Goal: Task Accomplishment & Management: Use online tool/utility

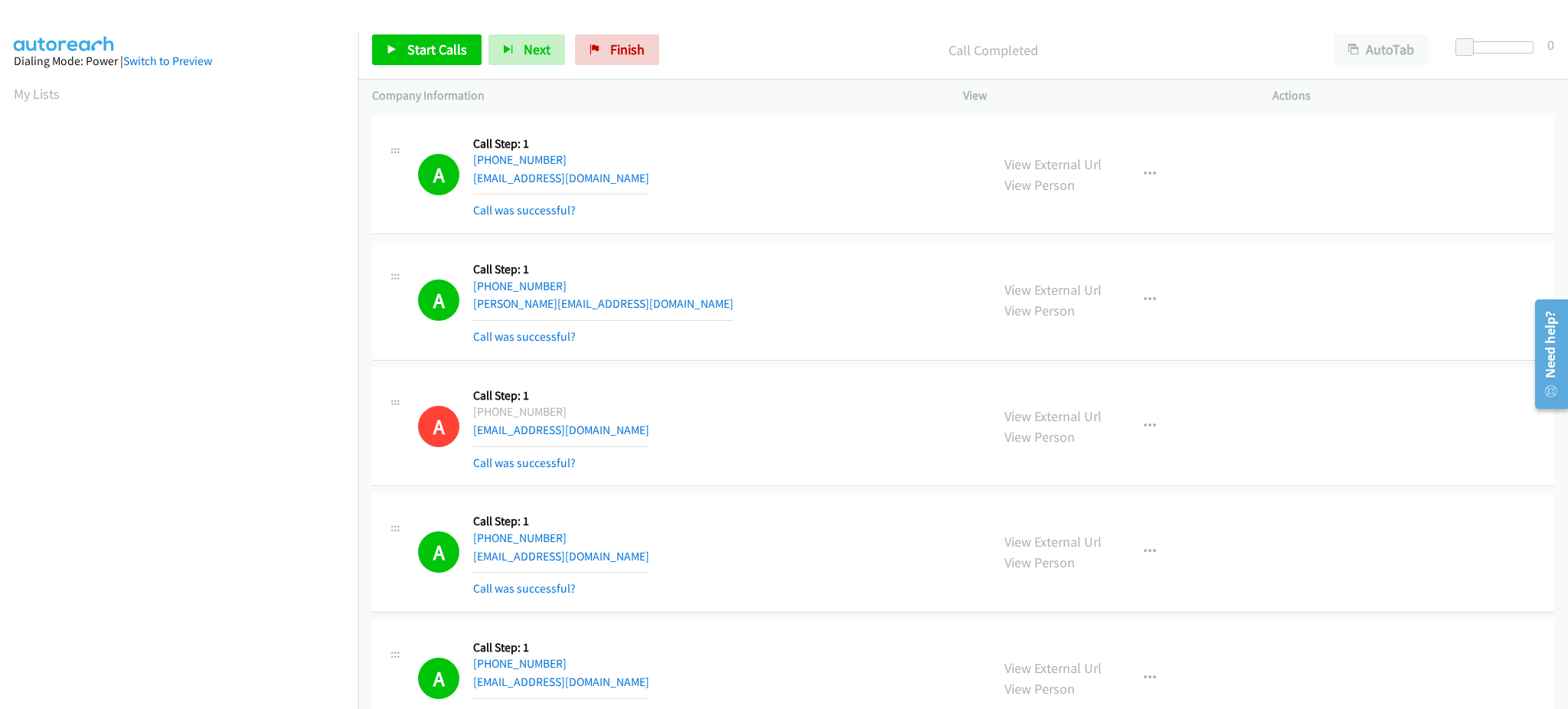
scroll to position [153, 4]
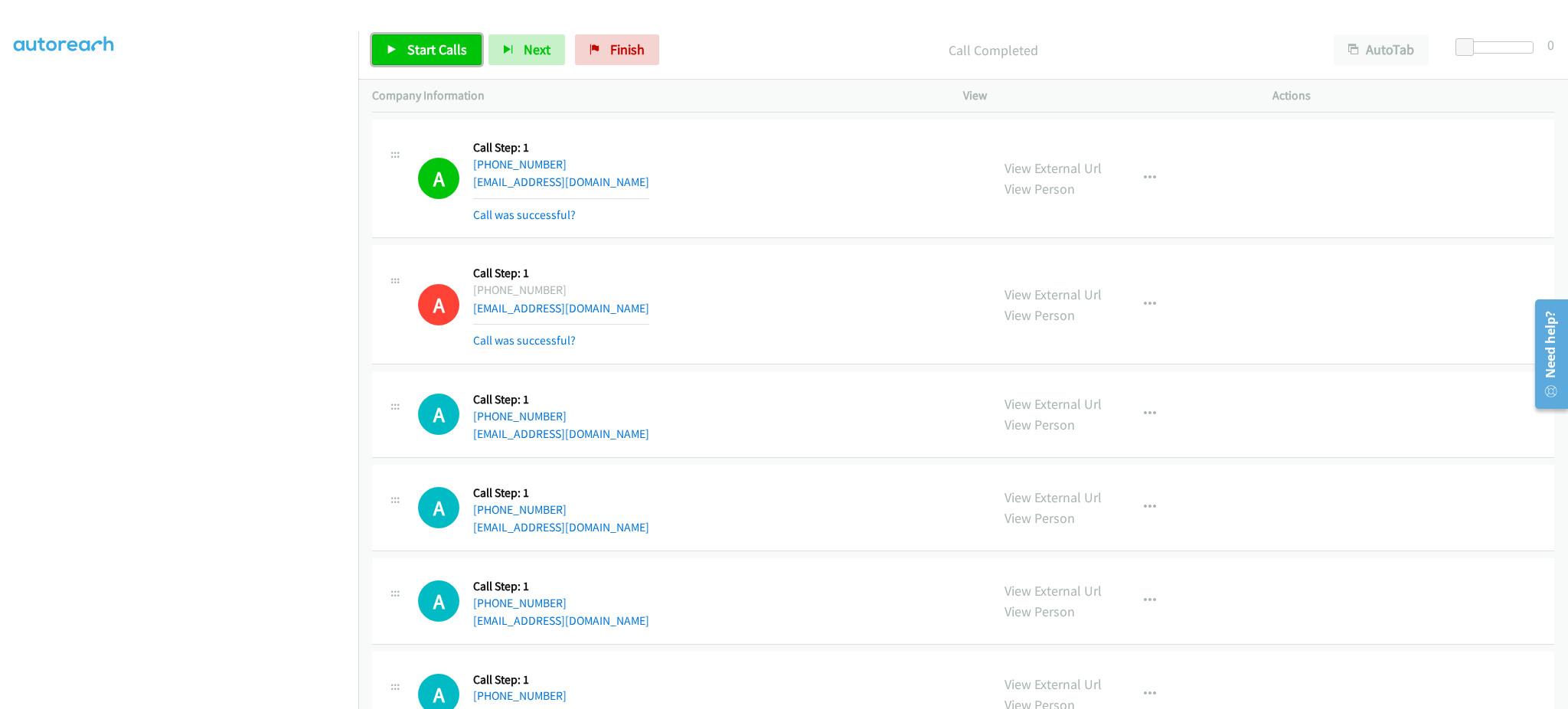
click at [389, 41] on link "Start Calls" at bounding box center [426, 50] width 110 height 31
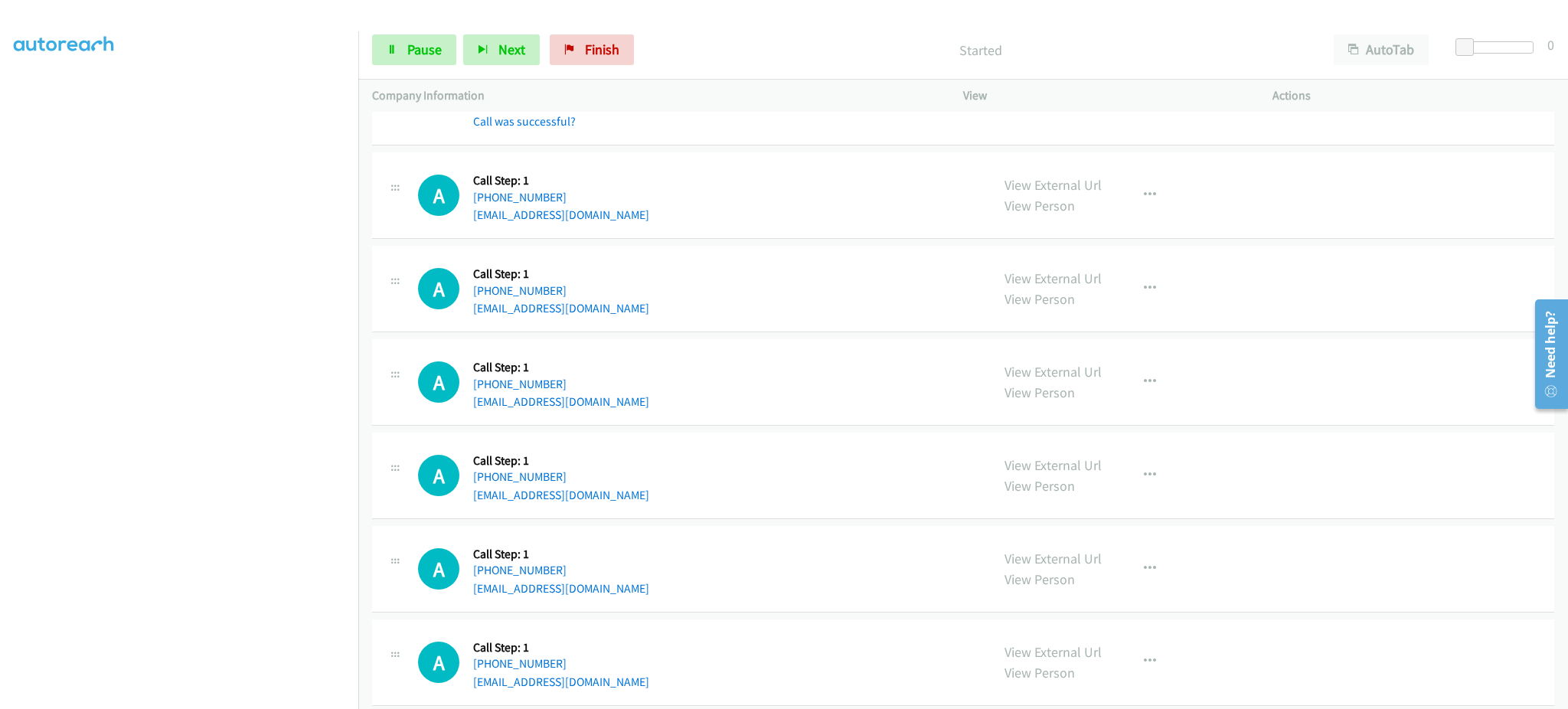
scroll to position [4791, 0]
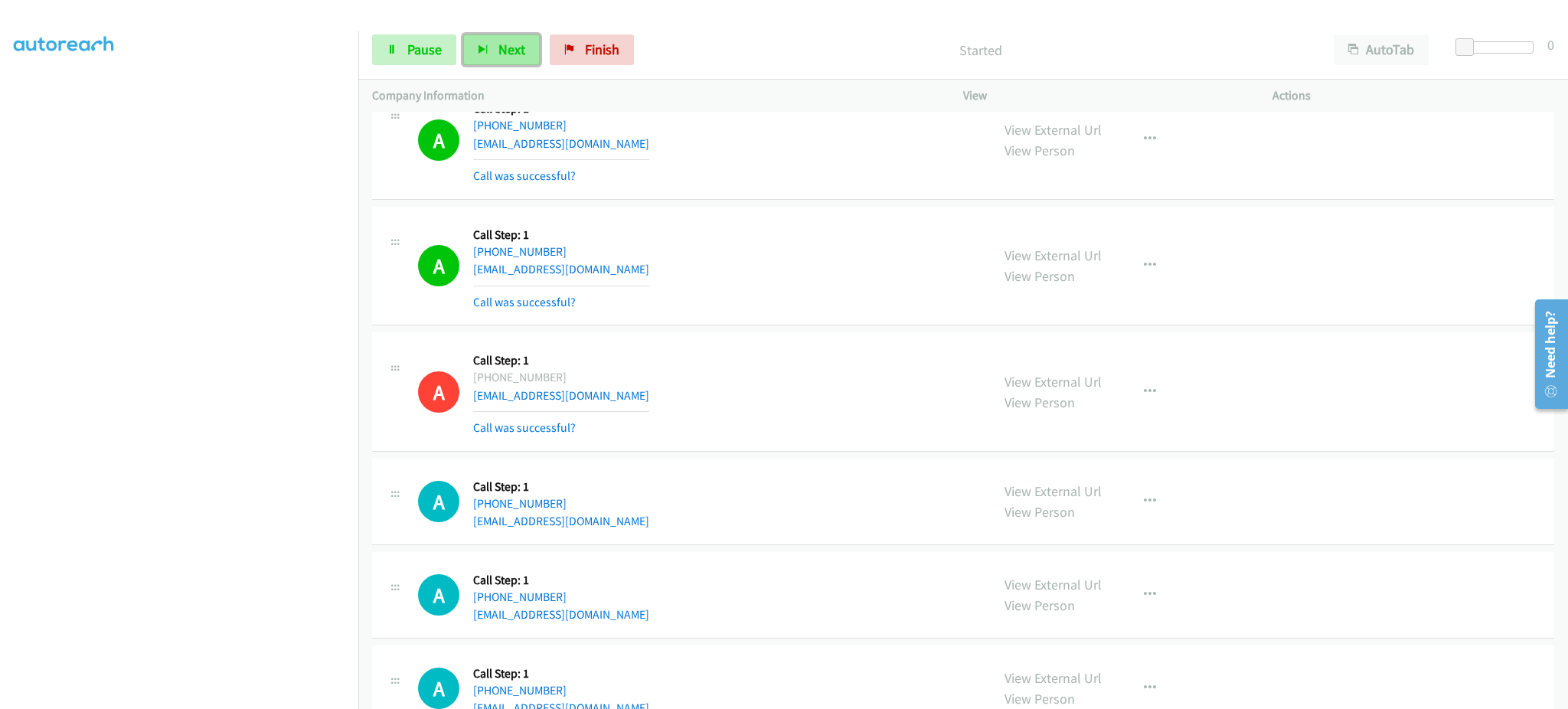
click at [513, 41] on span "Next" at bounding box center [512, 49] width 27 height 17
click at [425, 45] on span "Pause" at bounding box center [425, 49] width 34 height 17
click at [449, 33] on div "Start Calls Pause Next Finish Paused AutoTab AutoTab 0" at bounding box center [963, 50] width 1209 height 59
click at [443, 36] on link "Start Calls" at bounding box center [426, 50] width 110 height 31
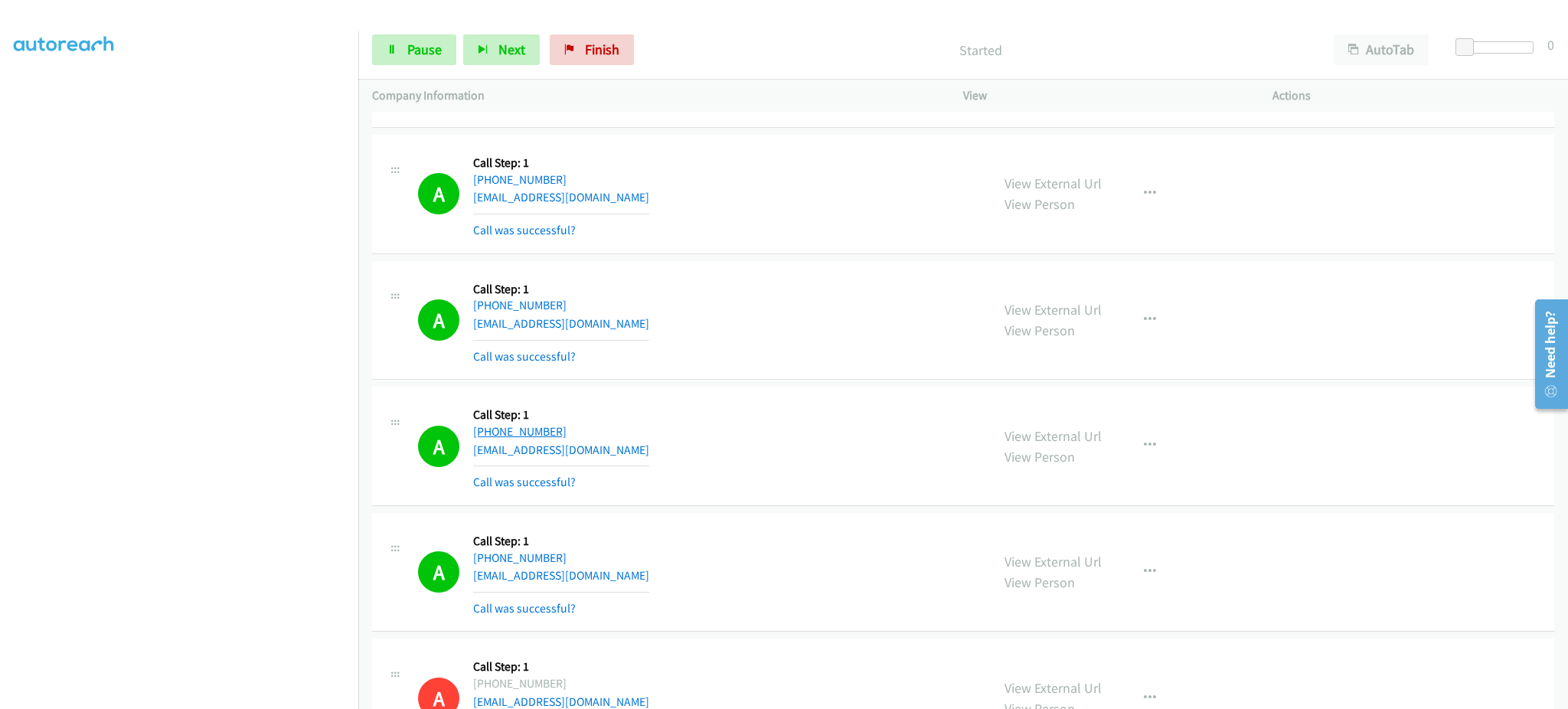
scroll to position [5080, 0]
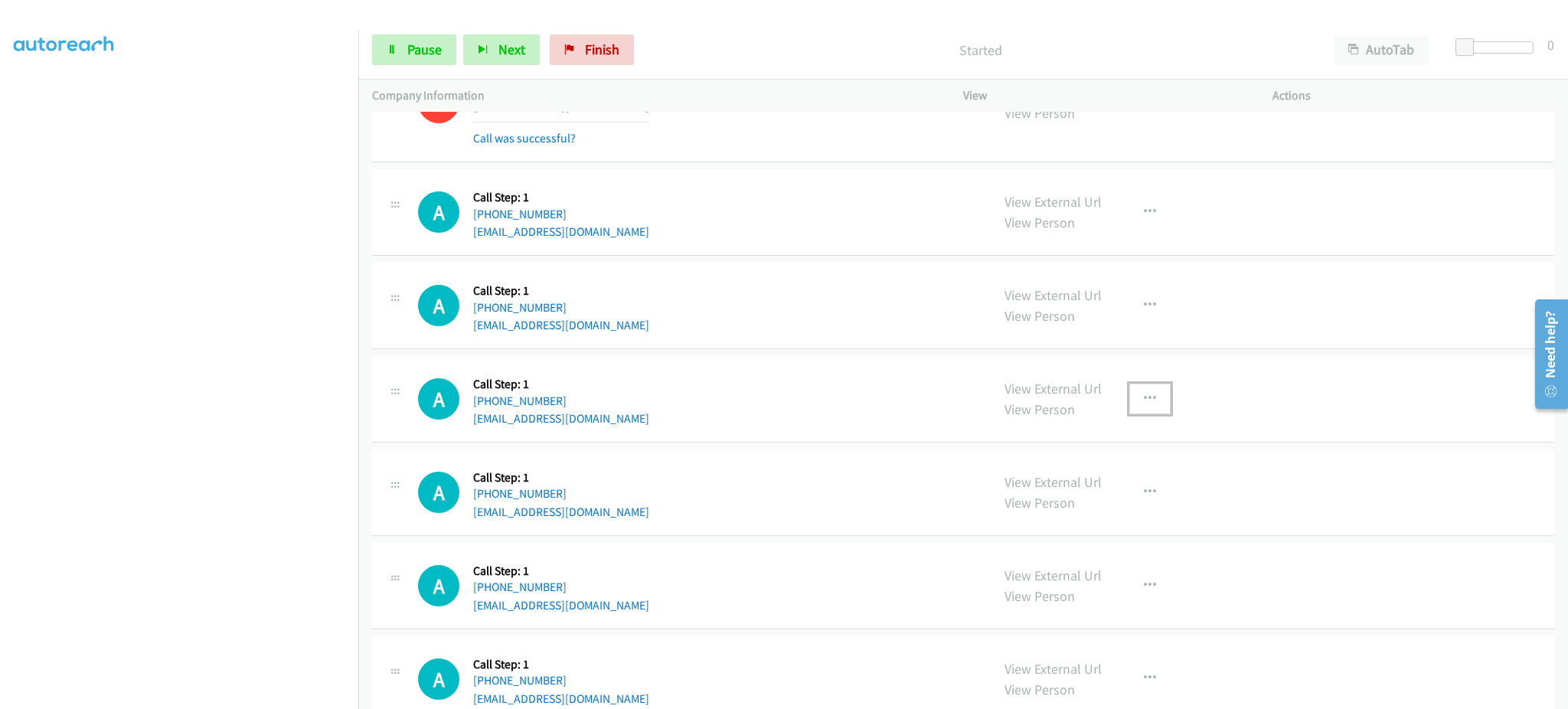
drag, startPoint x: 1143, startPoint y: 404, endPoint x: 1132, endPoint y: 453, distance: 50.2
click at [1143, 404] on icon "button" at bounding box center [1150, 399] width 13 height 13
click at [1085, 536] on link "Add to do not call list" at bounding box center [1067, 530] width 204 height 31
click at [415, 36] on link "Pause" at bounding box center [414, 50] width 84 height 31
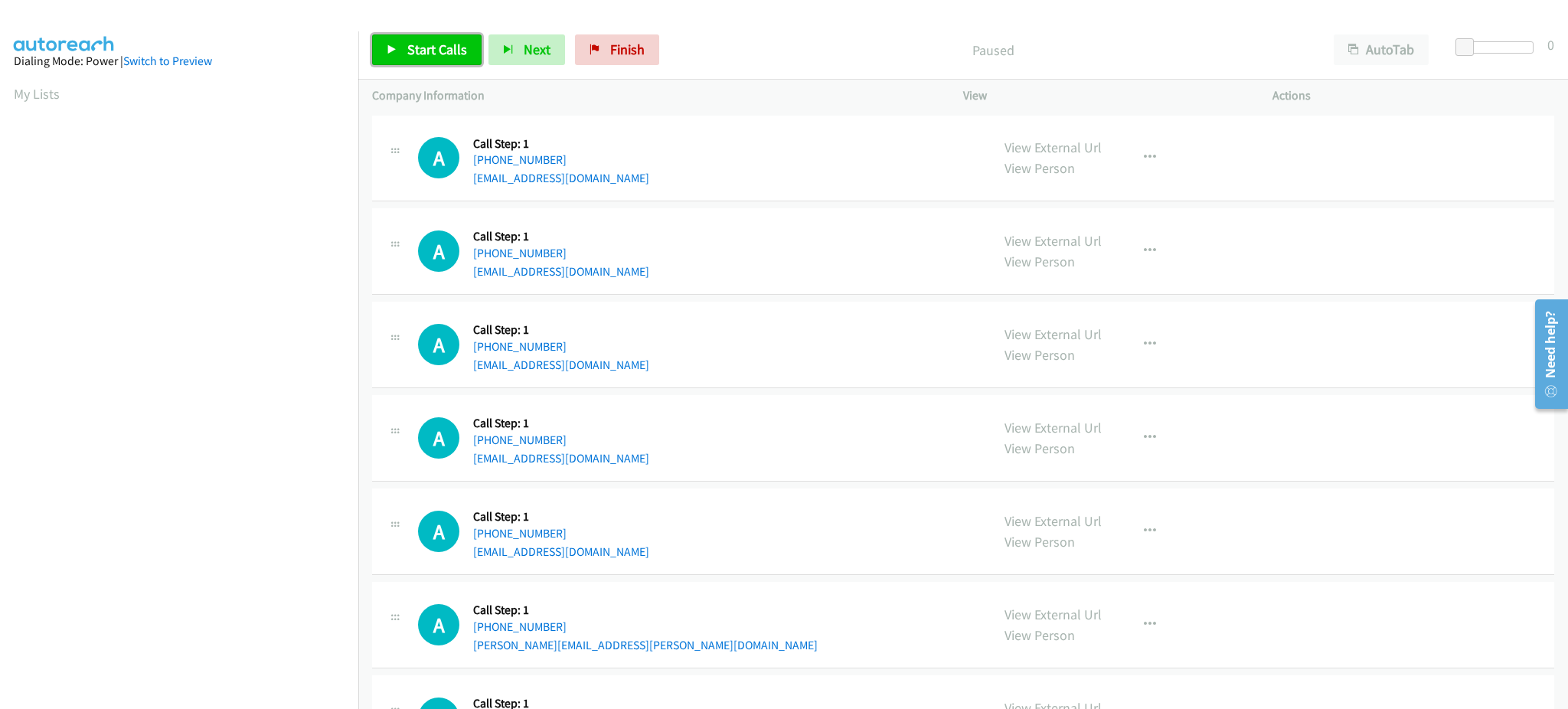
click at [408, 56] on span "Start Calls" at bounding box center [437, 49] width 60 height 17
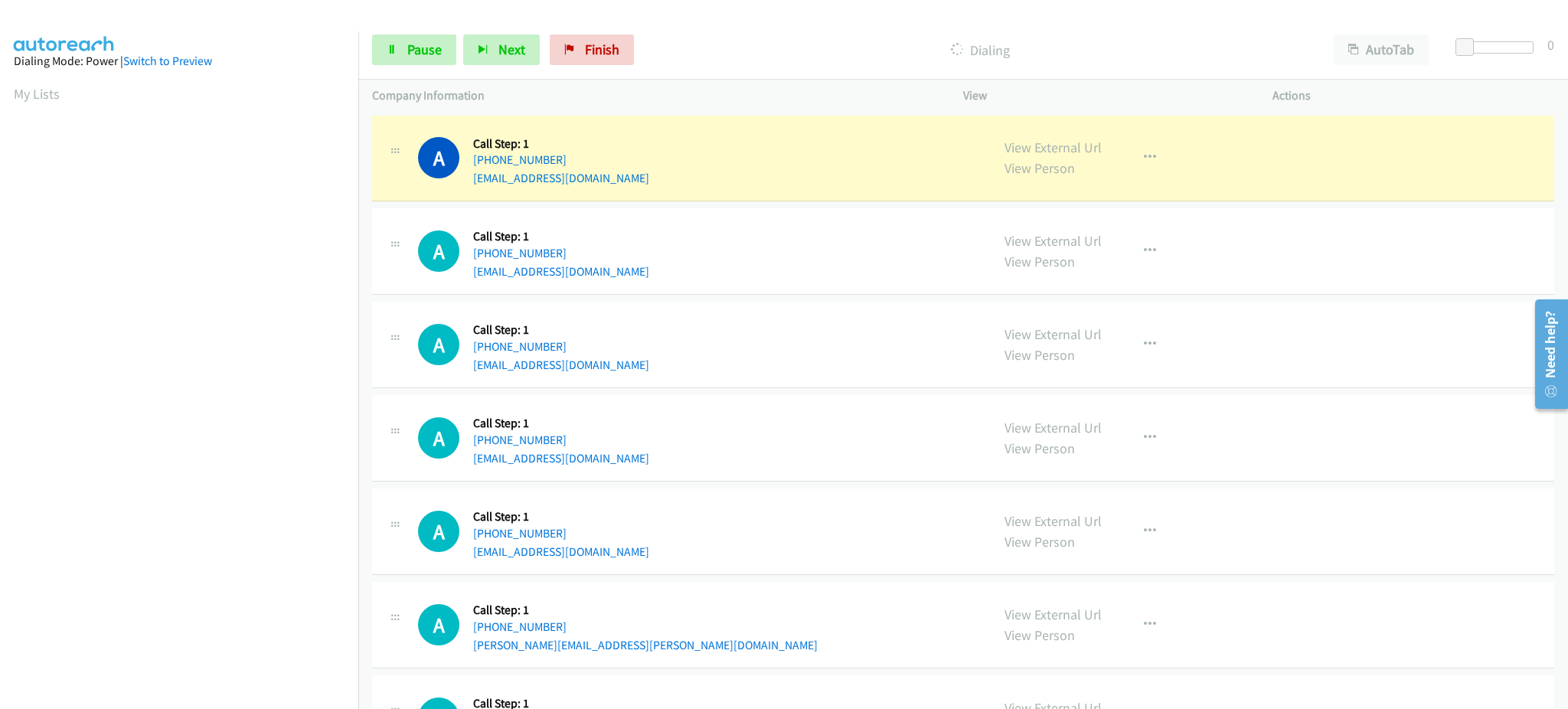
scroll to position [153, 0]
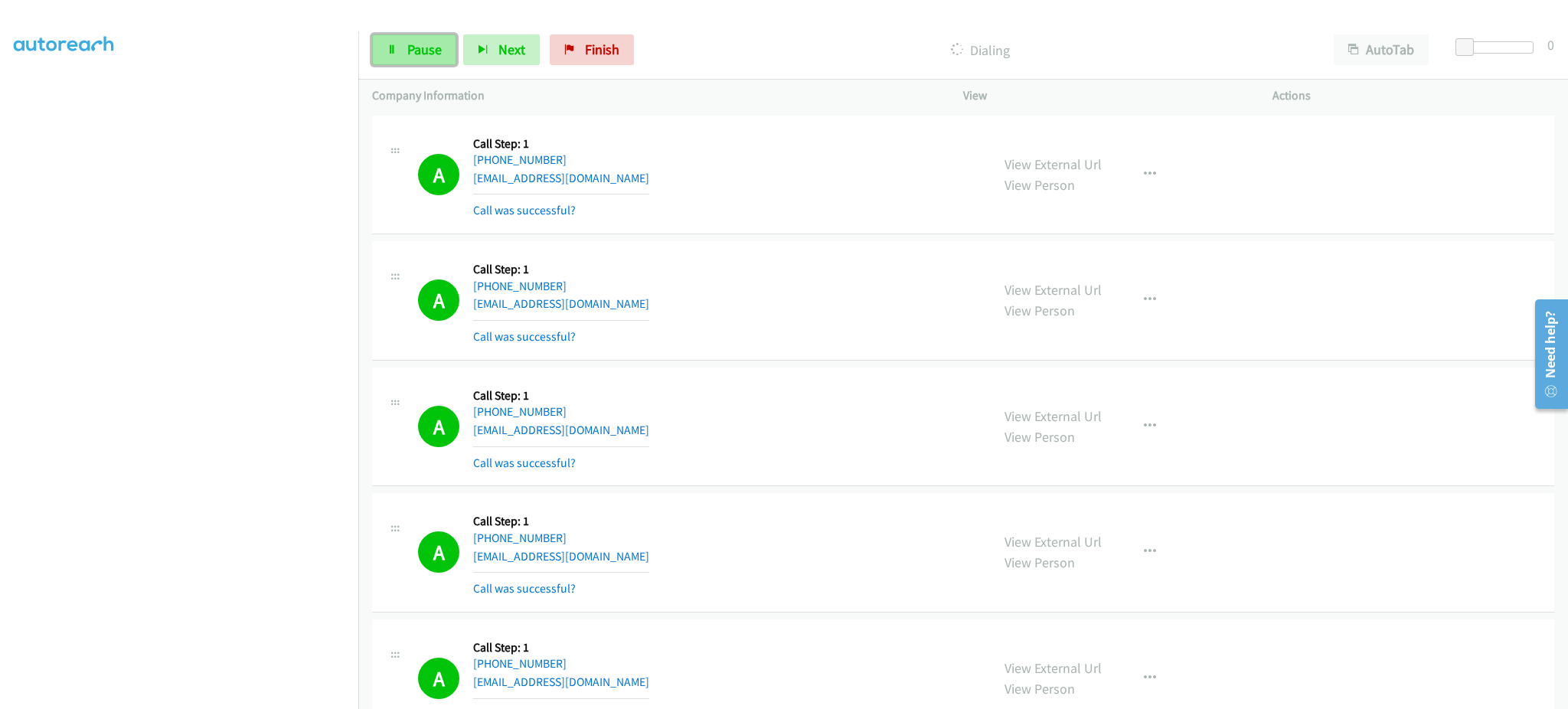
click at [429, 47] on span "Pause" at bounding box center [425, 49] width 34 height 17
click at [436, 57] on span "Start Calls" at bounding box center [437, 49] width 60 height 17
click at [227, 695] on section at bounding box center [178, 345] width 330 height 733
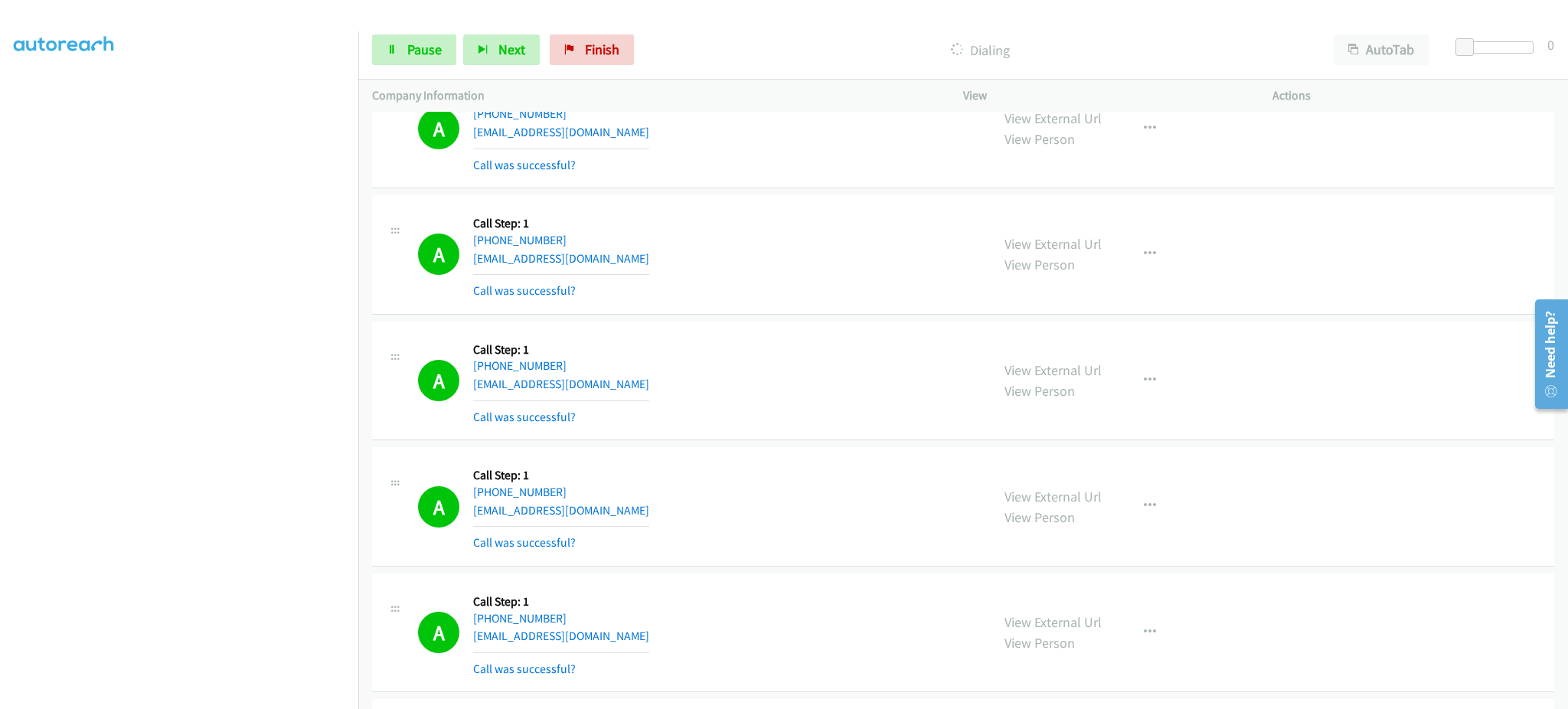
scroll to position [1531, 0]
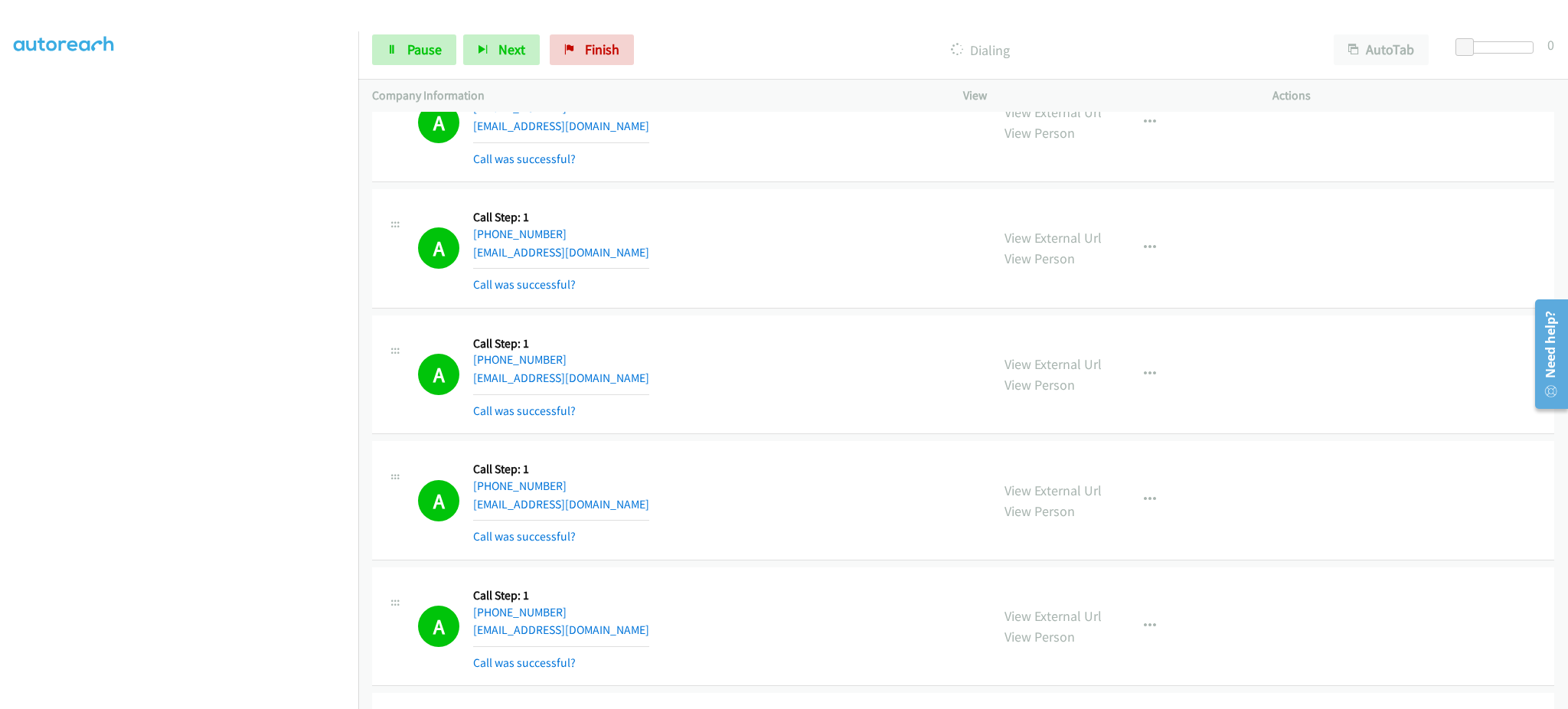
click at [411, 66] on div "Start Calls Pause Next Finish Dialing AutoTab AutoTab 0" at bounding box center [963, 50] width 1209 height 59
click at [424, 57] on span "Pause" at bounding box center [425, 49] width 34 height 17
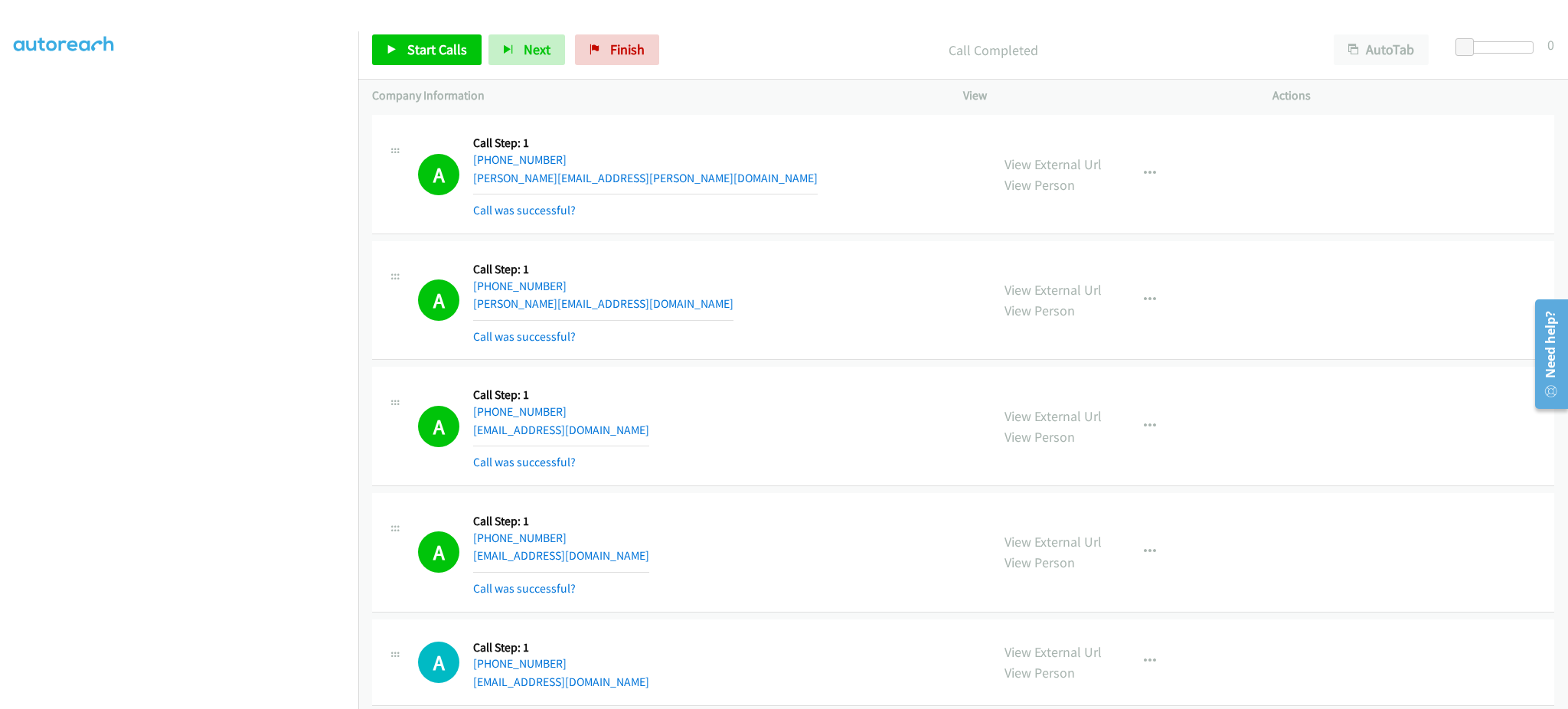
scroll to position [0, 0]
click at [625, 180] on div "A Callback Scheduled Call Step: 1 America/Los_Angeles [PHONE_NUMBER] [EMAIL_ADD…" at bounding box center [697, 175] width 559 height 91
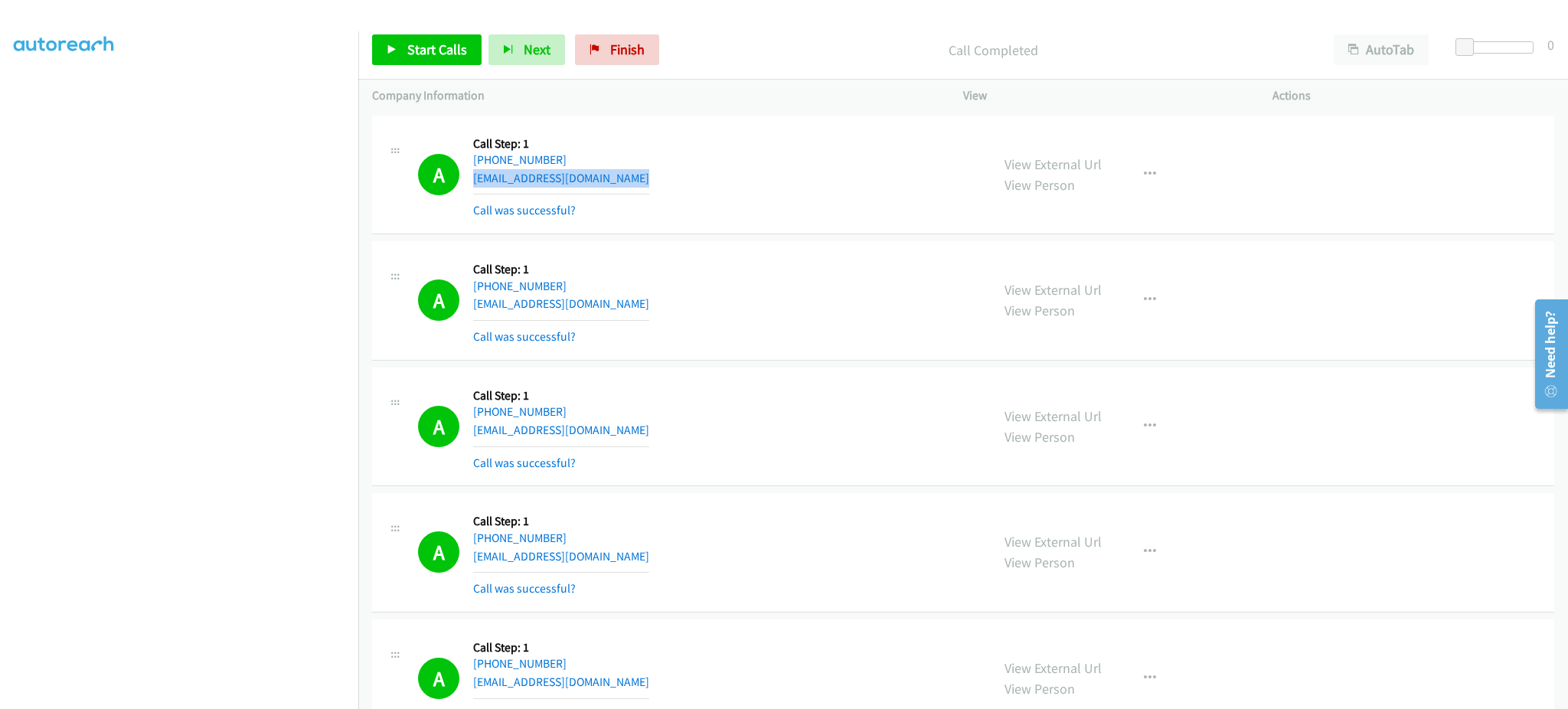
click at [625, 180] on div "A Callback Scheduled Call Step: 1 America/Los_Angeles [PHONE_NUMBER] [EMAIL_ADD…" at bounding box center [697, 175] width 559 height 91
copy div "[EMAIL_ADDRESS][DOMAIN_NAME]"
click at [653, 311] on div "A Callback Scheduled Call Step: 1 America/New_York [PHONE_NUMBER] [EMAIL_ADDRES…" at bounding box center [697, 301] width 559 height 91
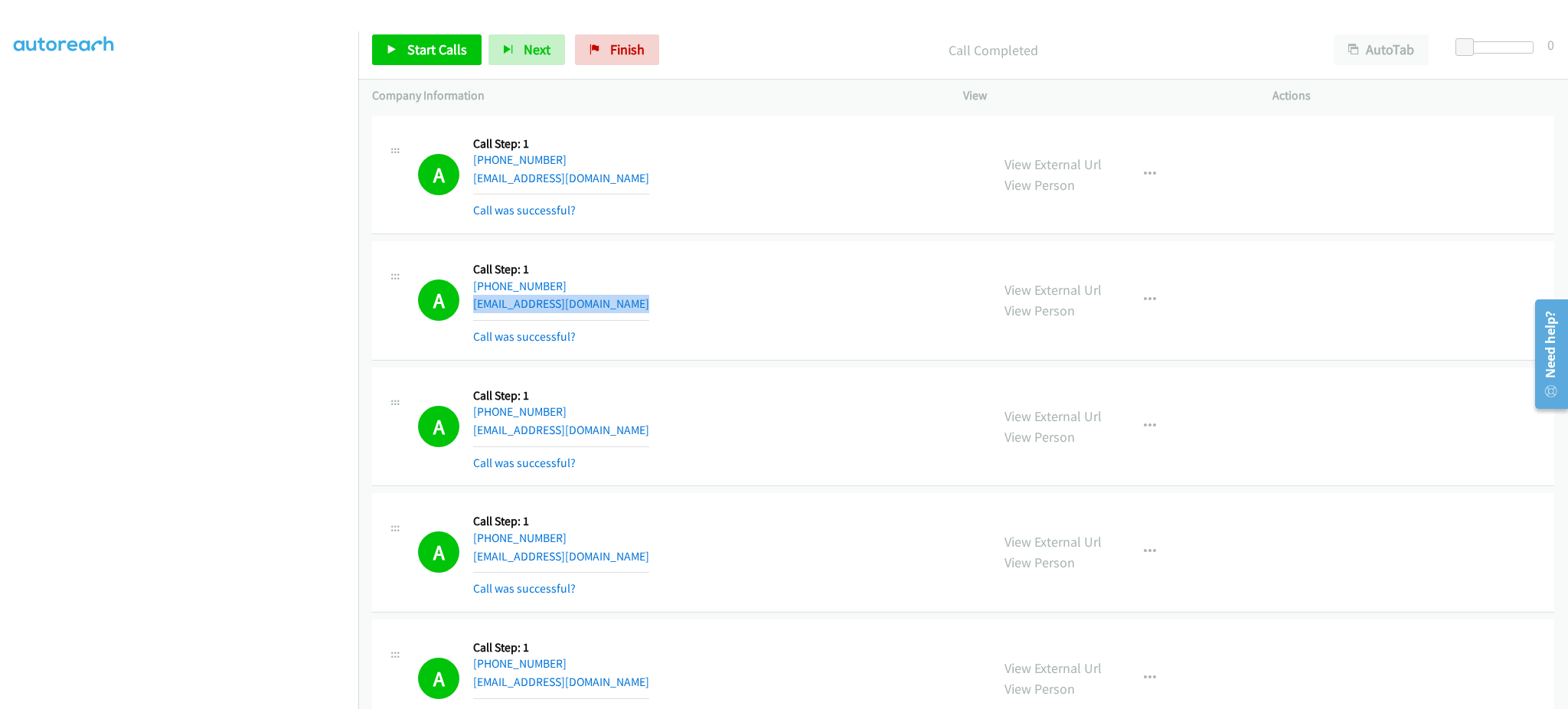
click at [653, 311] on div "A Callback Scheduled Call Step: 1 America/New_York [PHONE_NUMBER] [EMAIL_ADDRES…" at bounding box center [697, 301] width 559 height 91
copy div "[EMAIL_ADDRESS][DOMAIN_NAME]"
click at [666, 427] on div "A Callback Scheduled Call Step: 1 America/[GEOGRAPHIC_DATA] [PHONE_NUMBER] [EMA…" at bounding box center [697, 426] width 559 height 91
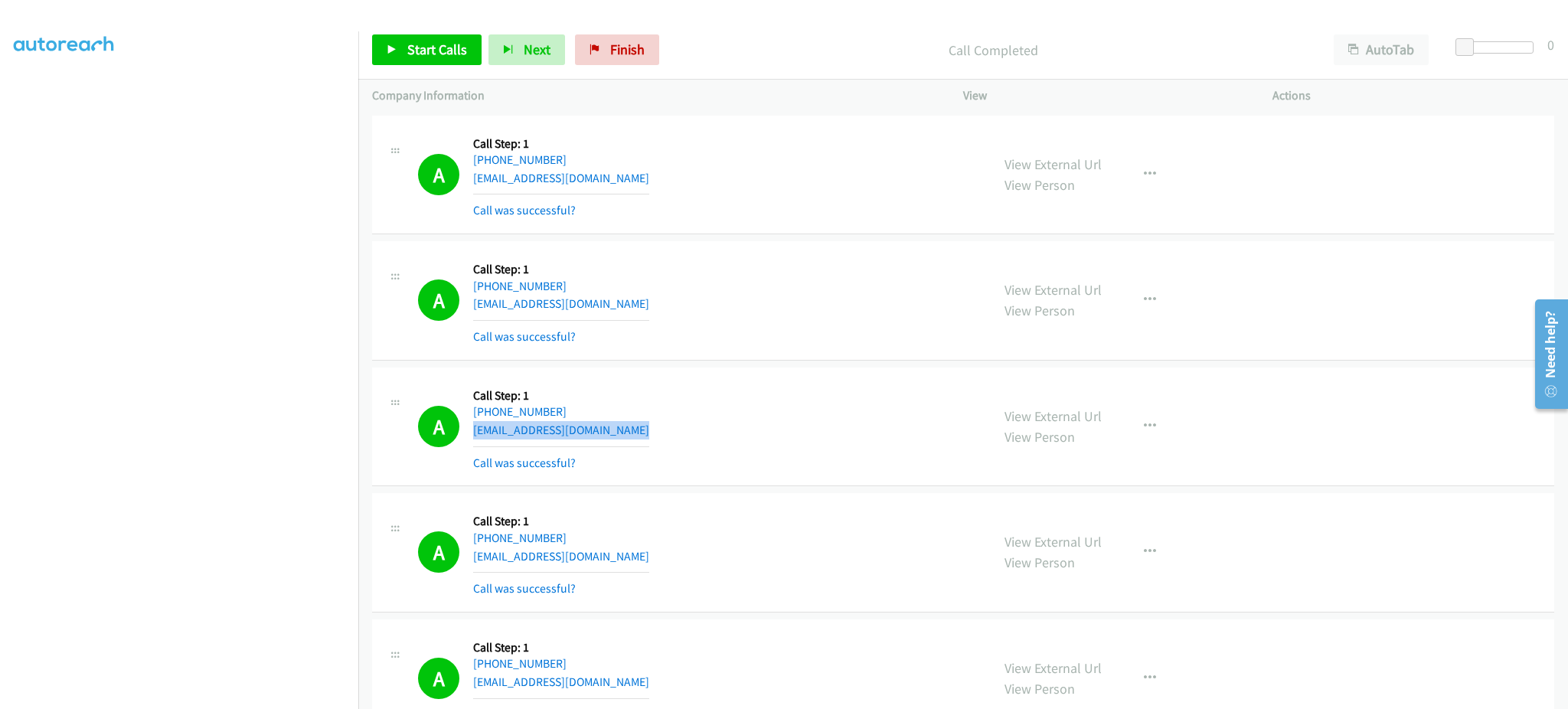
copy div "[EMAIL_ADDRESS][DOMAIN_NAME]"
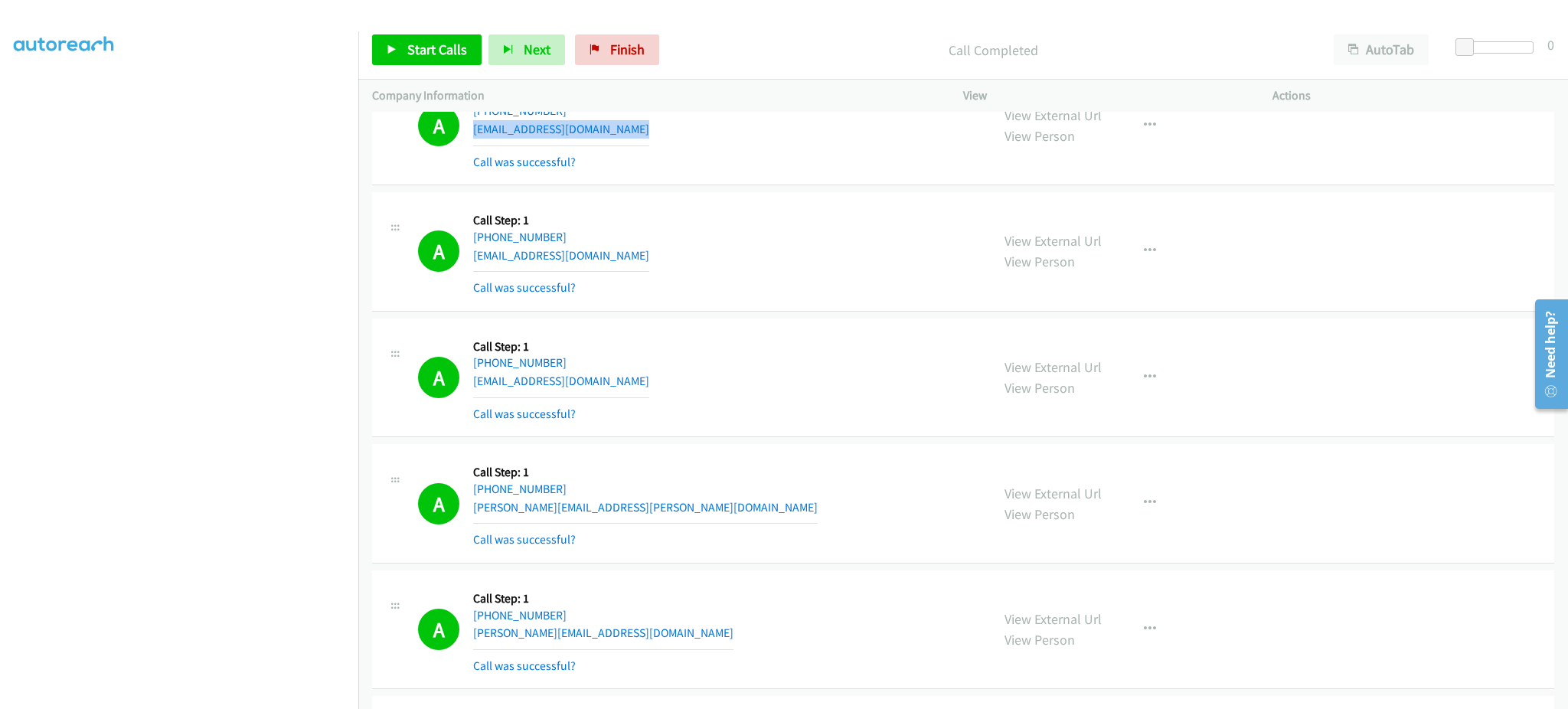
scroll to position [306, 0]
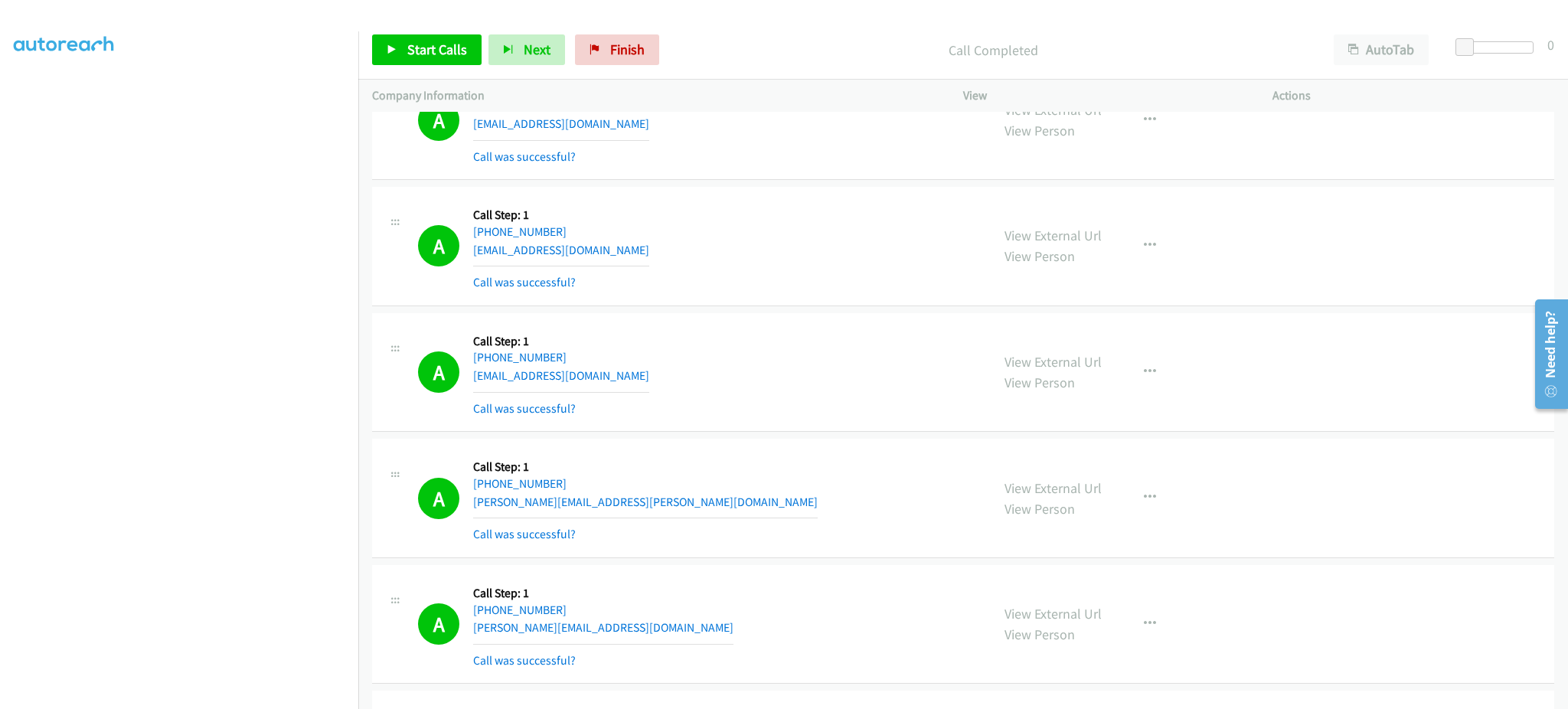
click at [666, 256] on div "A Callback Scheduled Call Step: 1 America/New_York [PHONE_NUMBER] [EMAIL_ADDRES…" at bounding box center [697, 246] width 559 height 91
copy div "[EMAIL_ADDRESS][DOMAIN_NAME]"
click at [670, 375] on div "A Callback Scheduled Call Step: 1 [GEOGRAPHIC_DATA]/[GEOGRAPHIC_DATA] [PHONE_NU…" at bounding box center [697, 372] width 559 height 91
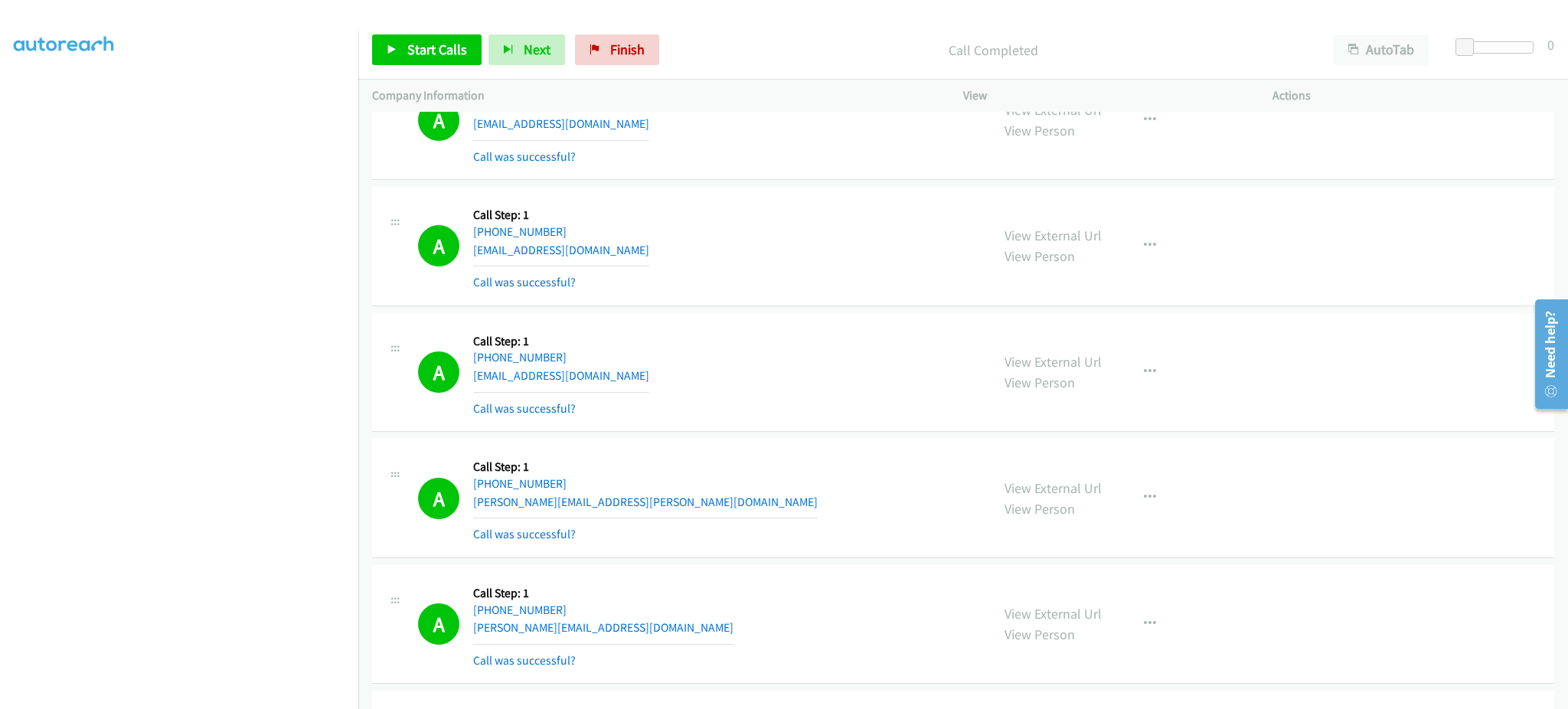
click at [670, 375] on div "A Callback Scheduled Call Step: 1 [GEOGRAPHIC_DATA]/[GEOGRAPHIC_DATA] [PHONE_NU…" at bounding box center [697, 372] width 559 height 91
copy div "[EMAIL_ADDRESS][DOMAIN_NAME]"
click at [627, 503] on div "A Callback Scheduled Call Step: 1 [GEOGRAPHIC_DATA]/[GEOGRAPHIC_DATA] [PHONE_NU…" at bounding box center [697, 498] width 559 height 91
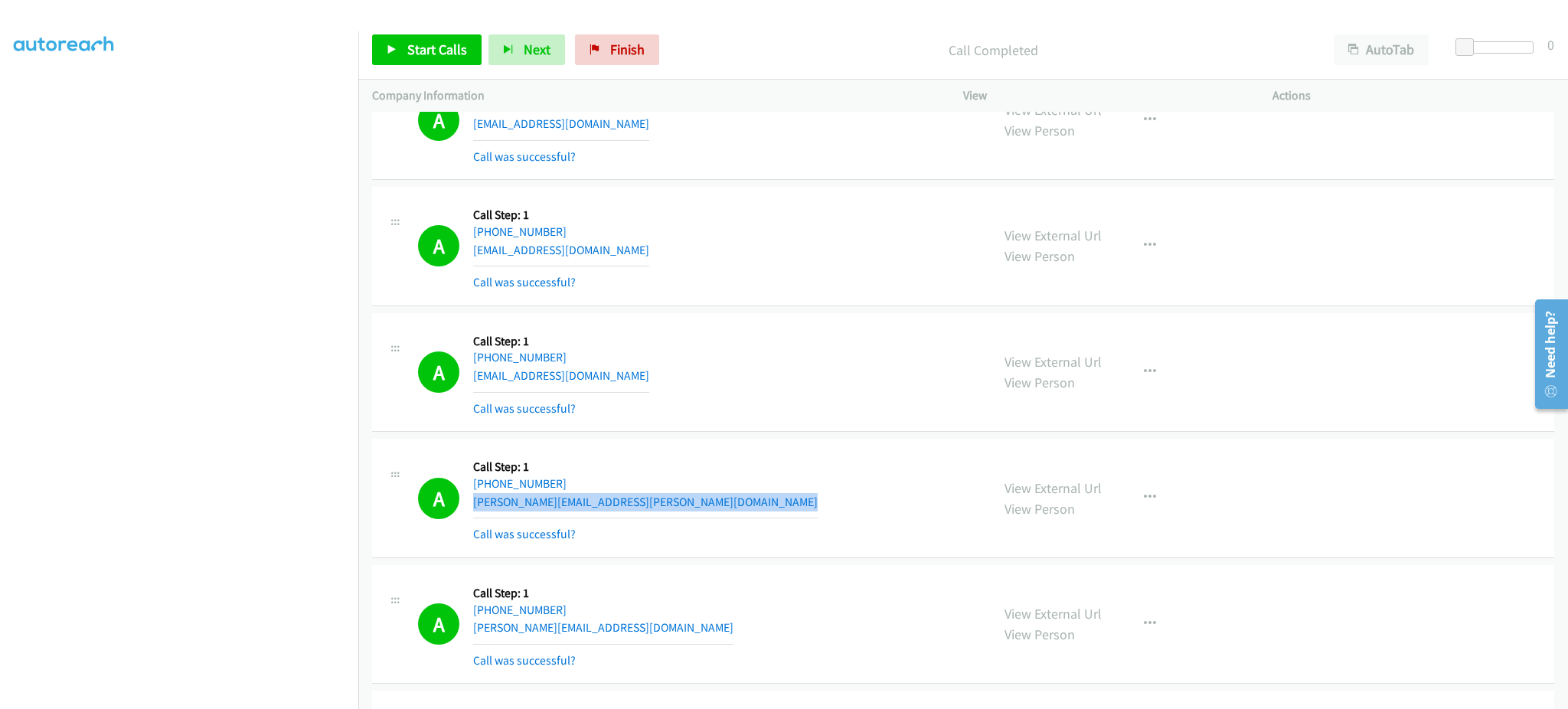
click at [627, 503] on div "A Callback Scheduled Call Step: 1 [GEOGRAPHIC_DATA]/[GEOGRAPHIC_DATA] [PHONE_NU…" at bounding box center [697, 498] width 559 height 91
copy div "[PERSON_NAME][EMAIL_ADDRESS][PERSON_NAME][DOMAIN_NAME]"
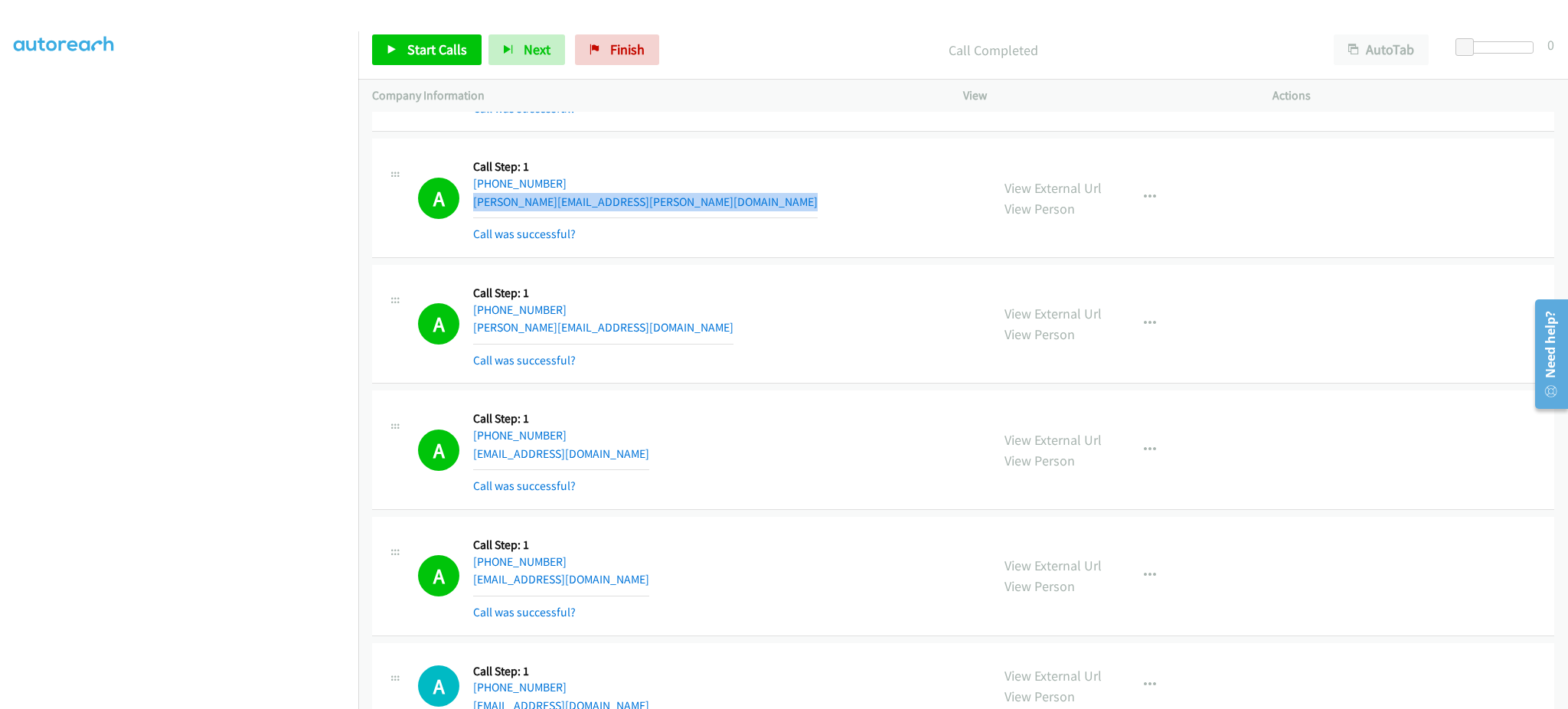
scroll to position [613, 0]
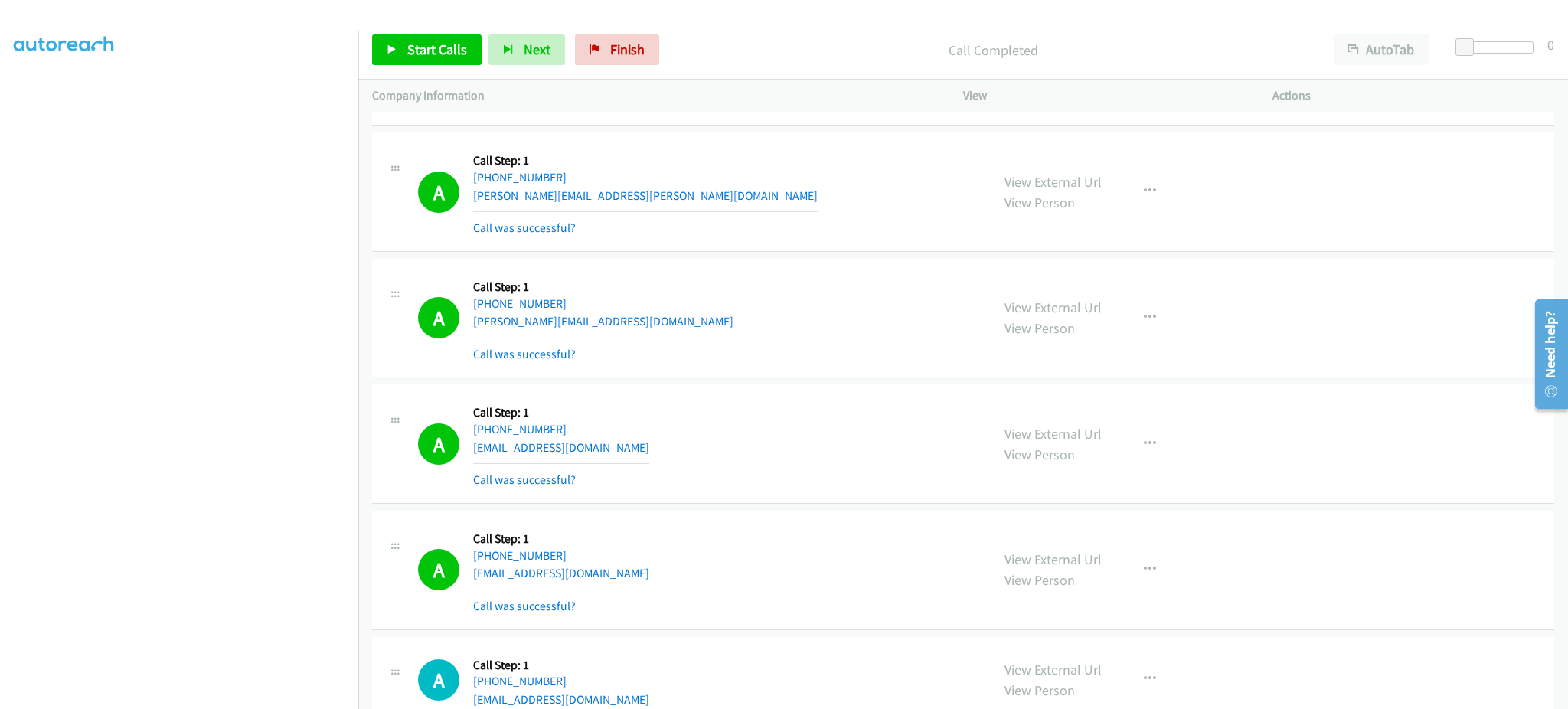
click at [652, 319] on div "A Callback Scheduled Call Step: 1 America/New_York [PHONE_NUMBER] [PERSON_NAME]…" at bounding box center [697, 318] width 559 height 91
copy div "[PERSON_NAME][EMAIL_ADDRESS][DOMAIN_NAME]"
click at [656, 446] on div "A Callback Scheduled Call Step: 1 America/[GEOGRAPHIC_DATA] [PHONE_NUMBER] [EMA…" at bounding box center [697, 444] width 559 height 91
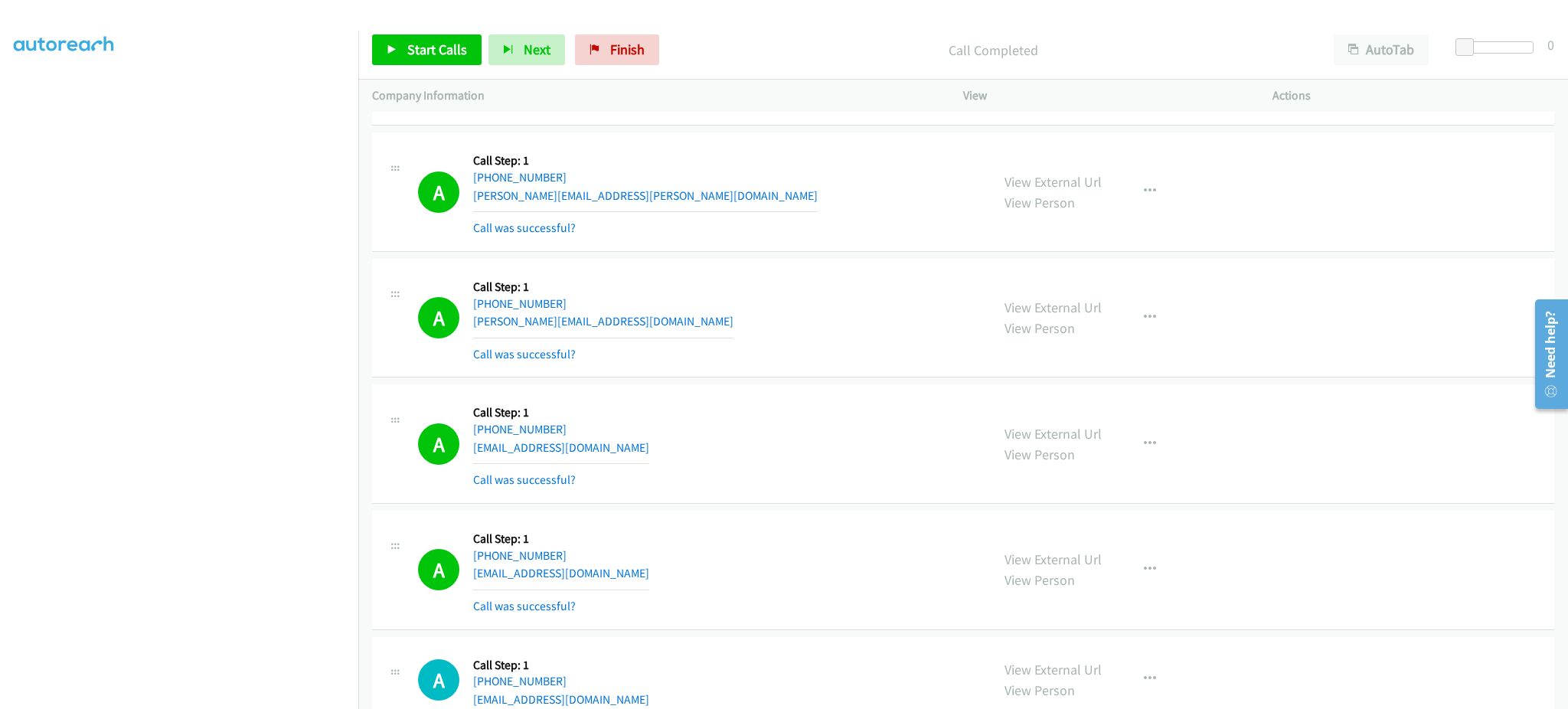
click at [656, 446] on div "A Callback Scheduled Call Step: 1 America/[GEOGRAPHIC_DATA] [PHONE_NUMBER] [EMA…" at bounding box center [697, 444] width 559 height 91
copy div "[EMAIL_ADDRESS][DOMAIN_NAME]"
click at [621, 576] on div "A Callback Scheduled Call Step: 1 [GEOGRAPHIC_DATA]/[GEOGRAPHIC_DATA] [PHONE_NU…" at bounding box center [697, 570] width 559 height 91
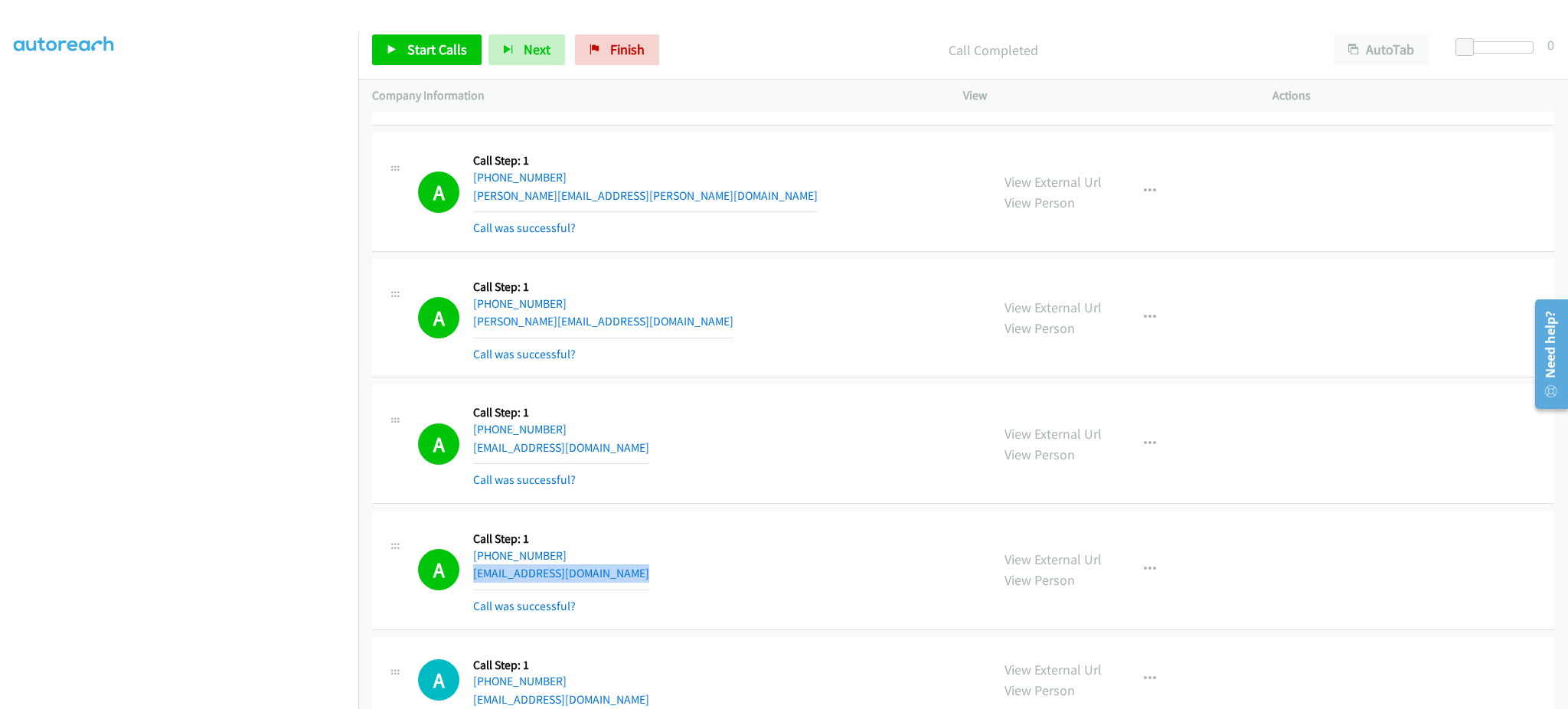
click at [621, 576] on div "A Callback Scheduled Call Step: 1 [GEOGRAPHIC_DATA]/[GEOGRAPHIC_DATA] [PHONE_NU…" at bounding box center [697, 570] width 559 height 91
copy div "[EMAIL_ADDRESS][DOMAIN_NAME]"
click at [436, 53] on span "Start Calls" at bounding box center [437, 49] width 60 height 17
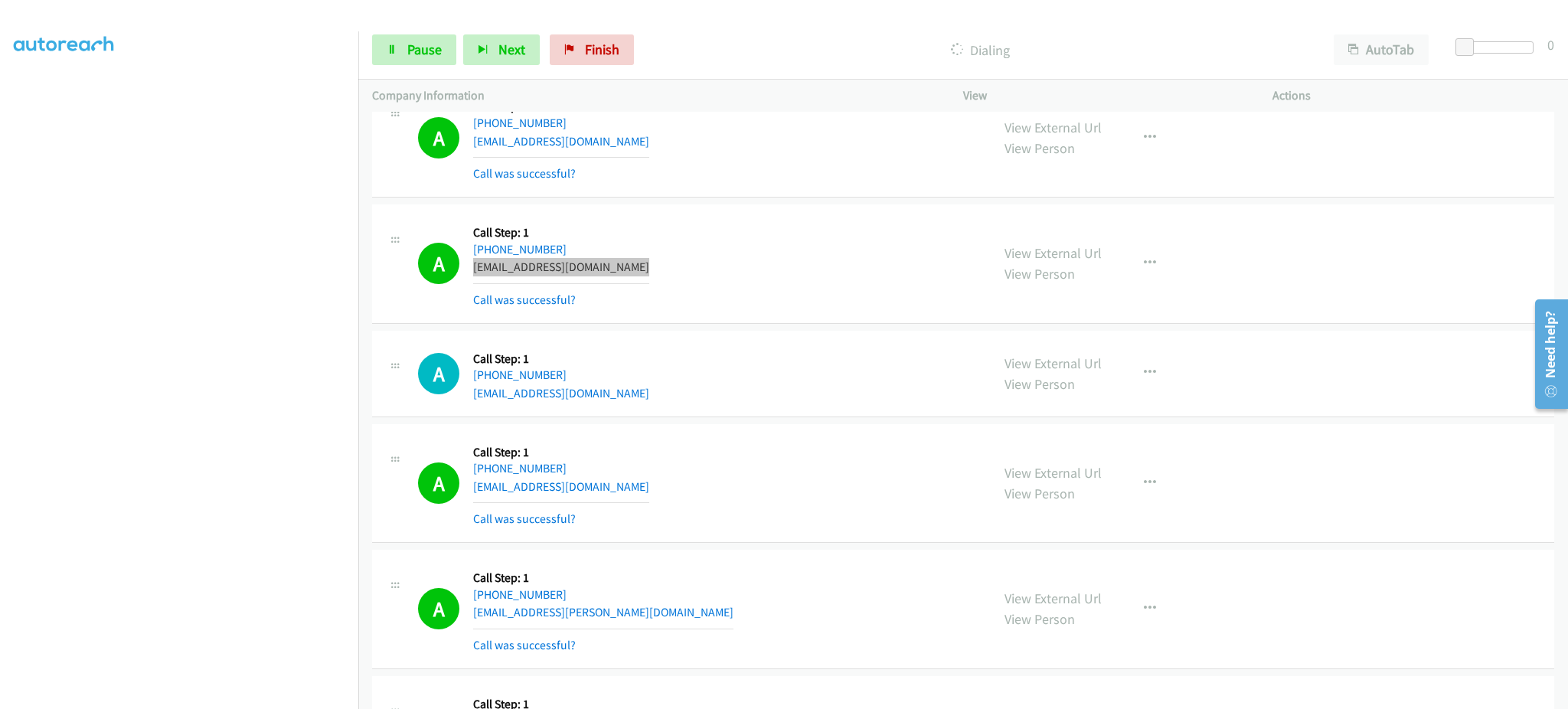
scroll to position [1225, 0]
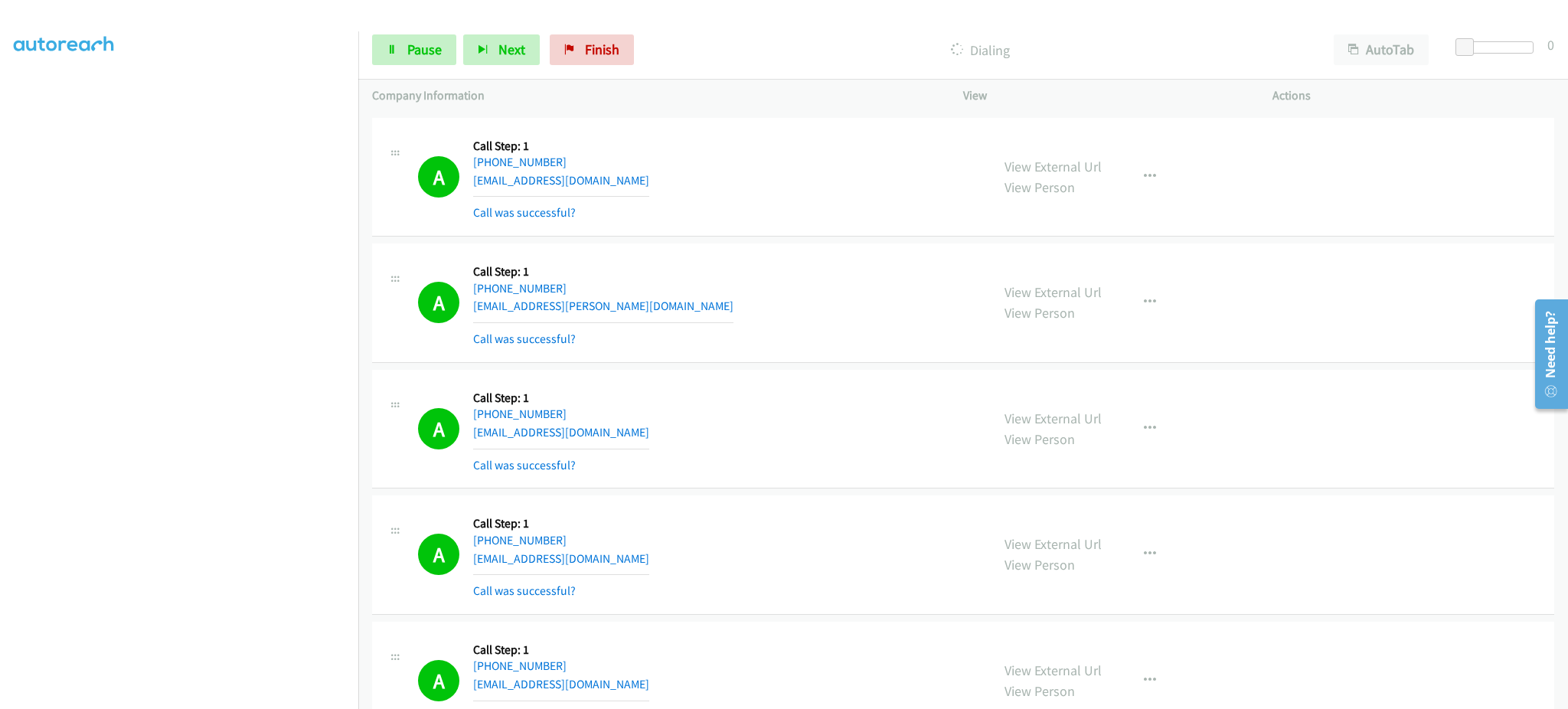
click at [623, 306] on div "A Callback Scheduled Call Step: 1 [GEOGRAPHIC_DATA]/[GEOGRAPHIC_DATA] [PHONE_NU…" at bounding box center [697, 302] width 559 height 91
copy div "[EMAIL_ADDRESS][PERSON_NAME][DOMAIN_NAME]"
click at [601, 435] on div "A Callback Scheduled Call Step: 1 [GEOGRAPHIC_DATA]/[GEOGRAPHIC_DATA] [PHONE_NU…" at bounding box center [697, 429] width 559 height 91
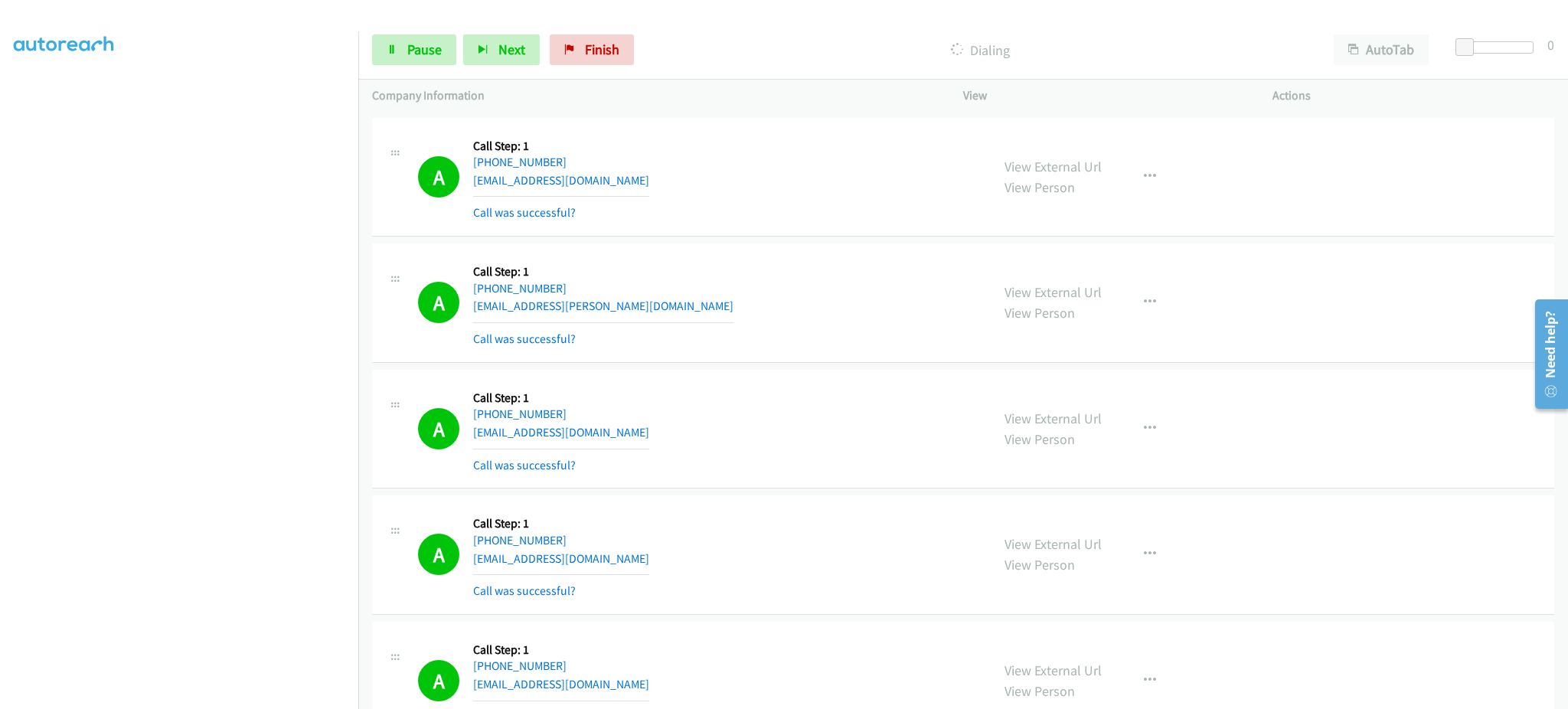
click at [601, 435] on div "A Callback Scheduled Call Step: 1 [GEOGRAPHIC_DATA]/[GEOGRAPHIC_DATA] [PHONE_NU…" at bounding box center [697, 429] width 559 height 91
click at [423, 17] on div at bounding box center [777, 29] width 1554 height 59
click at [420, 41] on span "Pause" at bounding box center [425, 49] width 34 height 17
click at [1109, 670] on div "View External Url View Person View External Url Email Schedule/Manage Callback …" at bounding box center [1152, 681] width 323 height 91
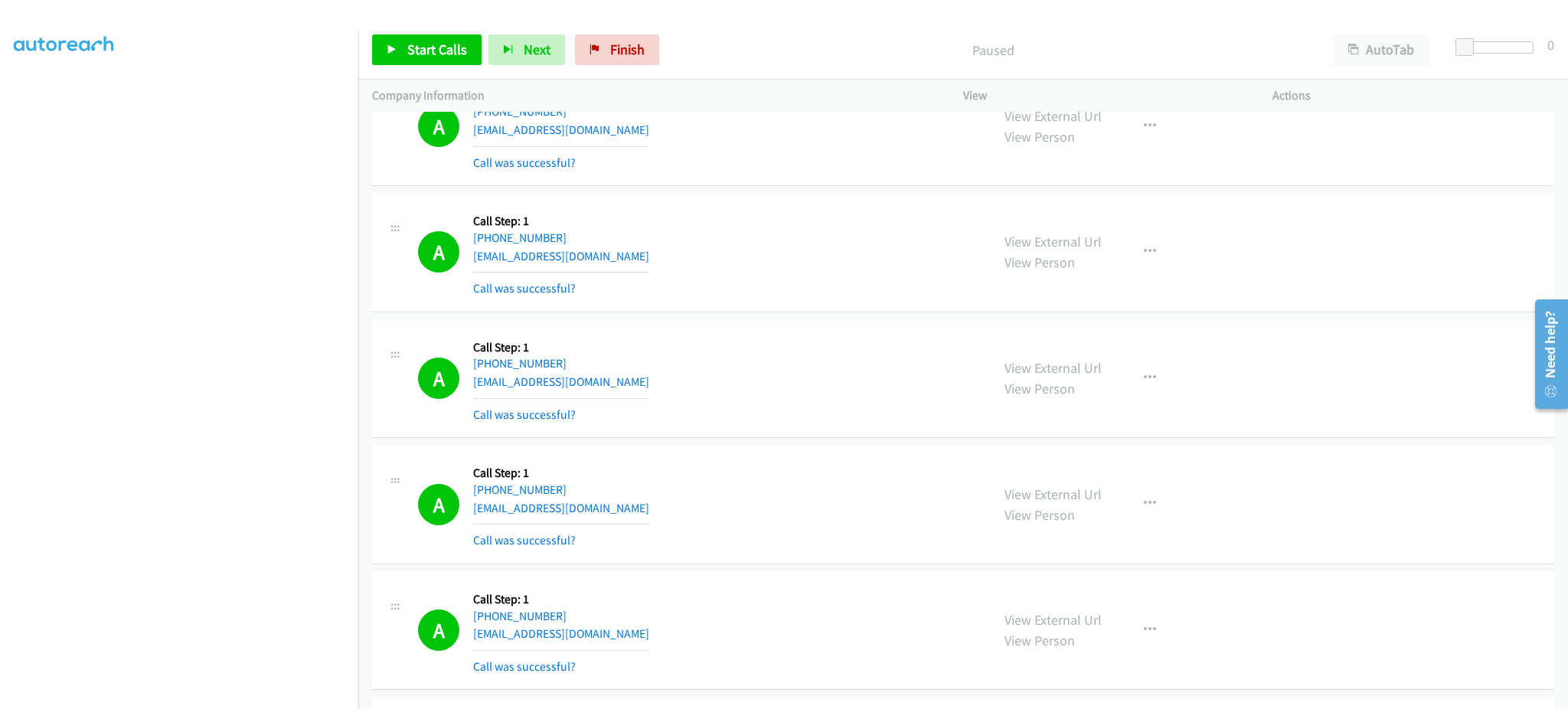
scroll to position [1531, 0]
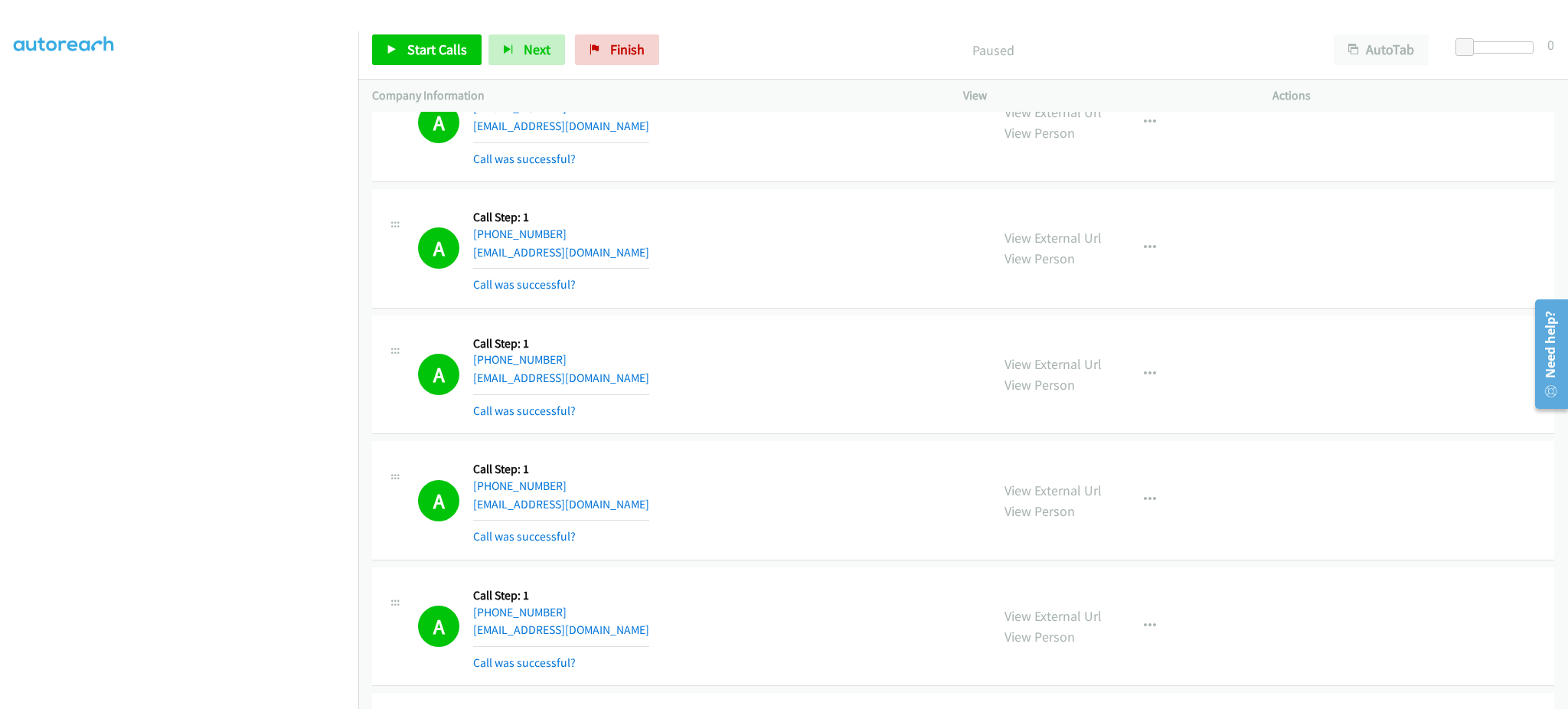
click at [608, 364] on div "A Callback Scheduled Call Step: 1 America/Los_Angeles [PHONE_NUMBER] [EMAIL_ADD…" at bounding box center [697, 375] width 559 height 91
click at [609, 376] on div "A Callback Scheduled Call Step: 1 America/Los_Angeles [PHONE_NUMBER] [EMAIL_ADD…" at bounding box center [697, 375] width 559 height 91
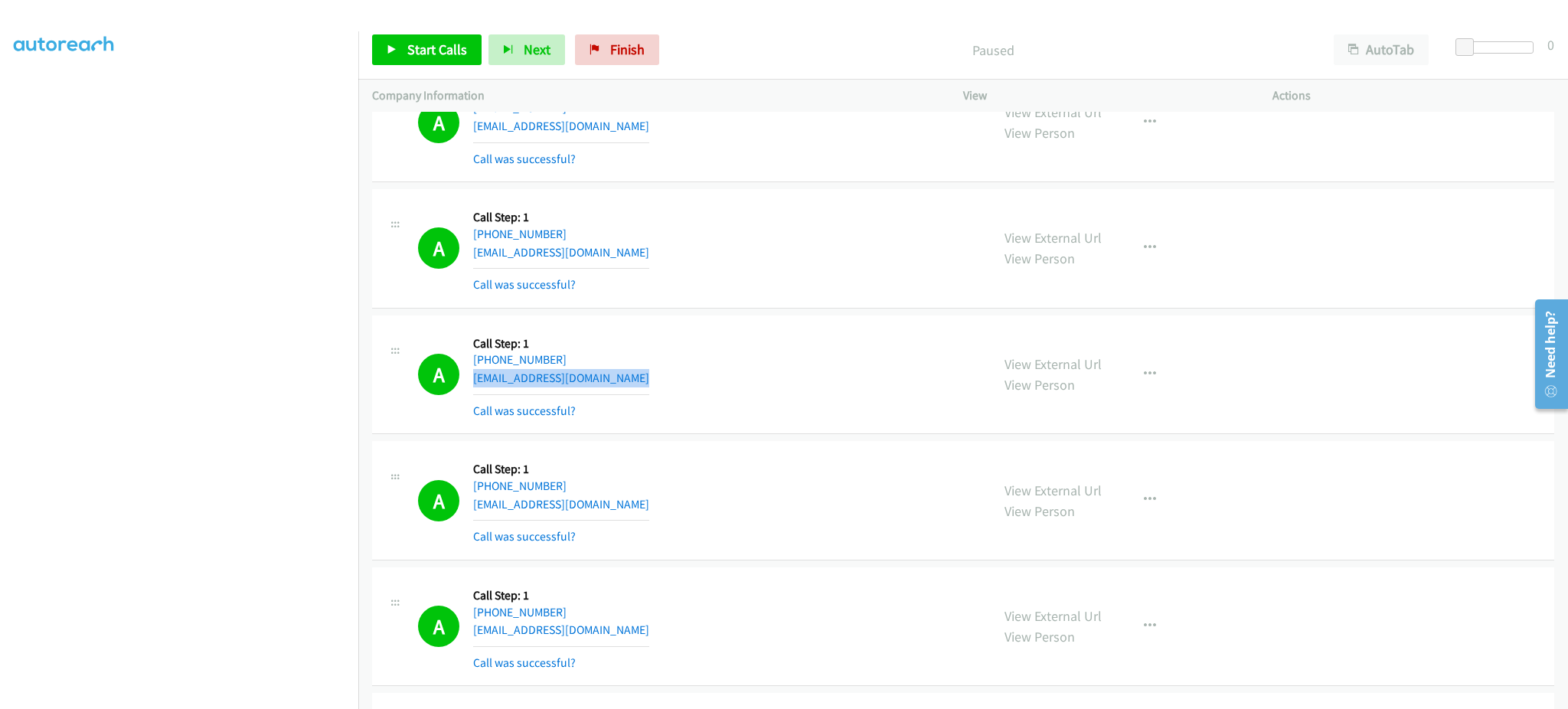
click at [609, 376] on div "A Callback Scheduled Call Step: 1 America/Los_Angeles [PHONE_NUMBER] [EMAIL_ADD…" at bounding box center [697, 375] width 559 height 91
click at [655, 503] on div "A Callback Scheduled Call Step: 1 America/New_York [PHONE_NUMBER] [EMAIL_ADDRES…" at bounding box center [697, 500] width 559 height 91
click at [655, 503] on div "A Callback Scheduled Call Step: 1 America/New_York [PHONE_NUMBER] [EMAIL_ADDRES…" at bounding box center [697, 500] width 559 height 91
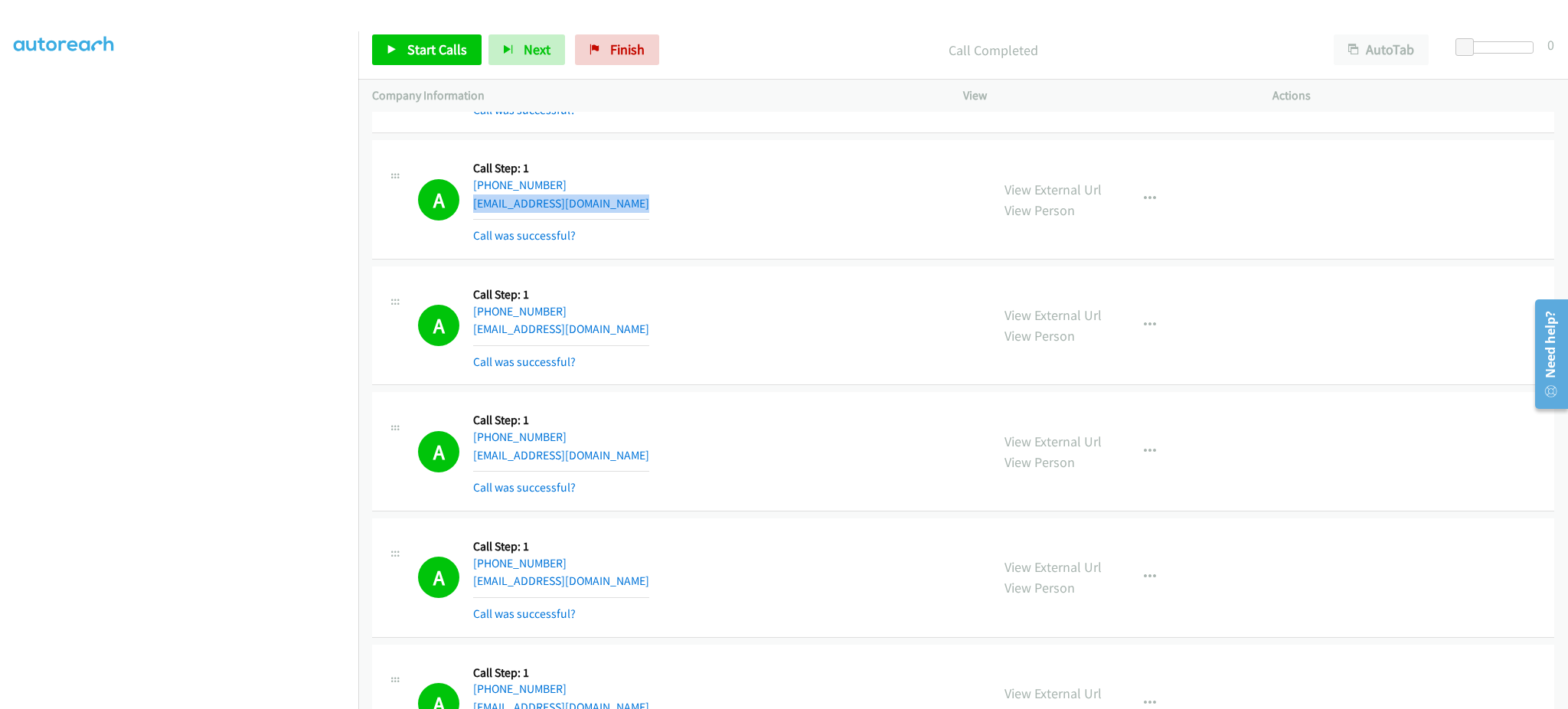
scroll to position [1838, 0]
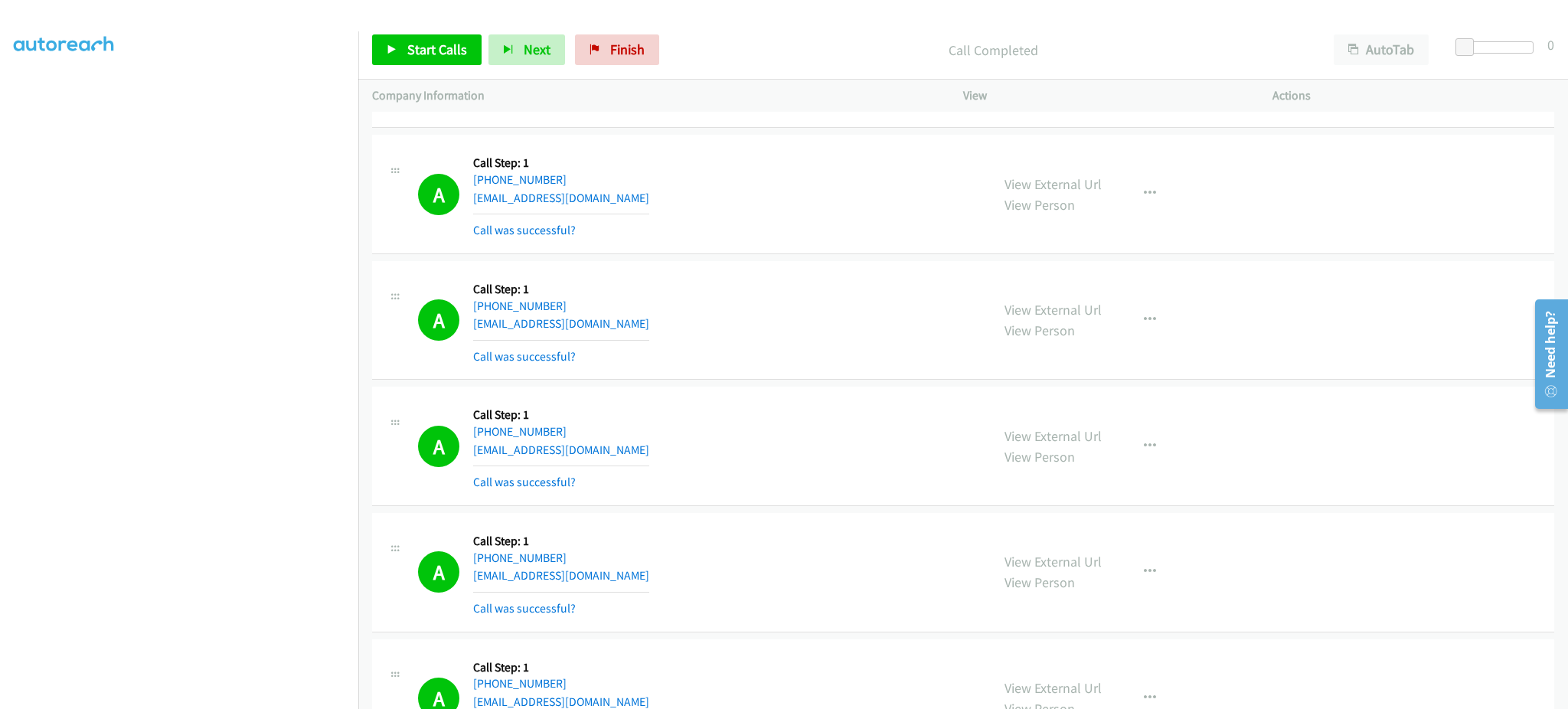
click at [664, 317] on div "A Callback Scheduled Call Step: 1 America/Los_Angeles [PHONE_NUMBER] [EMAIL_ADD…" at bounding box center [697, 321] width 559 height 91
click at [439, 46] on span "Start Calls" at bounding box center [437, 49] width 60 height 17
click at [640, 443] on div "A Callback Scheduled Call Step: 1 America/New_York [PHONE_NUMBER] [EMAIL_ADDRES…" at bounding box center [697, 446] width 559 height 91
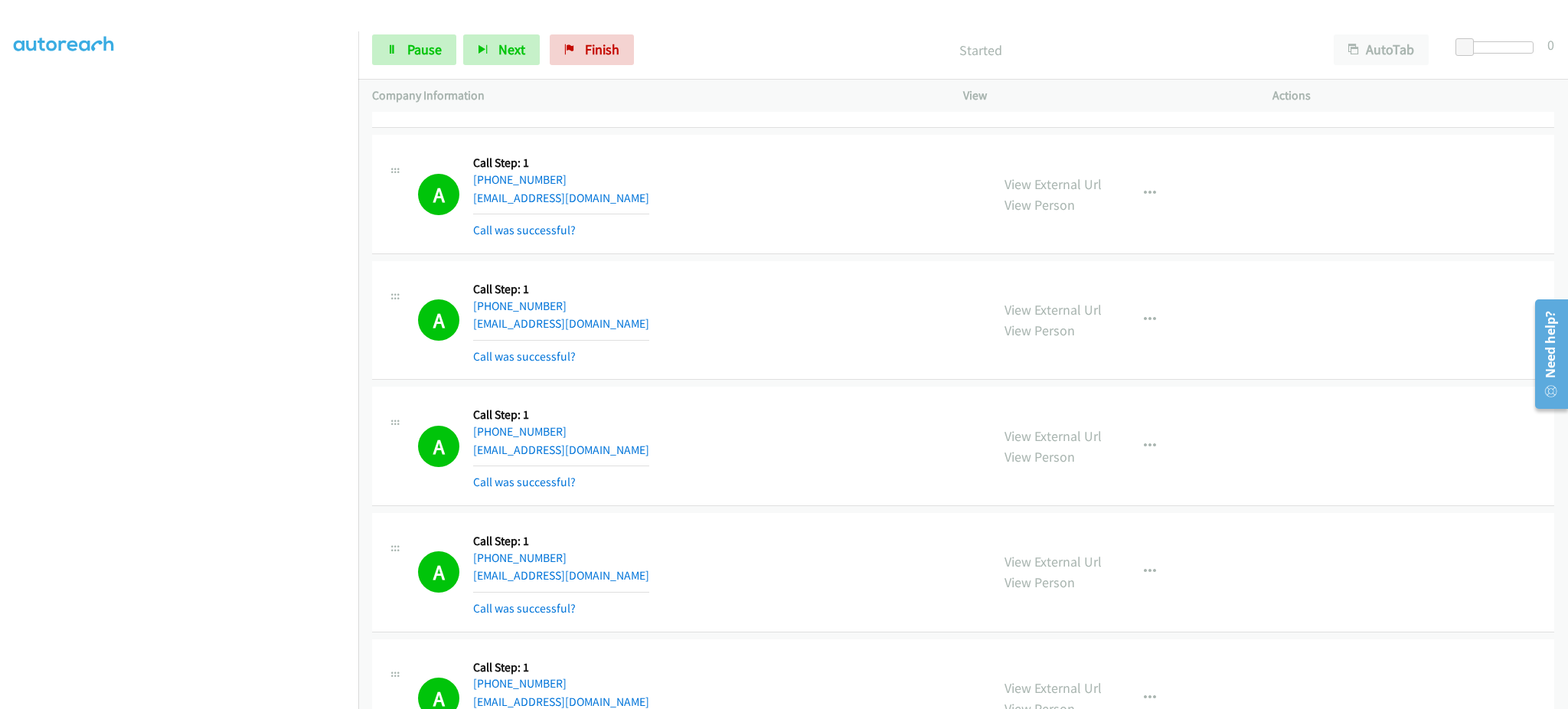
click at [640, 443] on div "A Callback Scheduled Call Step: 1 America/New_York [PHONE_NUMBER] [EMAIL_ADDRES…" at bounding box center [697, 446] width 559 height 91
click at [626, 576] on div "A Callback Scheduled Call Step: 1 [GEOGRAPHIC_DATA]/[GEOGRAPHIC_DATA] [PHONE_NU…" at bounding box center [697, 572] width 559 height 91
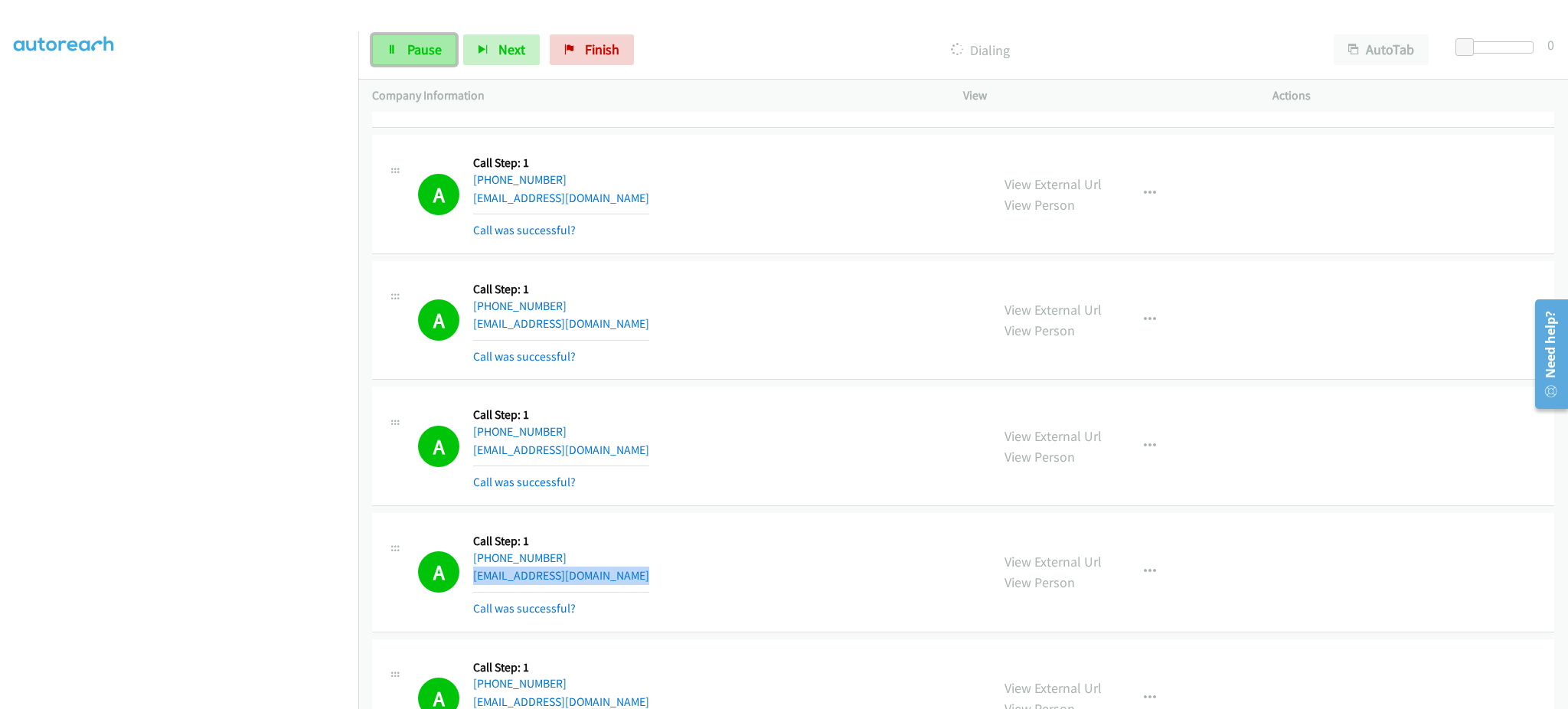
click at [435, 57] on span "Pause" at bounding box center [425, 49] width 34 height 17
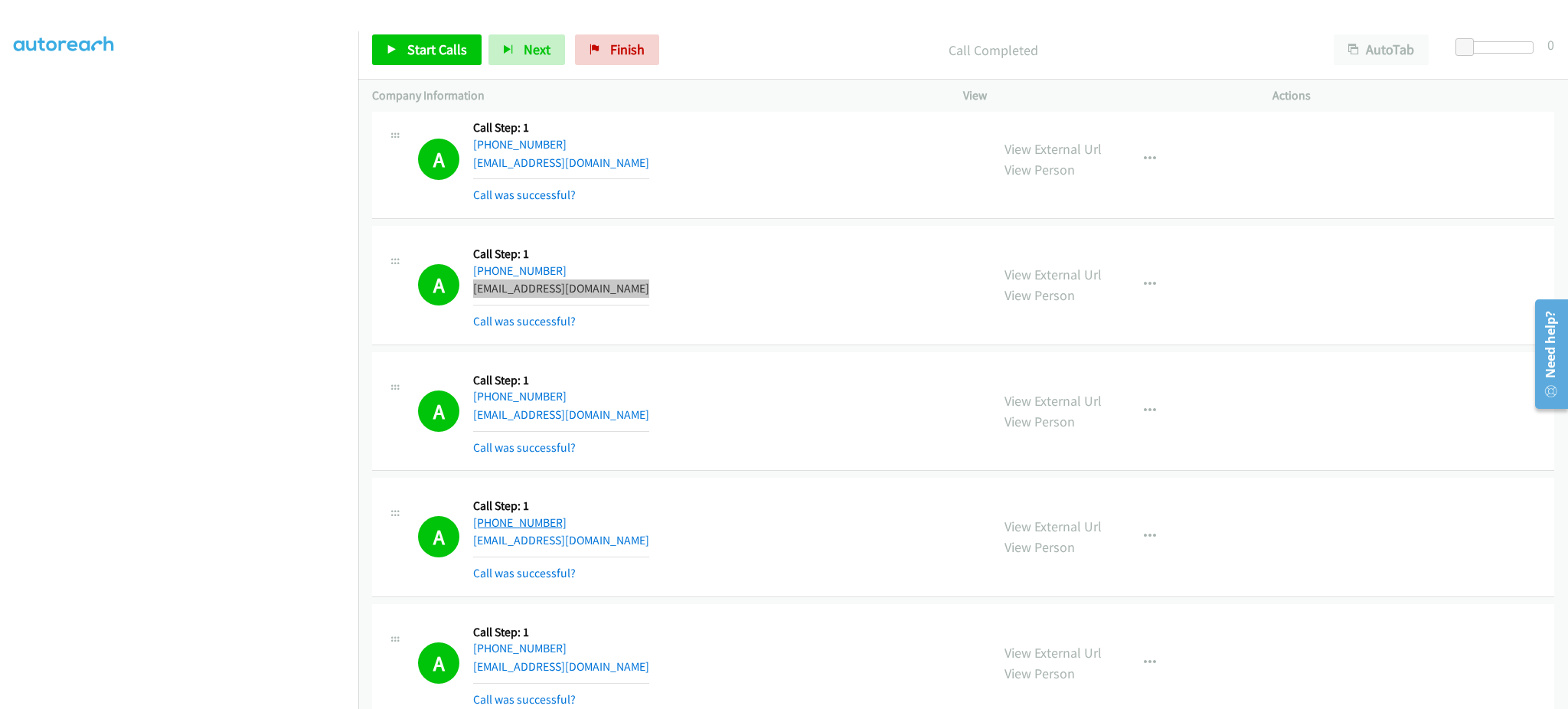
scroll to position [2144, 0]
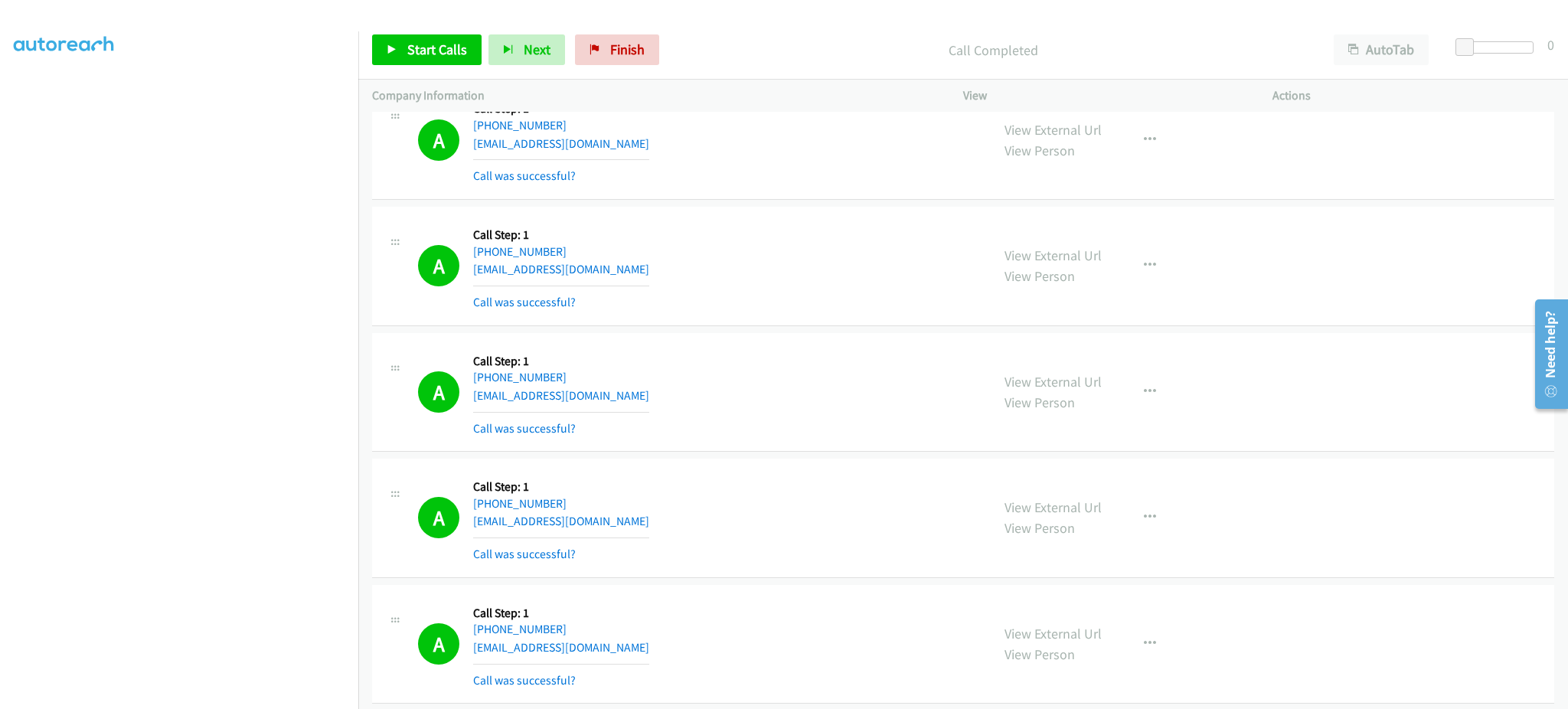
click at [652, 401] on div "A Callback Scheduled Call Step: 1 [GEOGRAPHIC_DATA]/[GEOGRAPHIC_DATA] [PHONE_NU…" at bounding box center [697, 392] width 559 height 91
click at [653, 401] on div "A Callback Scheduled Call Step: 1 [GEOGRAPHIC_DATA]/[GEOGRAPHIC_DATA] [PHONE_NU…" at bounding box center [697, 392] width 559 height 91
click at [650, 534] on div "A Callback Scheduled Call Step: 1 America/New_York [PHONE_NUMBER] [EMAIL_ADDRES…" at bounding box center [697, 518] width 559 height 91
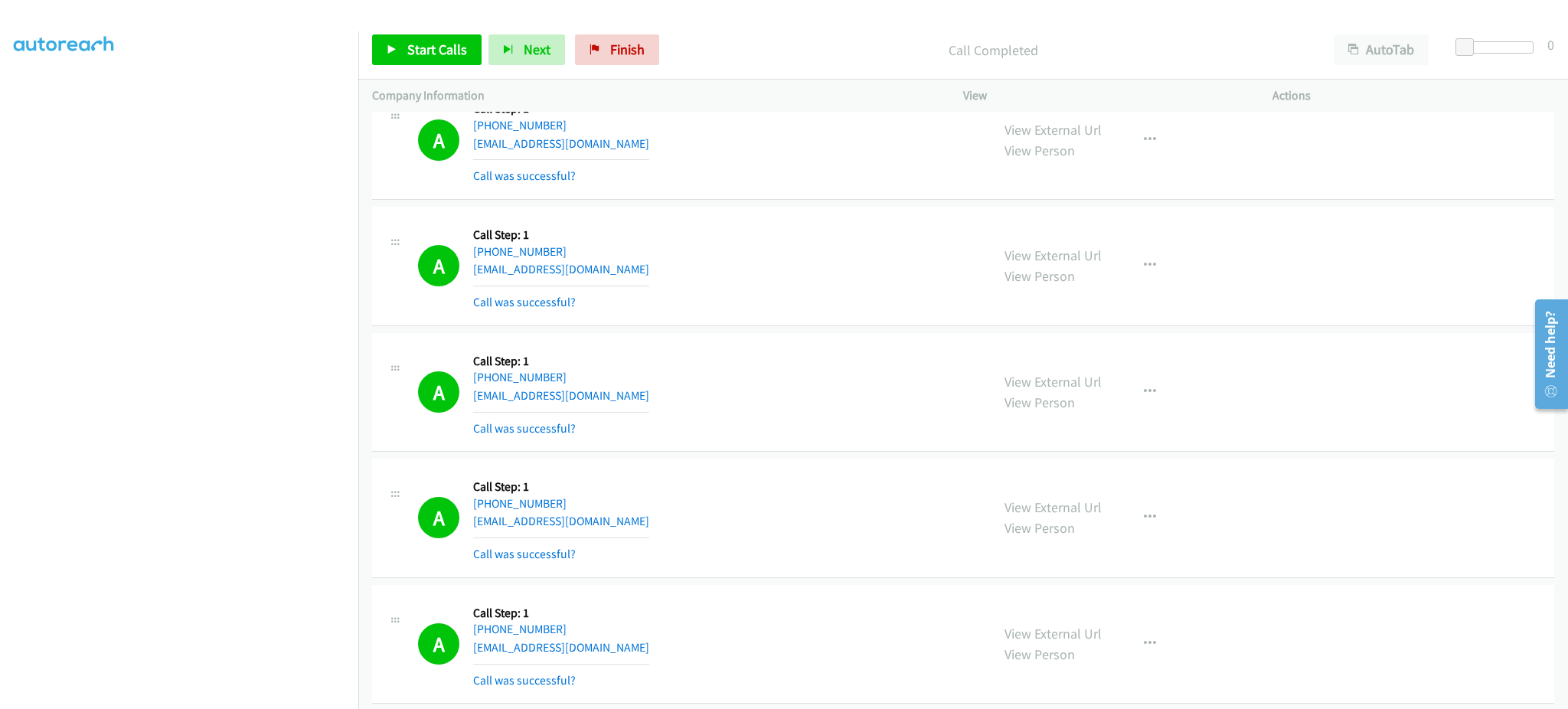
click at [650, 534] on div "A Callback Scheduled Call Step: 1 America/New_York [PHONE_NUMBER] [EMAIL_ADDRES…" at bounding box center [697, 518] width 559 height 91
click at [635, 511] on div "A Callback Scheduled Call Step: 1 America/New_York [PHONE_NUMBER] [EMAIL_ADDRES…" at bounding box center [697, 518] width 559 height 91
click at [626, 529] on div "A Callback Scheduled Call Step: 1 America/New_York [PHONE_NUMBER] [EMAIL_ADDRES…" at bounding box center [697, 518] width 559 height 91
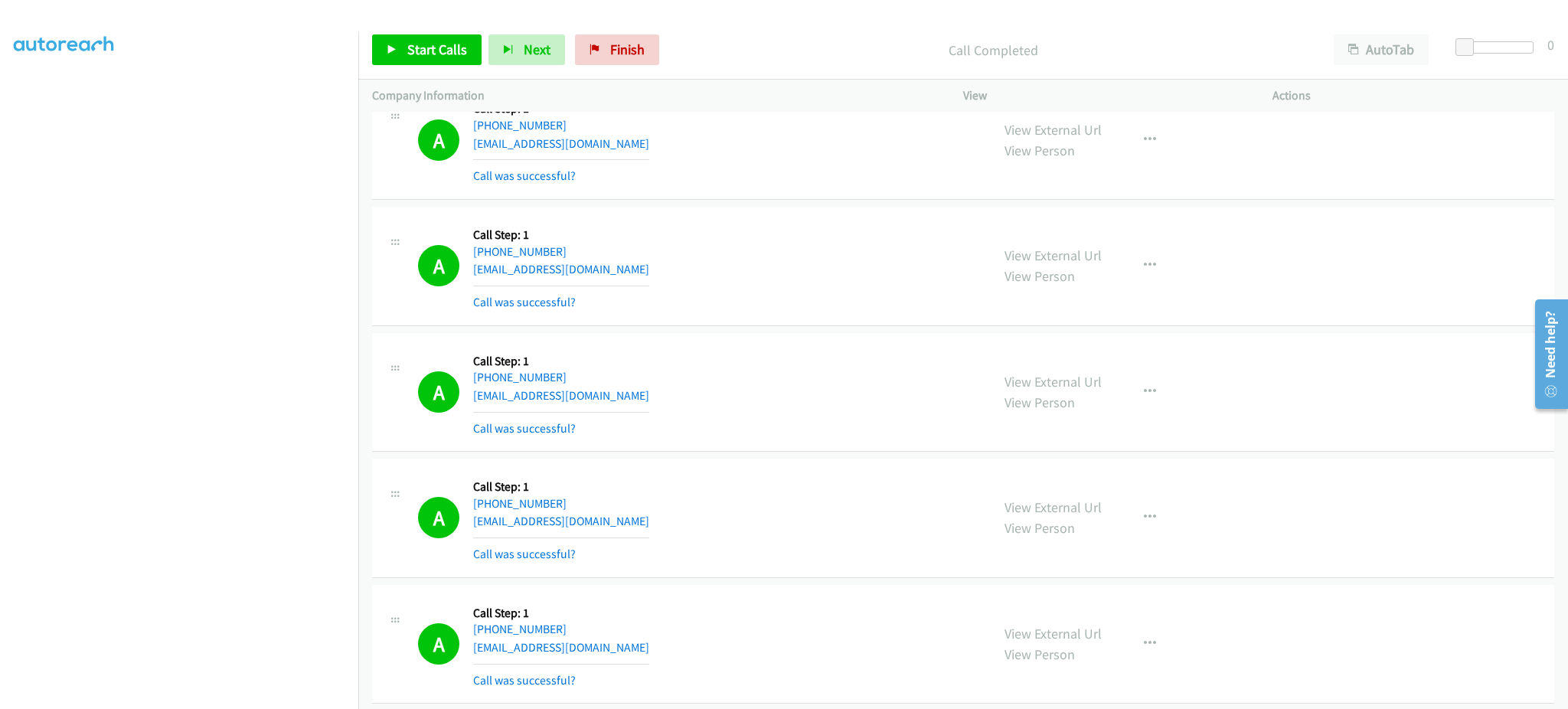
click at [626, 529] on div "A Callback Scheduled Call Step: 1 America/New_York [PHONE_NUMBER] [EMAIL_ADDRES…" at bounding box center [697, 518] width 559 height 91
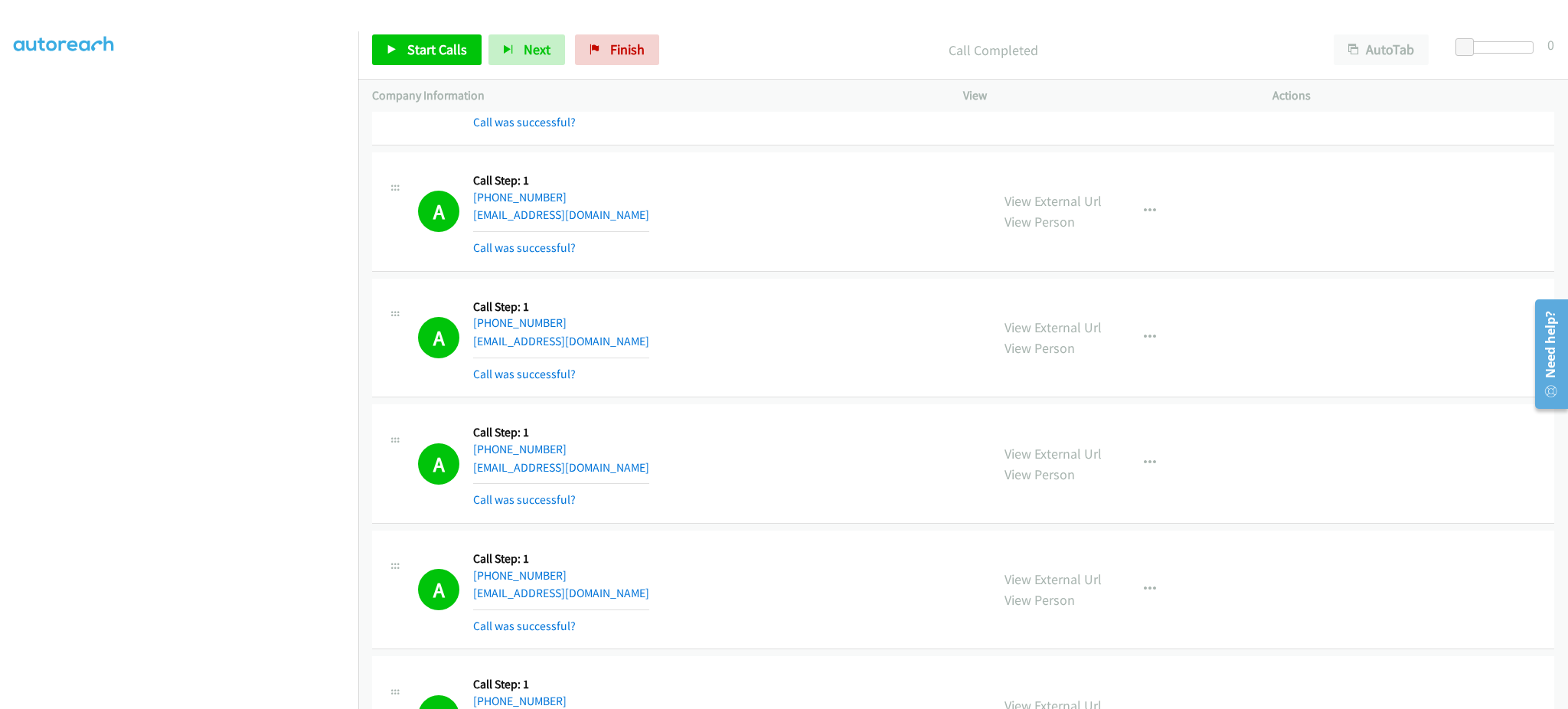
click at [674, 341] on div "A Callback Scheduled Call Step: 1 America/Los_Angeles [PHONE_NUMBER] [EMAIL_ADD…" at bounding box center [697, 338] width 559 height 91
click at [641, 469] on div "A Callback Scheduled Call Step: 1 America/Los_Angeles [PHONE_NUMBER] [EMAIL_ADD…" at bounding box center [697, 464] width 559 height 91
click at [640, 469] on div "A Callback Scheduled Call Step: 1 America/Los_Angeles [PHONE_NUMBER] [EMAIL_ADD…" at bounding box center [697, 464] width 559 height 91
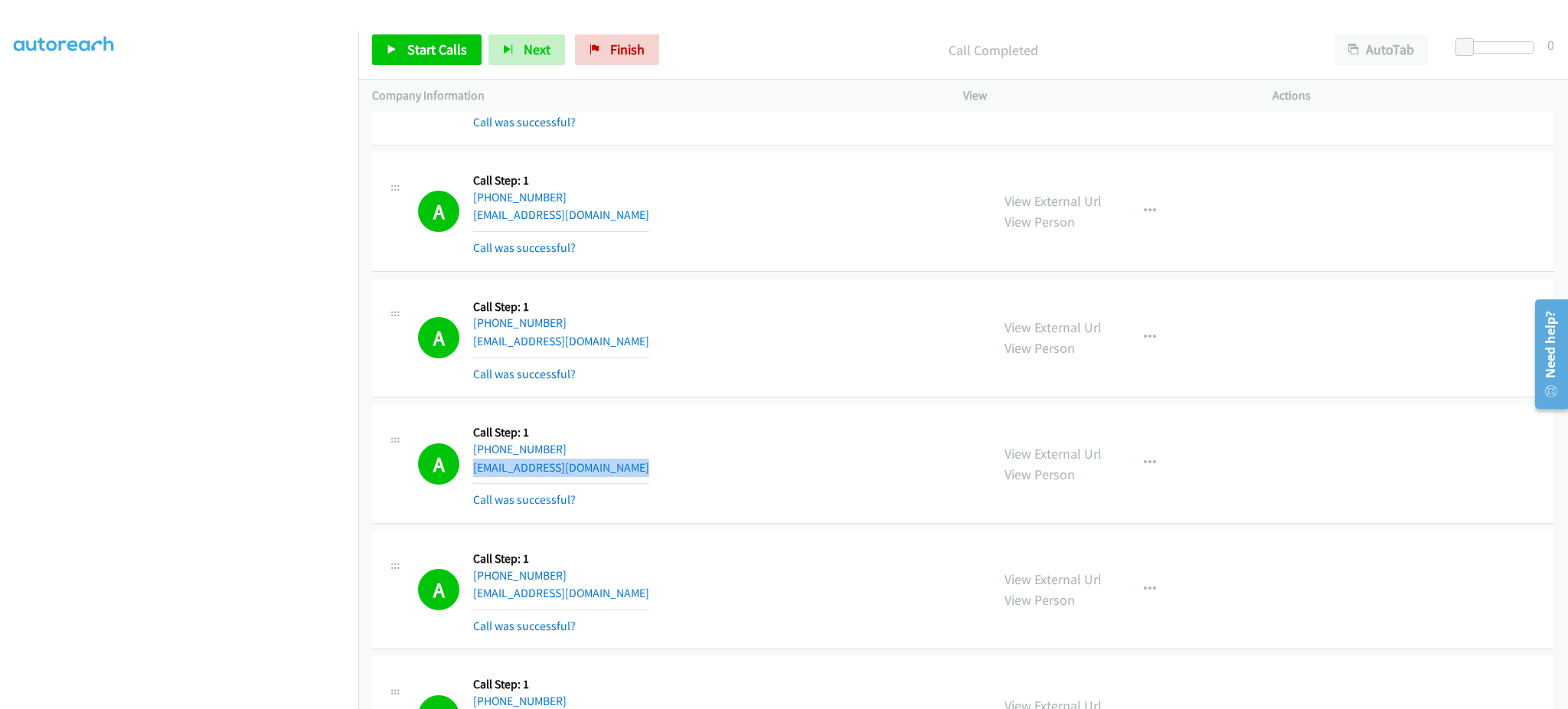
click at [640, 469] on div "A Callback Scheduled Call Step: 1 America/Los_Angeles [PHONE_NUMBER] [EMAIL_ADD…" at bounding box center [697, 464] width 559 height 91
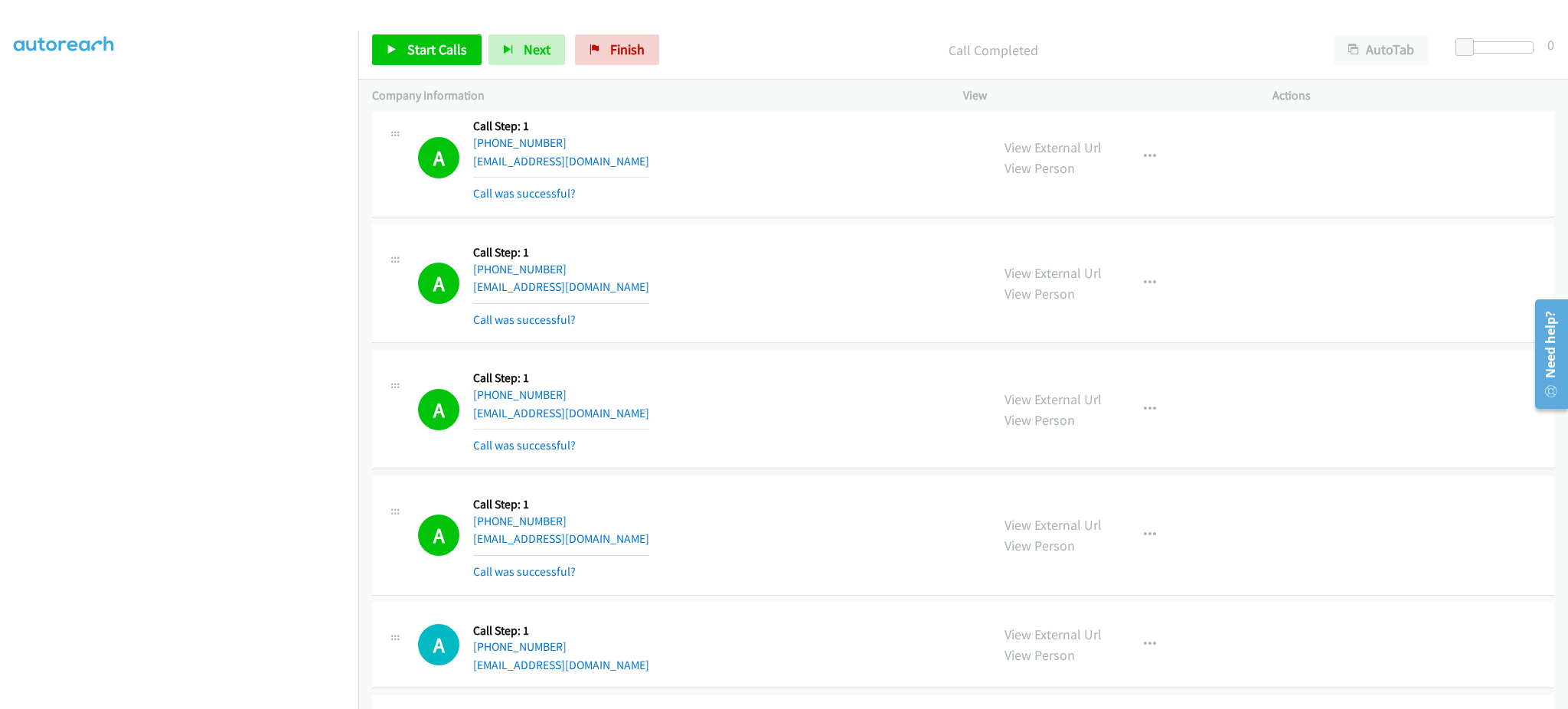
click at [641, 287] on div "A Callback Scheduled Call Step: 1 America/New_York [PHONE_NUMBER] [EMAIL_ADDRES…" at bounding box center [697, 283] width 559 height 91
click at [454, 37] on link "Start Calls" at bounding box center [426, 50] width 110 height 31
click at [644, 533] on div "A Callback Scheduled Call Step: 1 [GEOGRAPHIC_DATA]/[GEOGRAPHIC_DATA] [PHONE_NU…" at bounding box center [697, 535] width 559 height 91
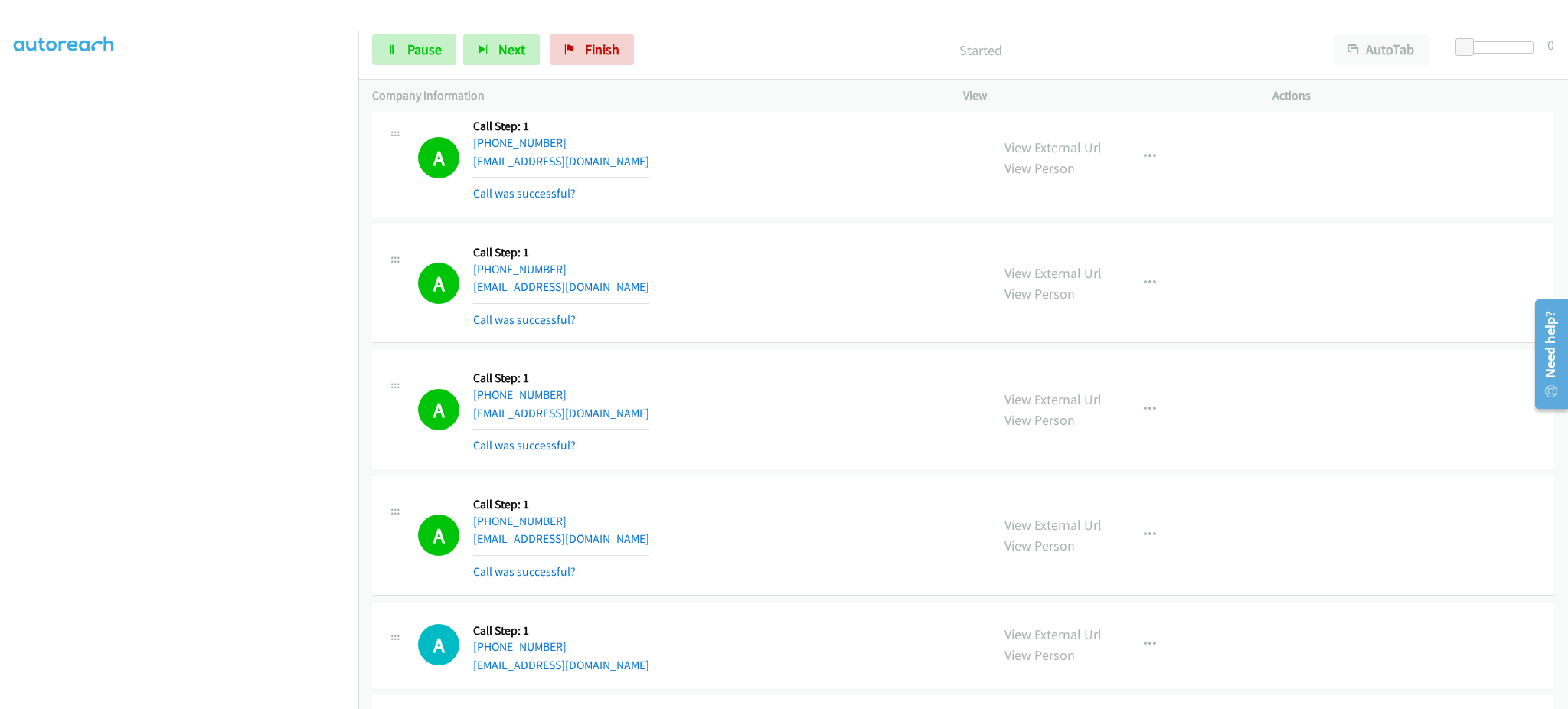
click at [644, 533] on div "A Callback Scheduled Call Step: 1 [GEOGRAPHIC_DATA]/[GEOGRAPHIC_DATA] [PHONE_NU…" at bounding box center [697, 535] width 559 height 91
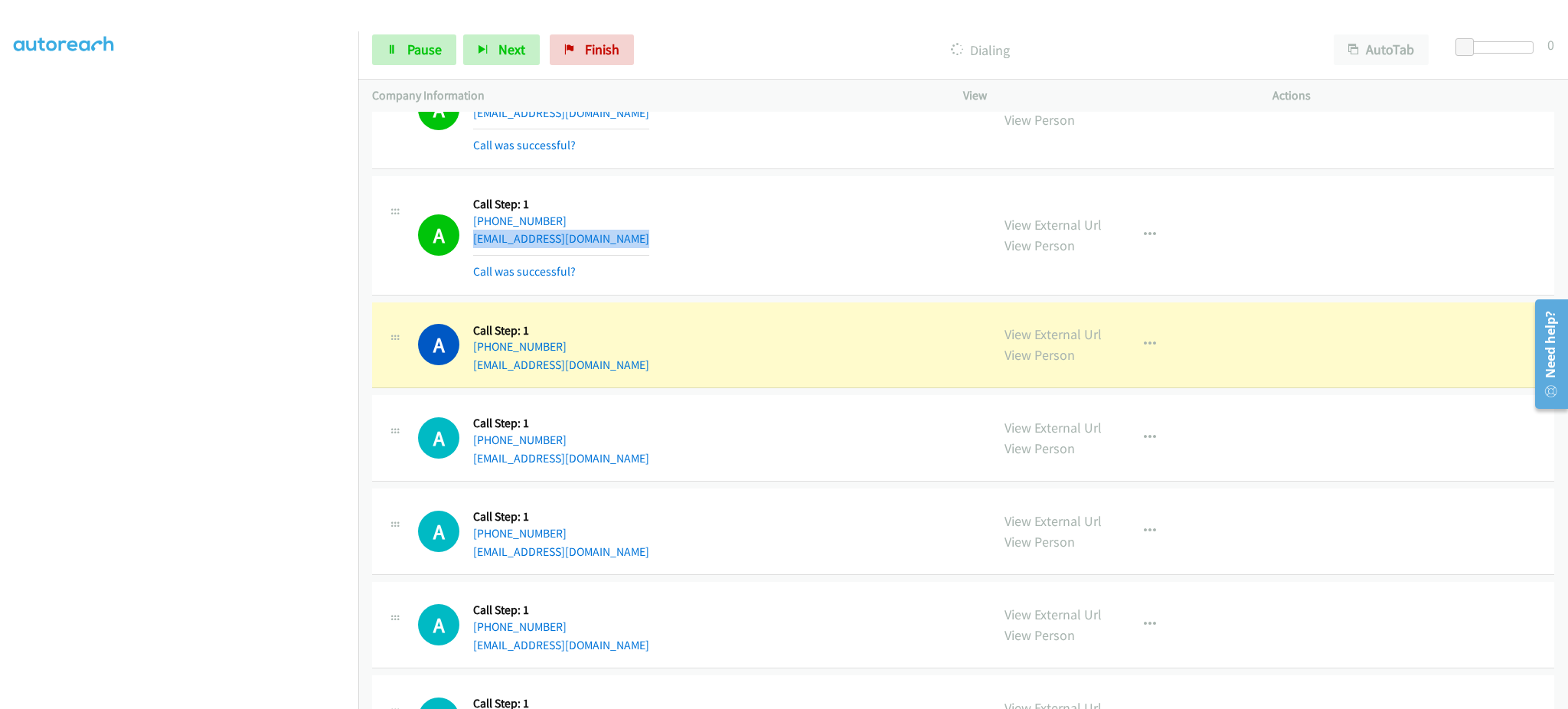
scroll to position [3063, 0]
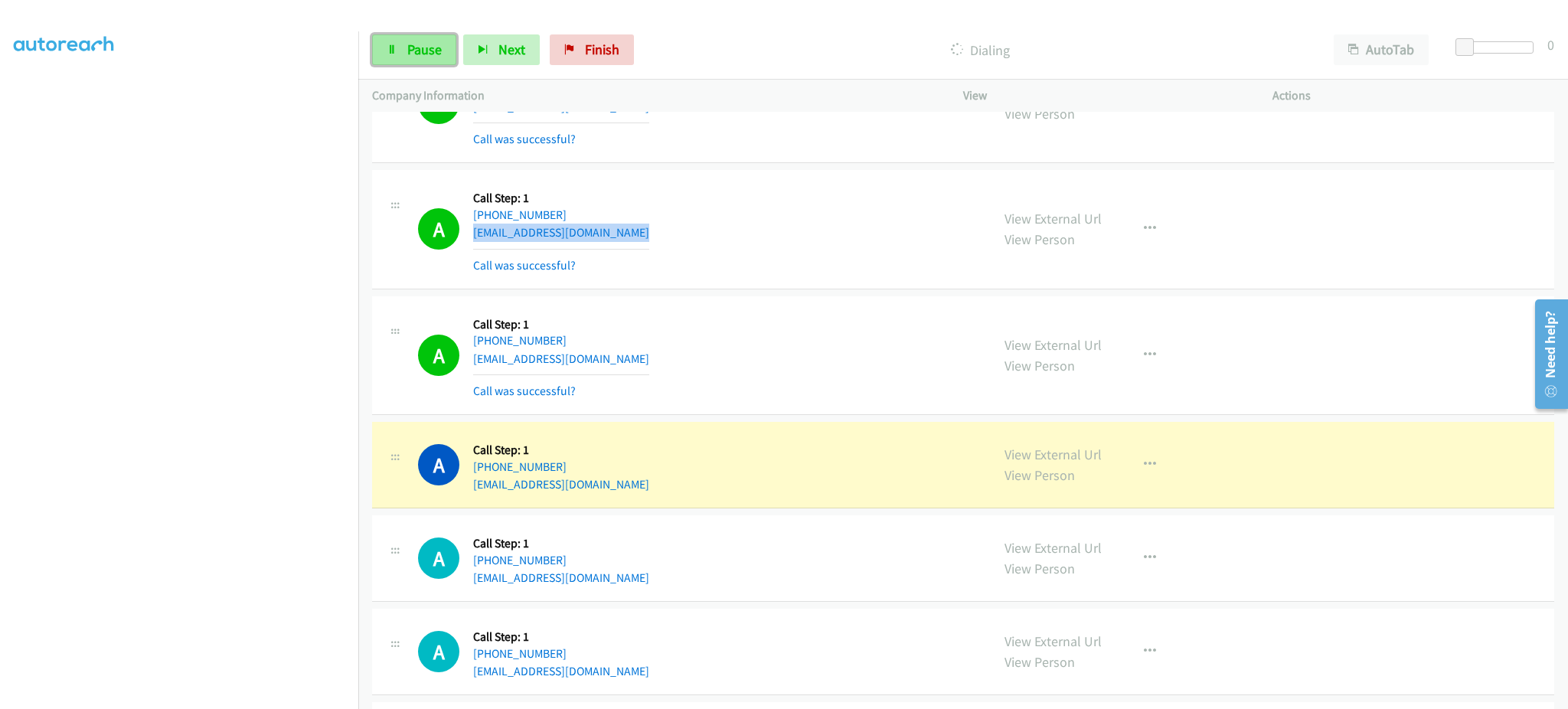
click at [409, 53] on span "Pause" at bounding box center [425, 49] width 34 height 17
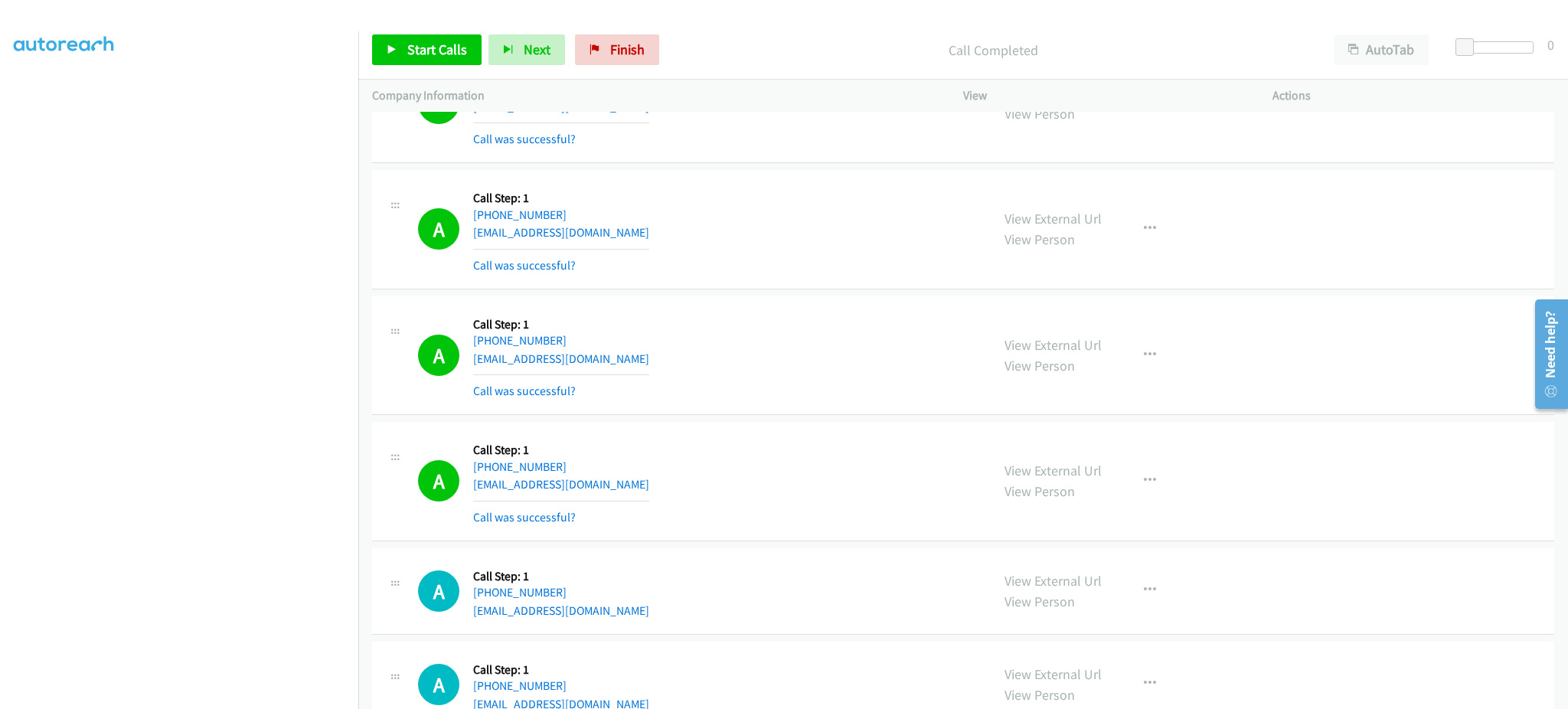
click at [891, 188] on div "A Callback Scheduled Call Step: 1 [GEOGRAPHIC_DATA]/[GEOGRAPHIC_DATA] [PHONE_NU…" at bounding box center [697, 229] width 559 height 91
click at [937, 685] on div "A Callback Scheduled Call Step: 1 America/New_York [PHONE_NUMBER] [EMAIL_ADDRES…" at bounding box center [697, 685] width 559 height 58
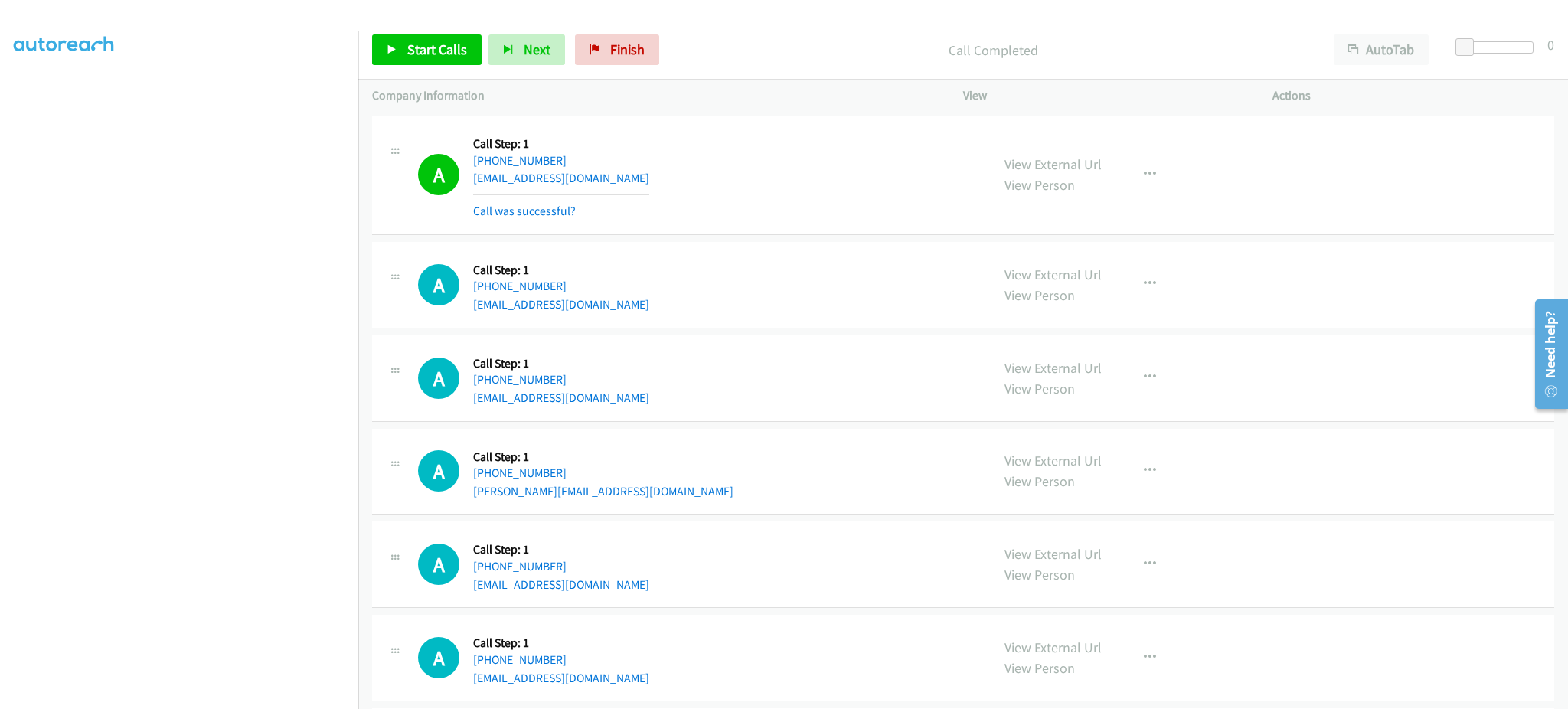
click at [655, 303] on div "A Callback Scheduled Call Step: 1 America/New_York [PHONE_NUMBER] [EMAIL_ADDRES…" at bounding box center [697, 284] width 559 height 58
click at [450, 62] on link "Start Calls" at bounding box center [426, 50] width 110 height 31
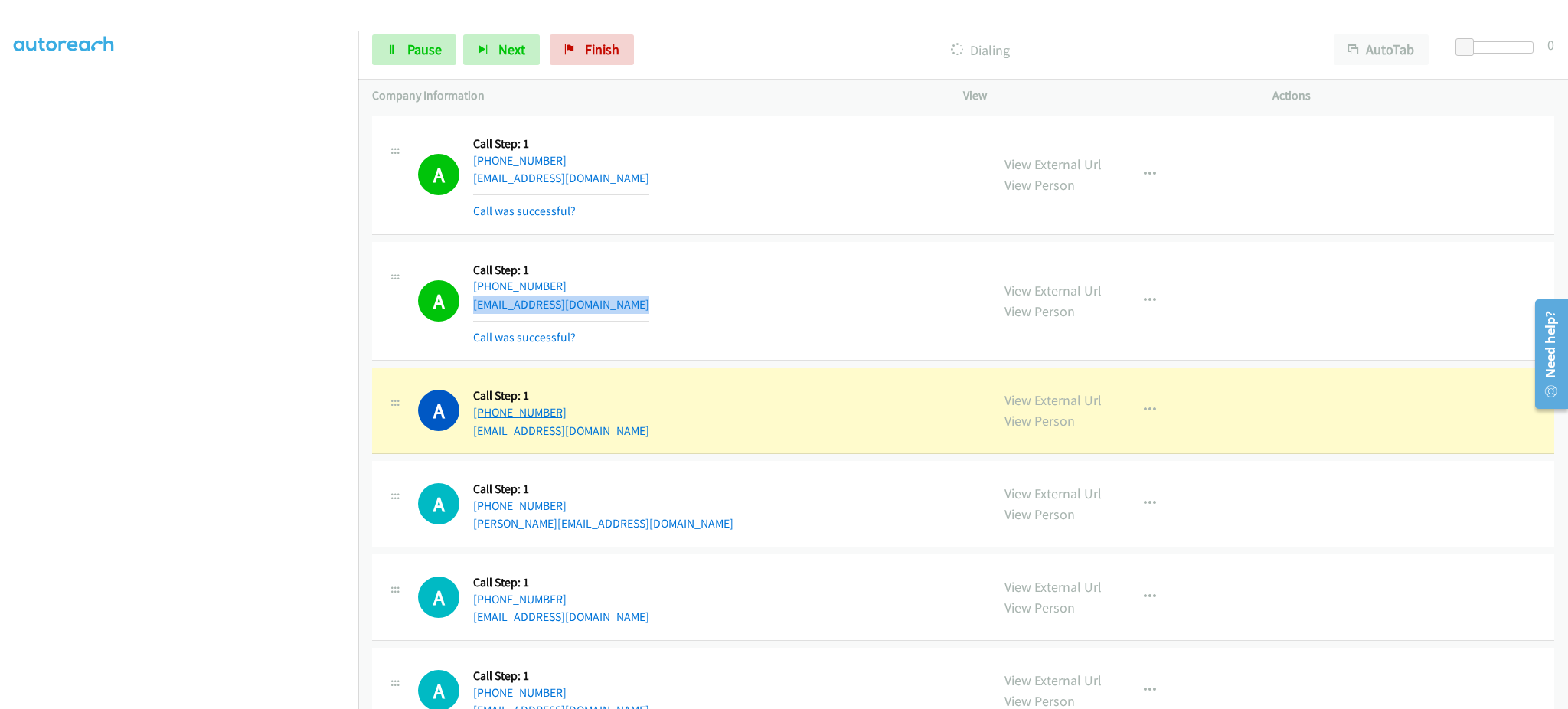
drag, startPoint x: 625, startPoint y: 413, endPoint x: 489, endPoint y: 416, distance: 136.0
click at [489, 416] on div "A Callback Scheduled Call Step: 1 America/New_York [PHONE_NUMBER] [EMAIL_ADDRES…" at bounding box center [697, 410] width 559 height 58
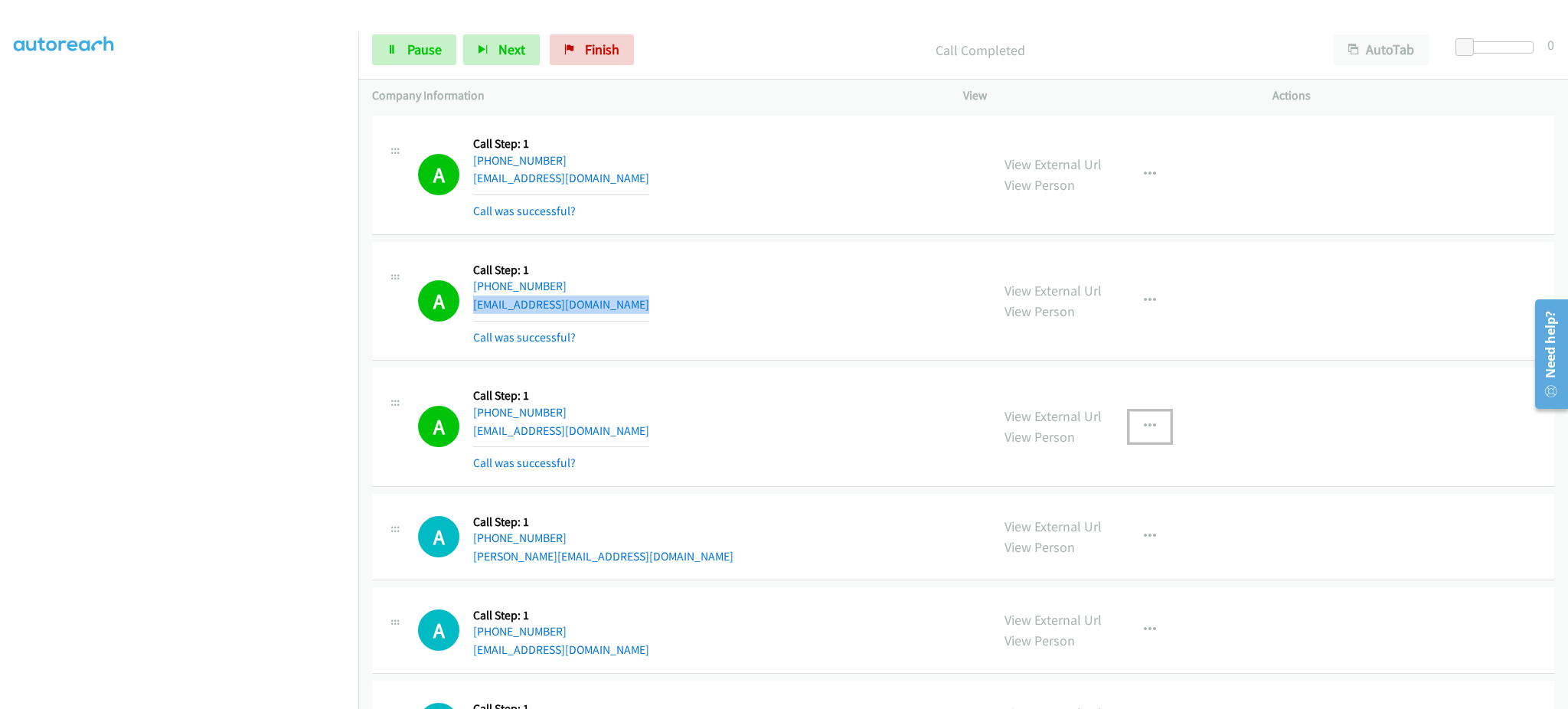
click at [1157, 438] on button "button" at bounding box center [1150, 426] width 42 height 31
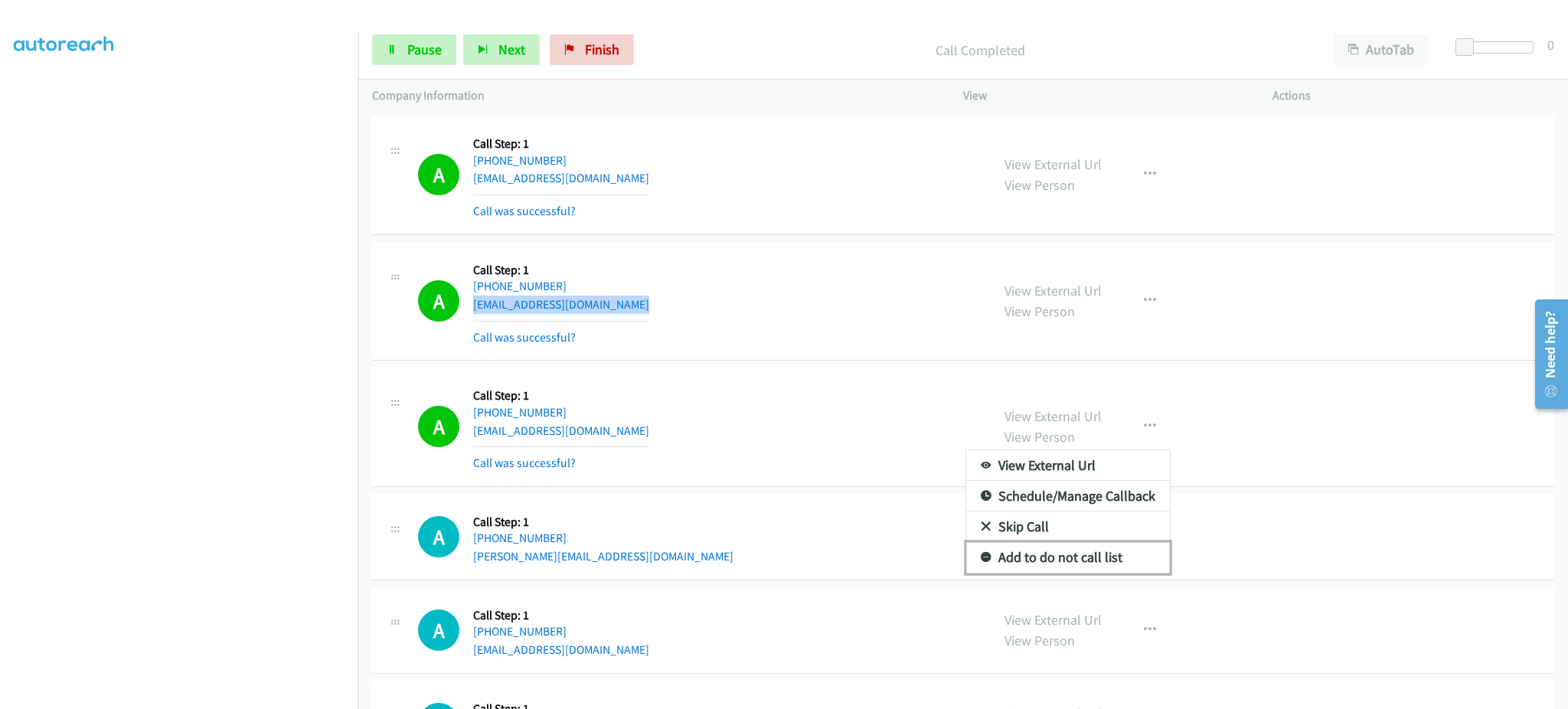
click at [1099, 551] on link "Add to do not call list" at bounding box center [1067, 558] width 204 height 31
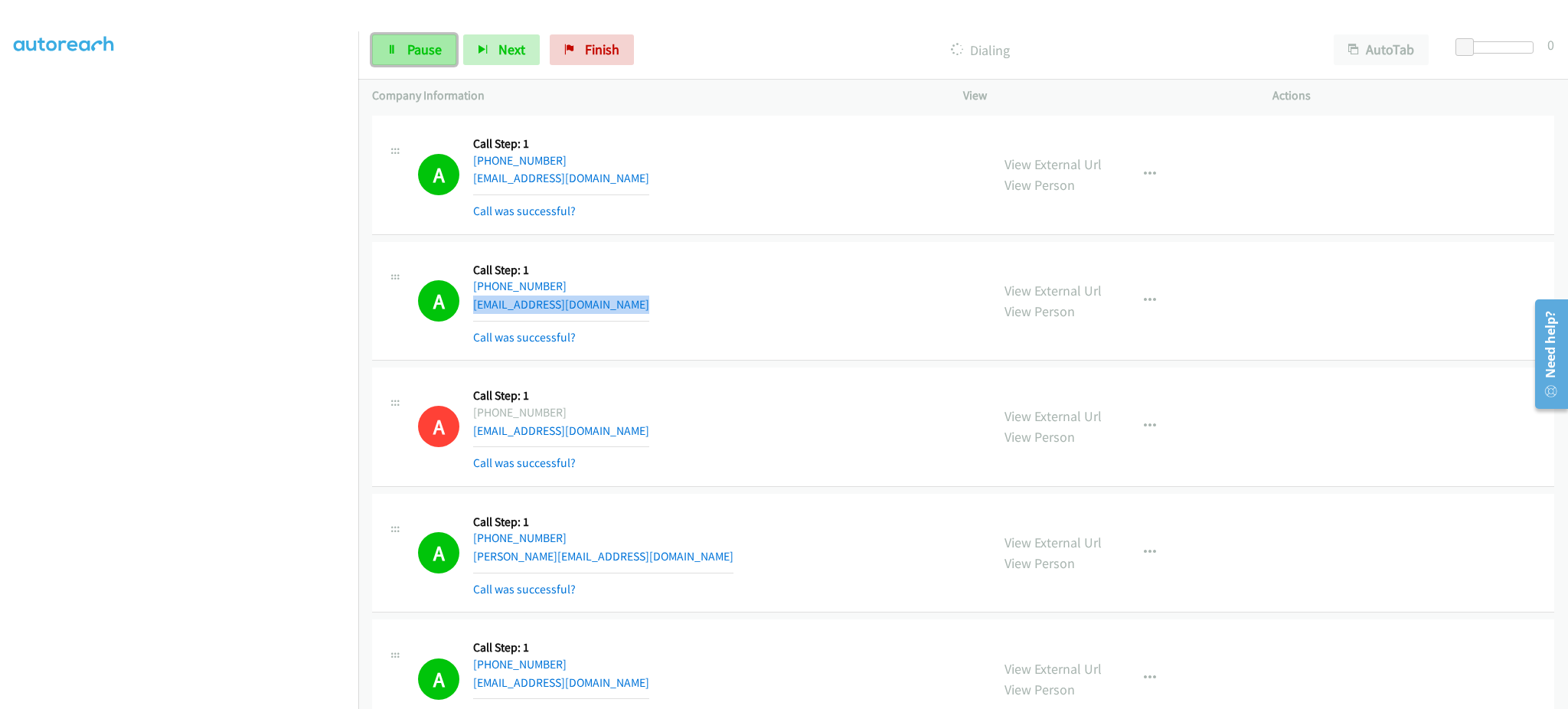
click at [418, 46] on span "Pause" at bounding box center [425, 49] width 34 height 17
click at [459, 57] on span "Start Calls" at bounding box center [437, 49] width 60 height 17
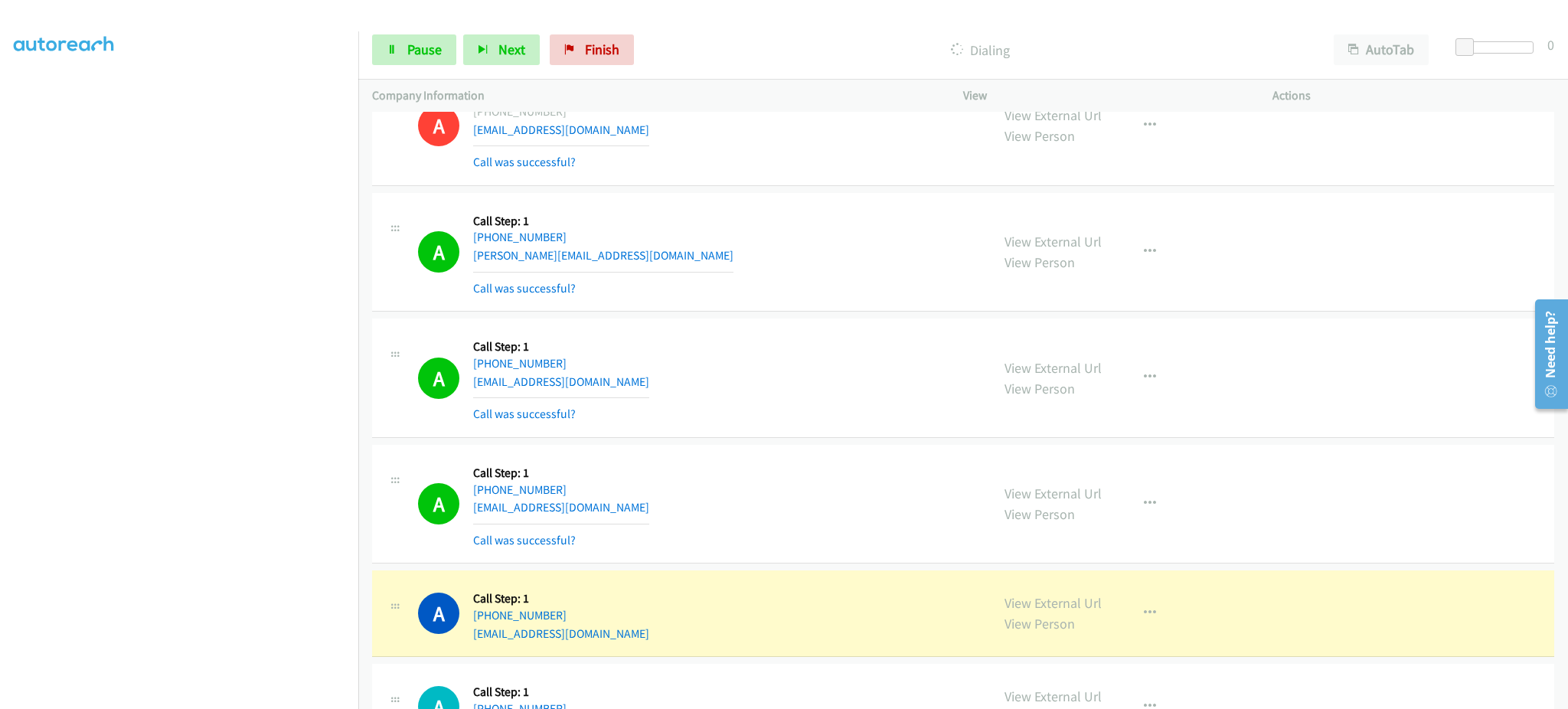
scroll to position [3675, 0]
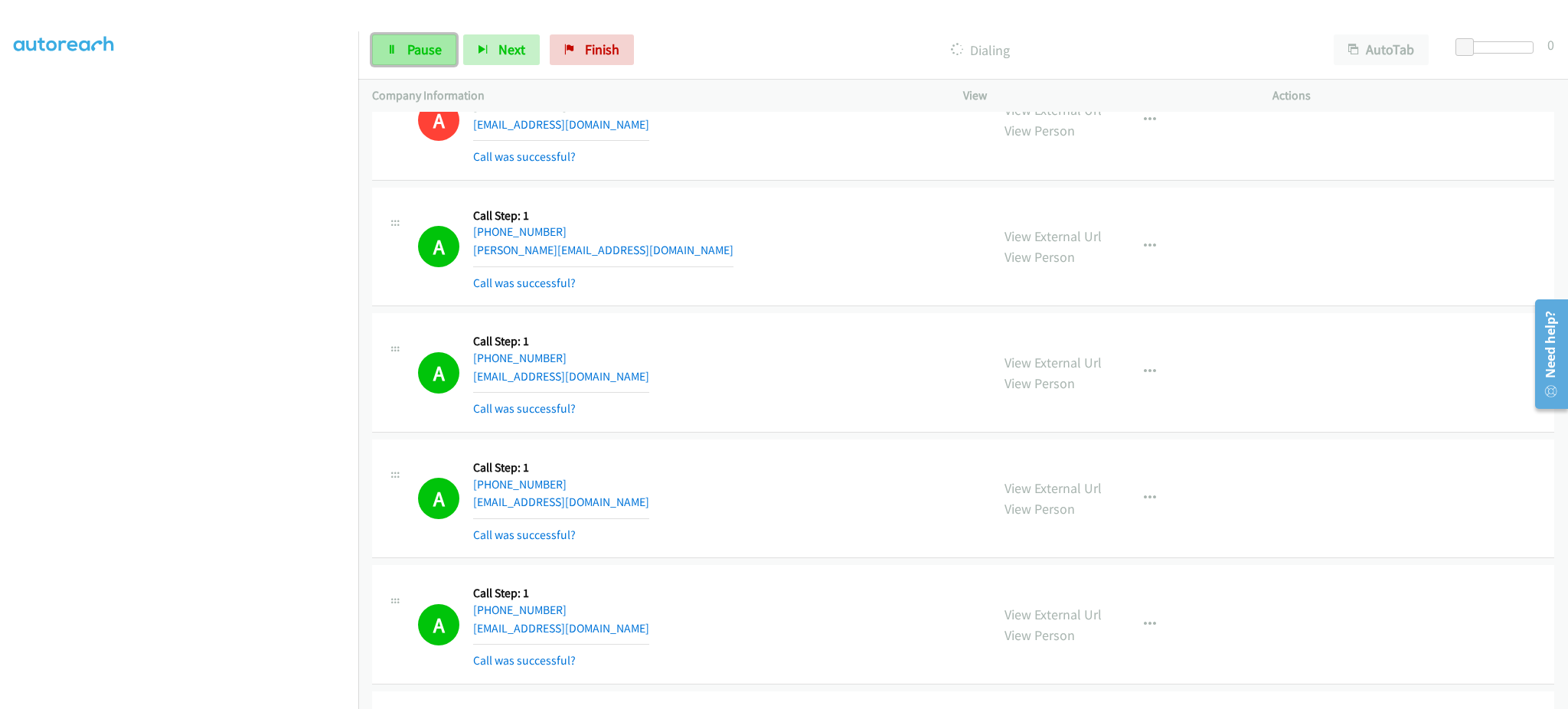
click at [399, 53] on link "Pause" at bounding box center [414, 50] width 84 height 31
click at [425, 48] on span "Start Calls" at bounding box center [437, 49] width 60 height 17
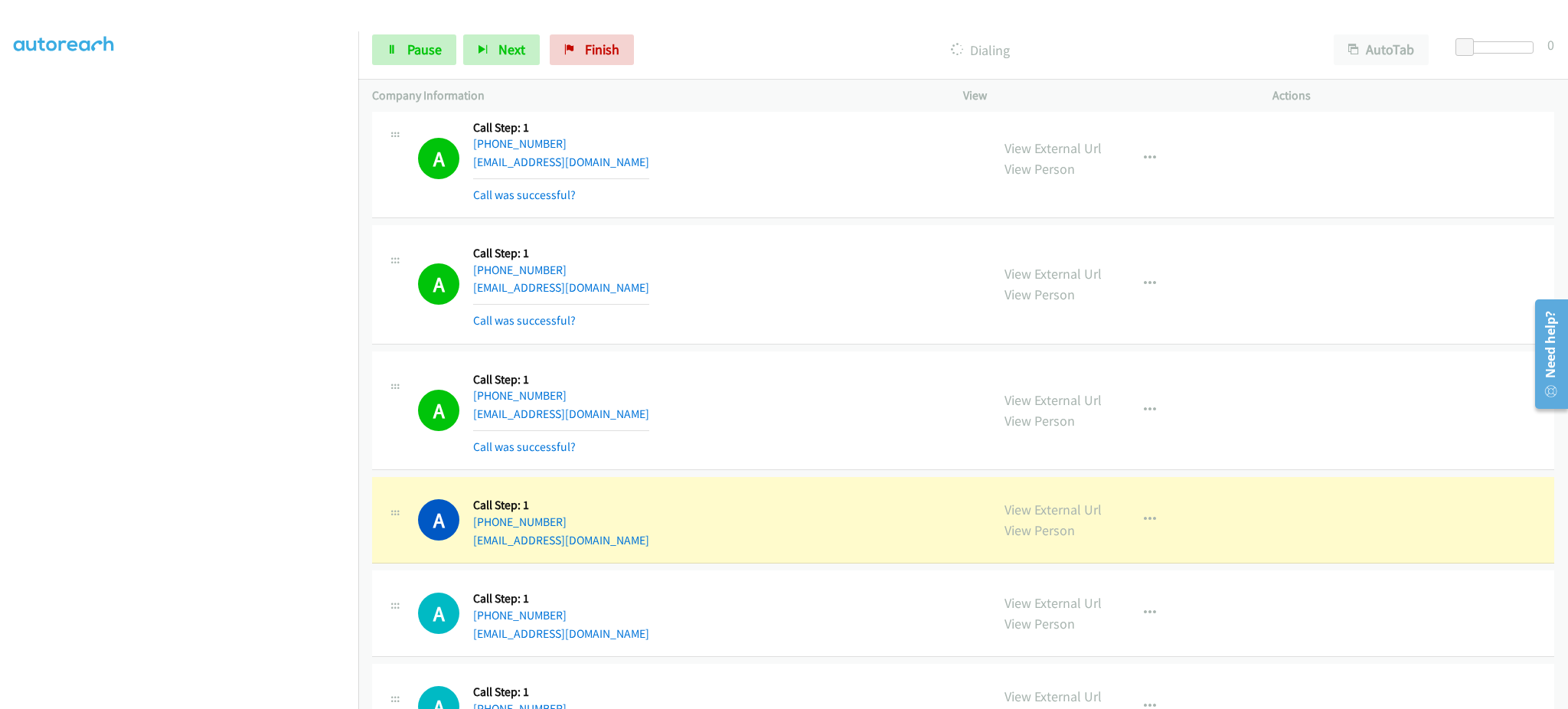
scroll to position [4594, 0]
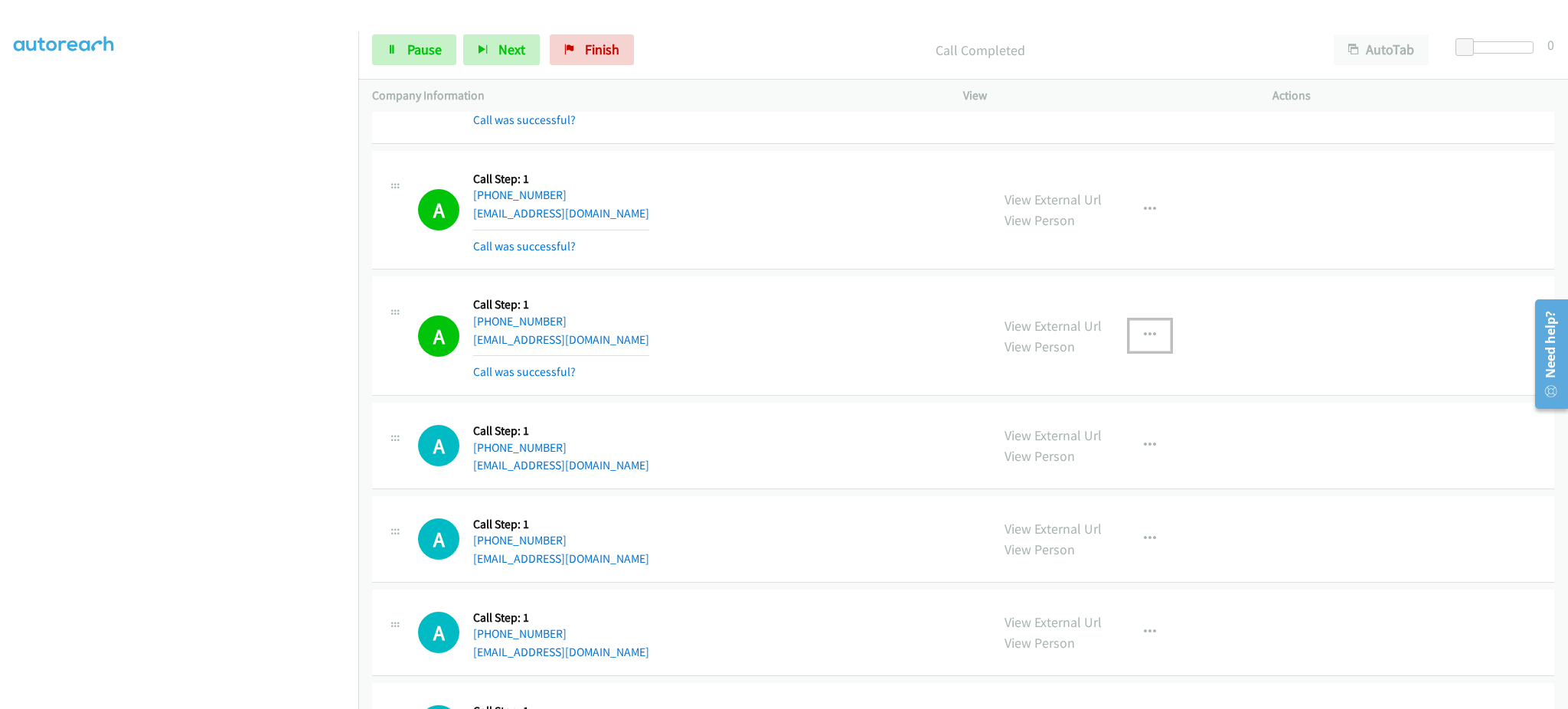
click at [1129, 334] on button "button" at bounding box center [1150, 336] width 42 height 31
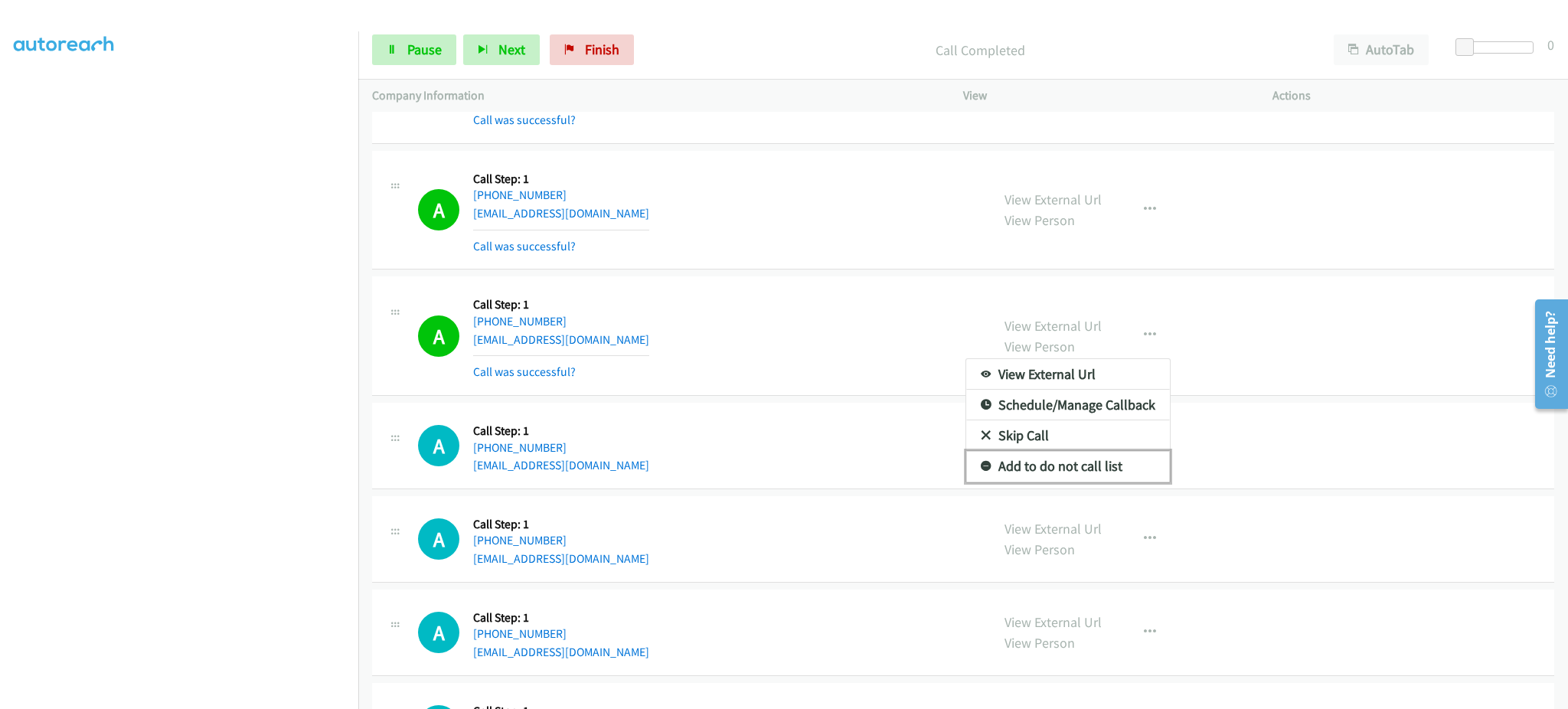
click at [1098, 461] on link "Add to do not call list" at bounding box center [1067, 466] width 204 height 31
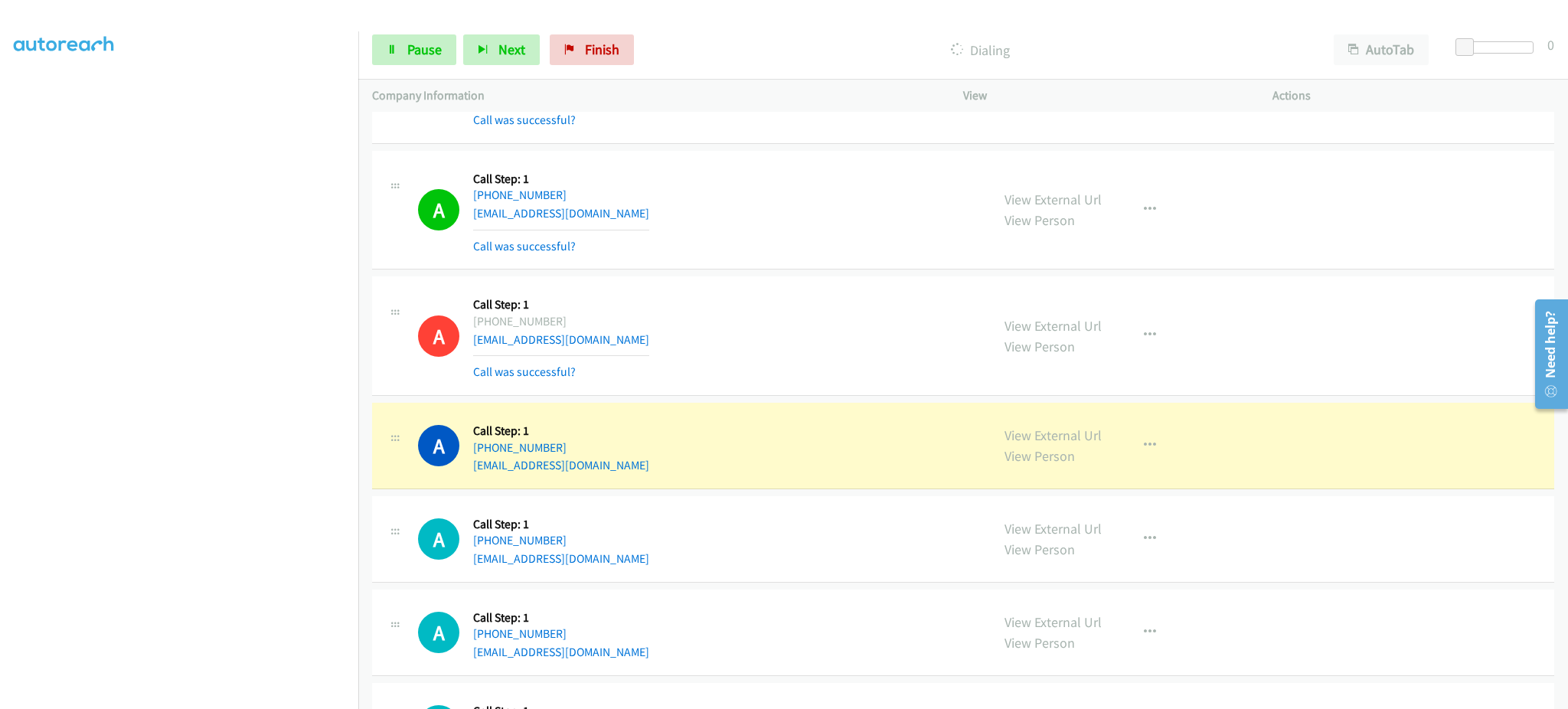
click at [660, 470] on div "A Callback Scheduled Call Step: 1 America/New_York [PHONE_NUMBER] [EMAIL_ADDRES…" at bounding box center [697, 446] width 559 height 58
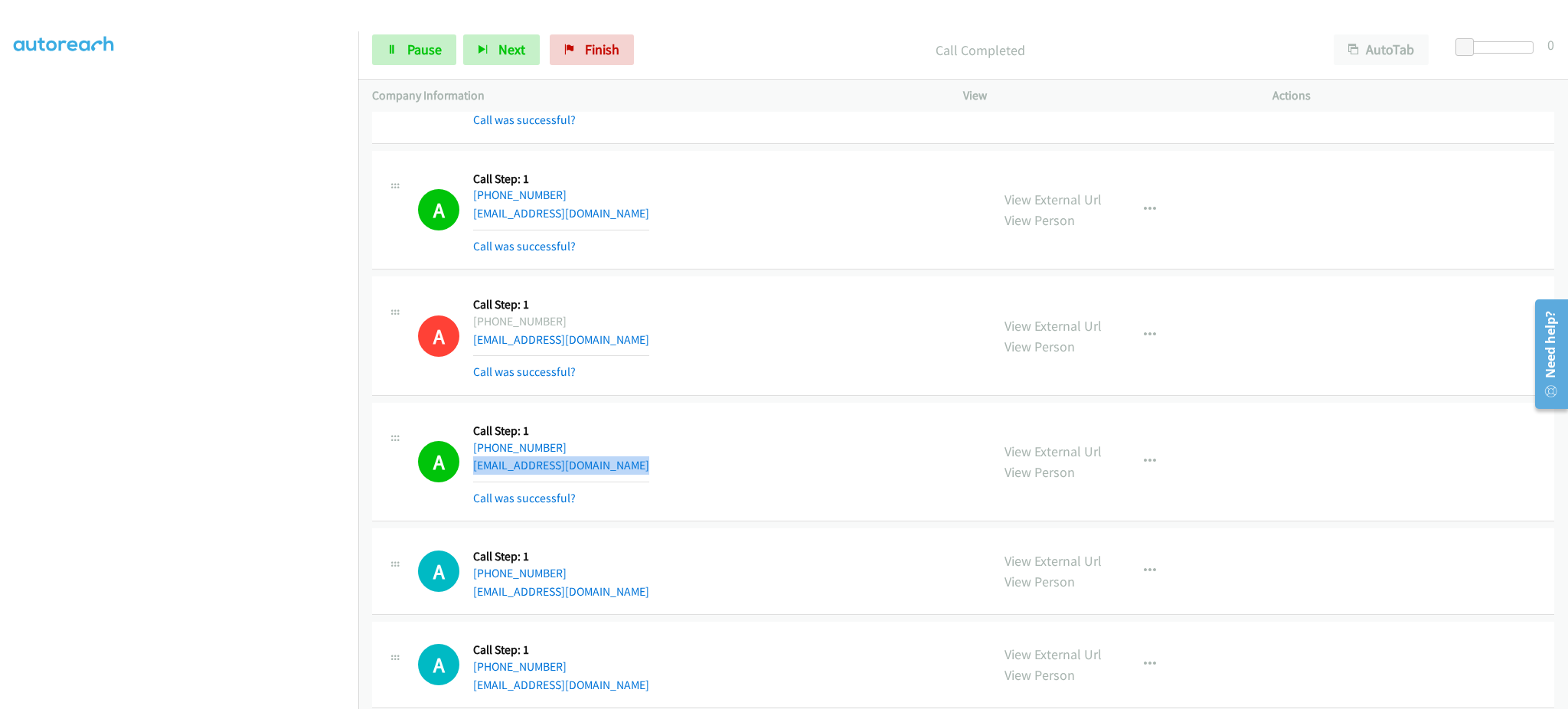
click at [694, 461] on div "A Callback Scheduled Call Step: 1 America/New_York [PHONE_NUMBER] [EMAIL_ADDRES…" at bounding box center [697, 462] width 559 height 91
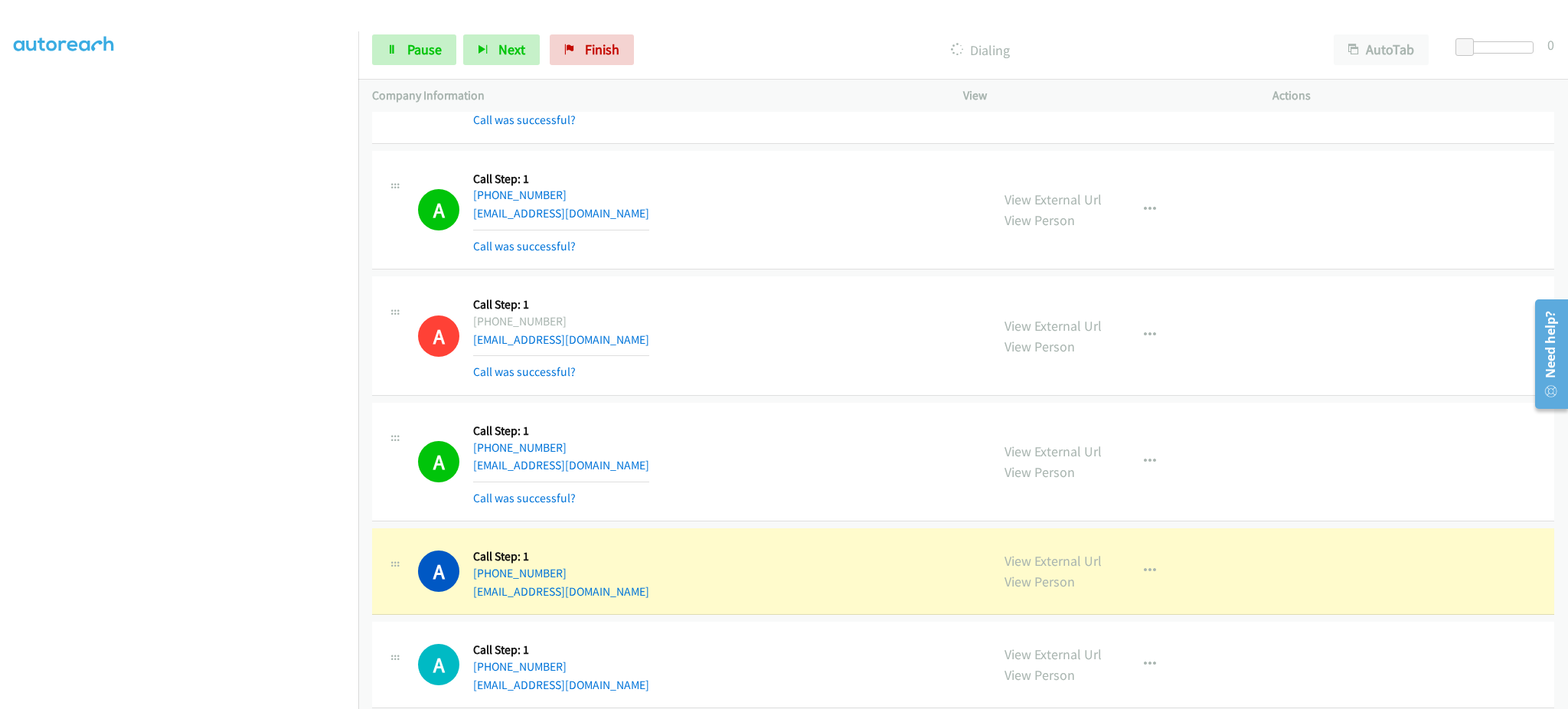
click at [617, 217] on div "A Callback Scheduled Call Step: 1 America/New_York [PHONE_NUMBER] [EMAIL_ADDRES…" at bounding box center [697, 210] width 559 height 91
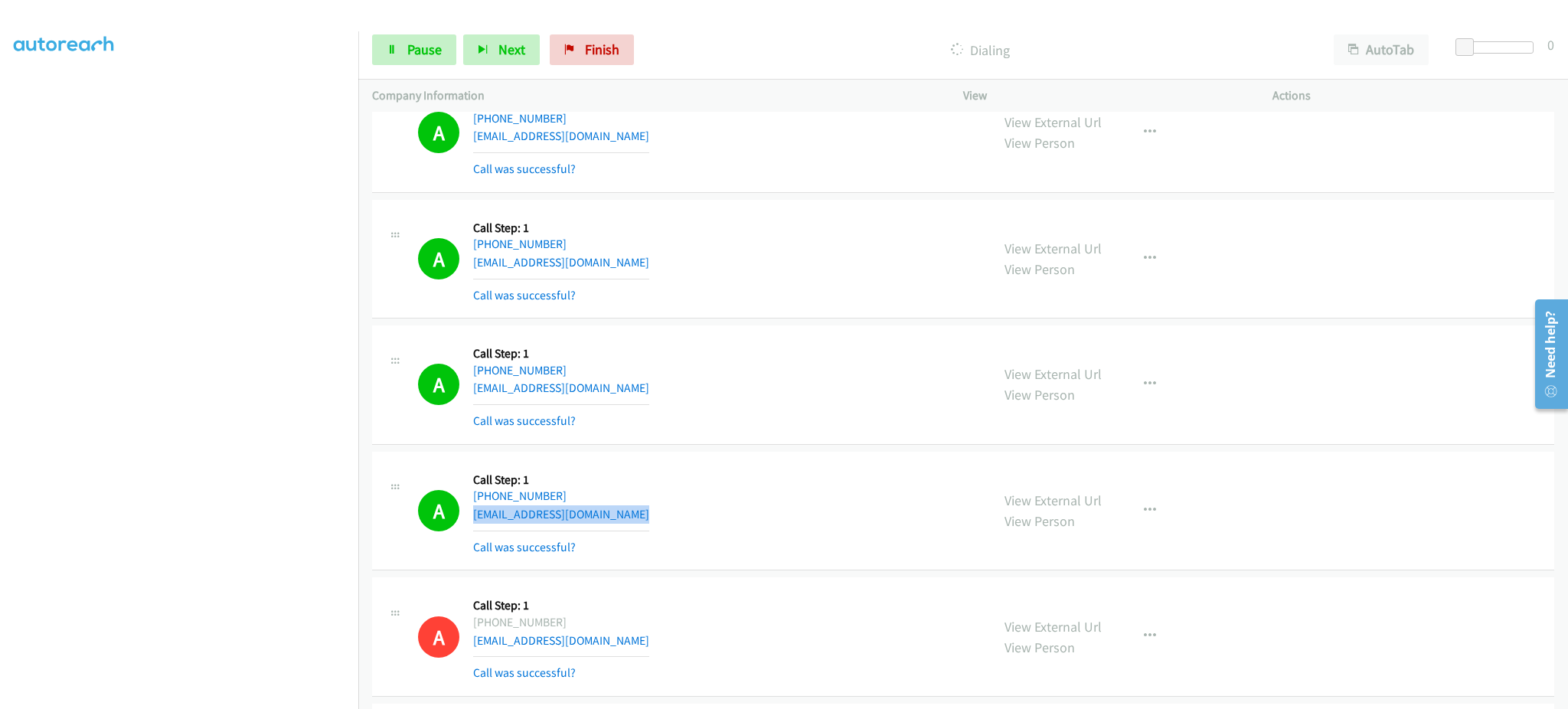
scroll to position [4288, 0]
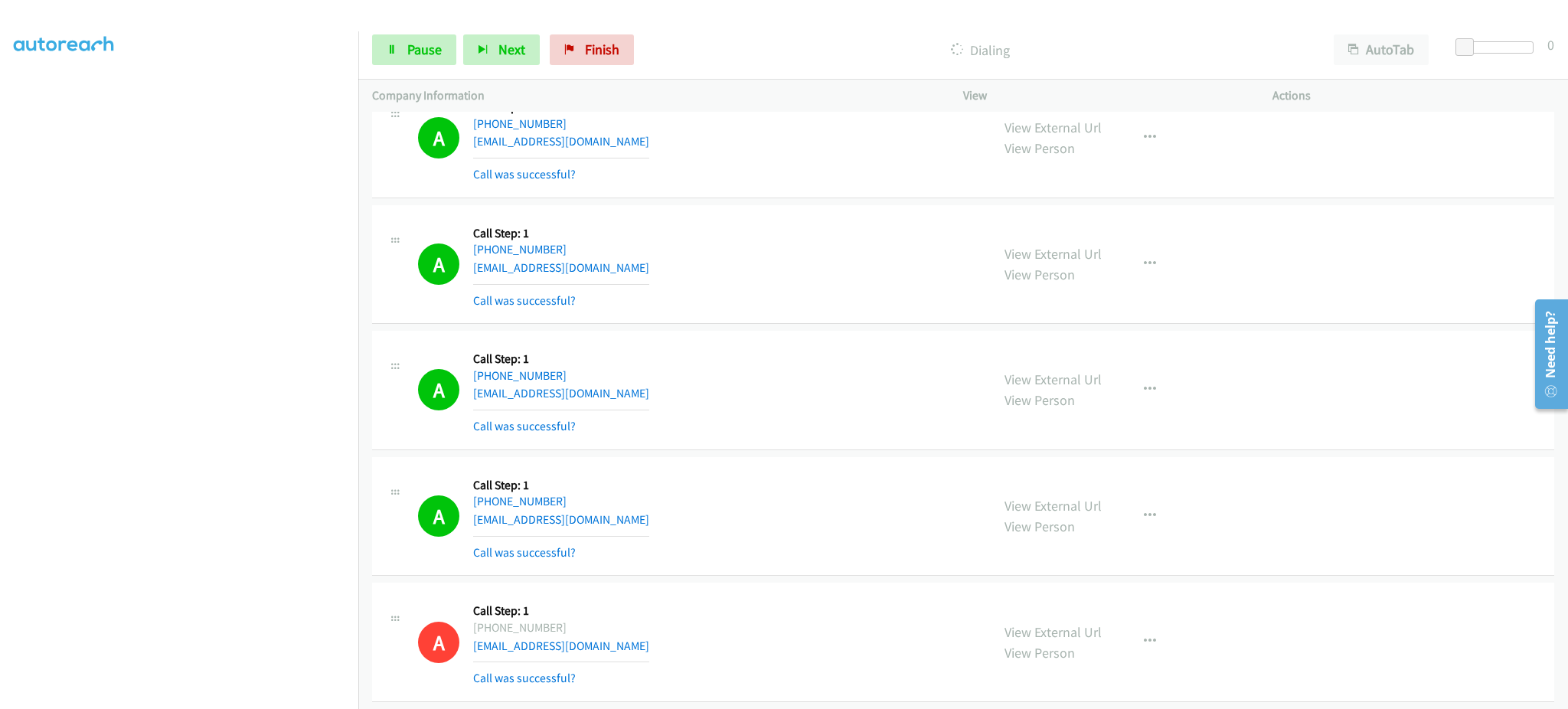
click at [608, 385] on div "A Callback Scheduled Call Step: 1 America/New_York [PHONE_NUMBER] [EMAIL_ADDRES…" at bounding box center [697, 390] width 559 height 91
click at [603, 261] on div "A Callback Scheduled Call Step: 1 America/New_York [PHONE_NUMBER] [EMAIL_ADDRES…" at bounding box center [697, 264] width 559 height 91
click at [602, 261] on div "A Callback Scheduled Call Step: 1 America/New_York [PHONE_NUMBER] [EMAIL_ADDRES…" at bounding box center [697, 264] width 559 height 91
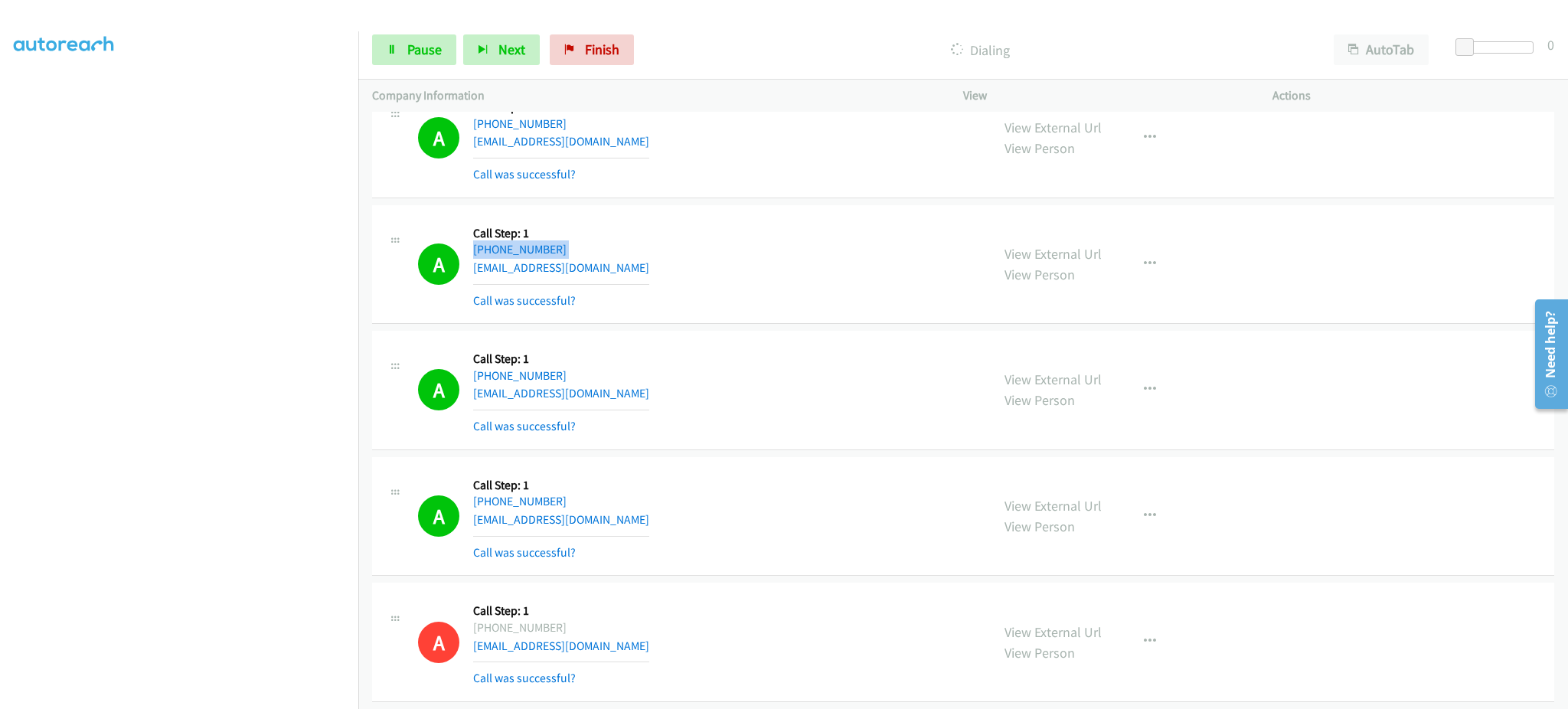
click at [602, 261] on div "A Callback Scheduled Call Step: 1 America/New_York [PHONE_NUMBER] [EMAIL_ADDRES…" at bounding box center [697, 264] width 559 height 91
click at [607, 281] on div "A Callback Scheduled Call Step: 1 America/New_York [PHONE_NUMBER] [EMAIL_ADDRES…" at bounding box center [697, 264] width 559 height 91
click at [600, 271] on div "A Callback Scheduled Call Step: 1 America/New_York [PHONE_NUMBER] [EMAIL_ADDRES…" at bounding box center [697, 264] width 559 height 91
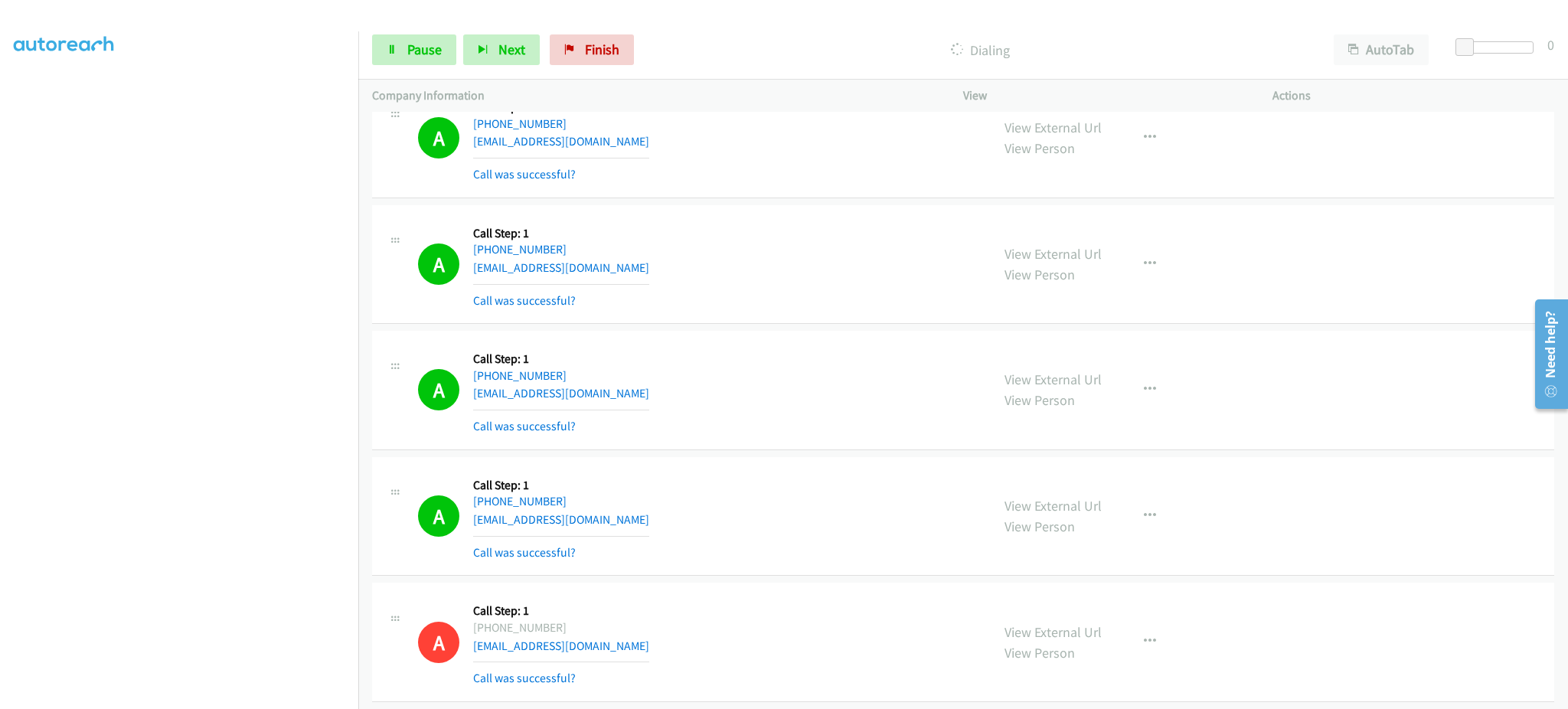
click at [600, 271] on div "A Callback Scheduled Call Step: 1 America/New_York [PHONE_NUMBER] [EMAIL_ADDRES…" at bounding box center [697, 264] width 559 height 91
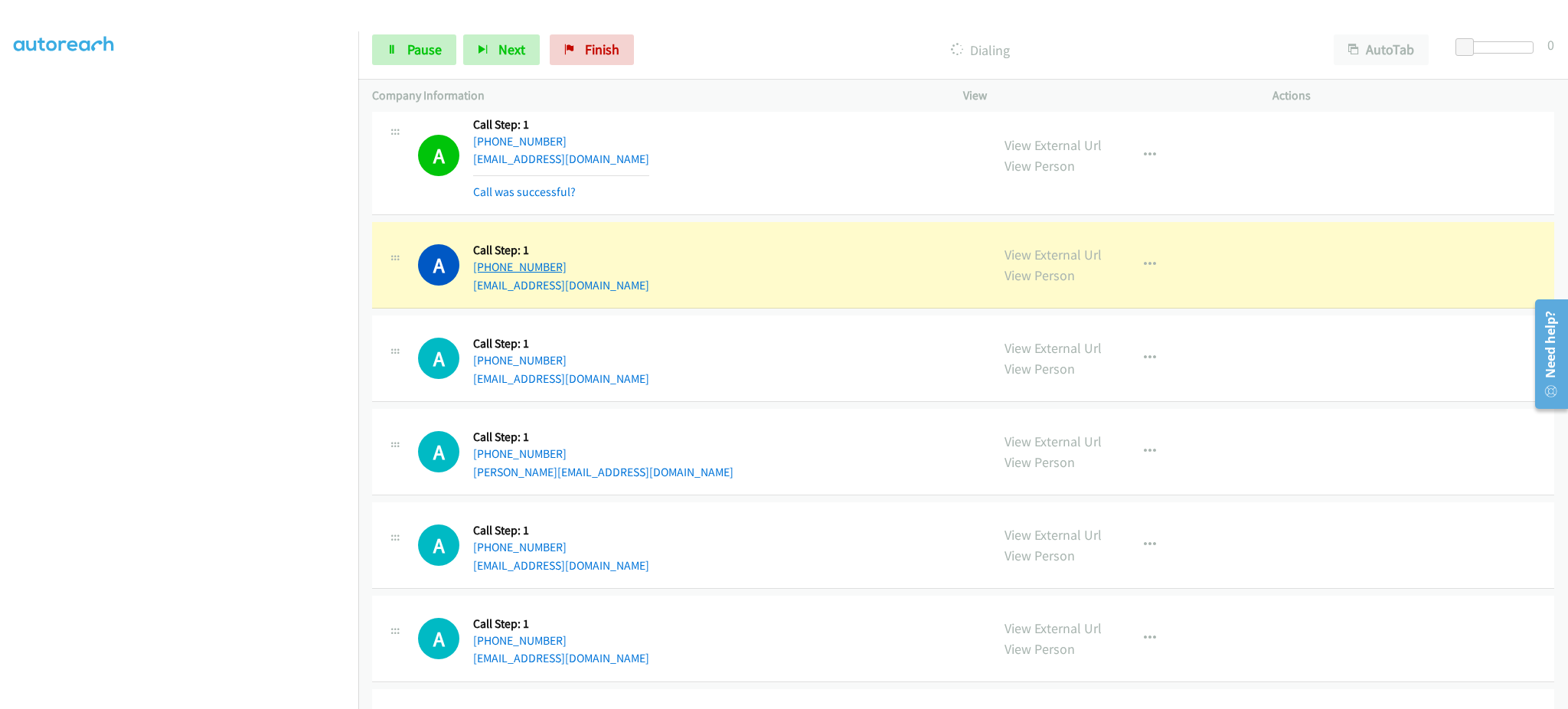
drag, startPoint x: 585, startPoint y: 271, endPoint x: 487, endPoint y: 266, distance: 98.1
click at [487, 266] on div "A Callback Scheduled Call Step: 1 America/New_York [PHONE_NUMBER] [EMAIL_ADDRES…" at bounding box center [697, 264] width 559 height 58
click at [1095, 261] on div "View External Url View Person View External Url Email Schedule/Manage Callback …" at bounding box center [1152, 264] width 323 height 58
click at [1074, 254] on link "View External Url" at bounding box center [1053, 254] width 97 height 17
click at [409, 62] on link "Pause" at bounding box center [414, 50] width 84 height 31
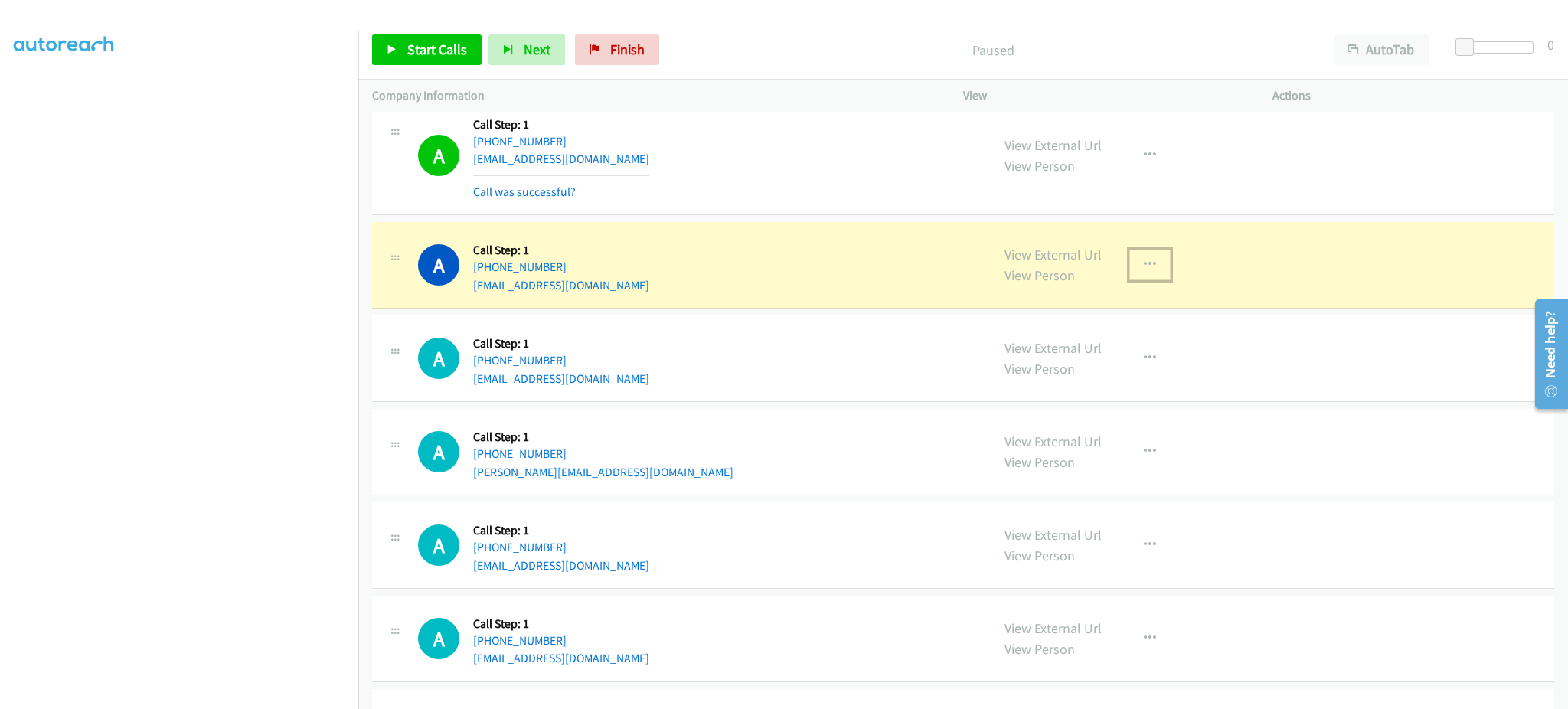
click at [1143, 262] on icon "button" at bounding box center [1150, 265] width 13 height 13
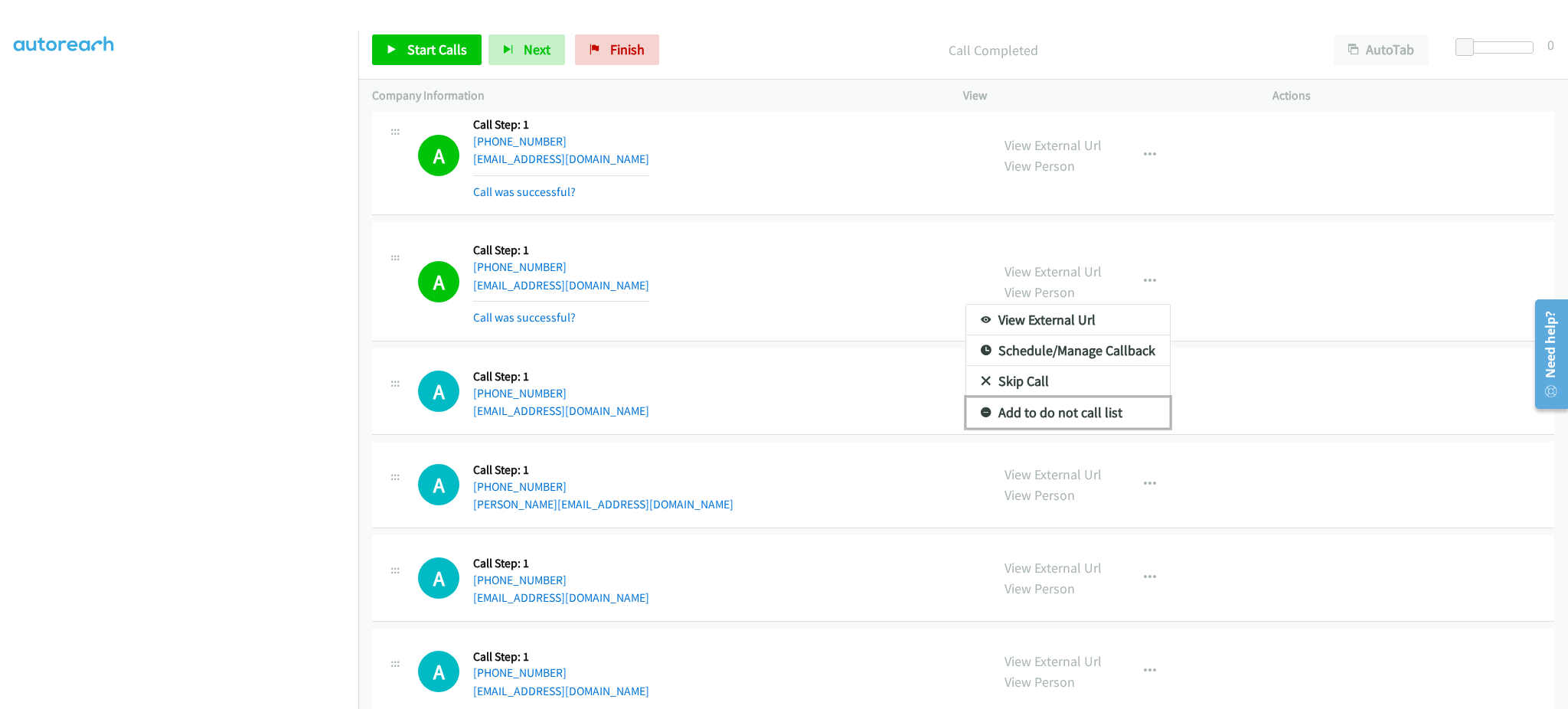
click at [1111, 425] on link "Add to do not call list" at bounding box center [1067, 413] width 204 height 31
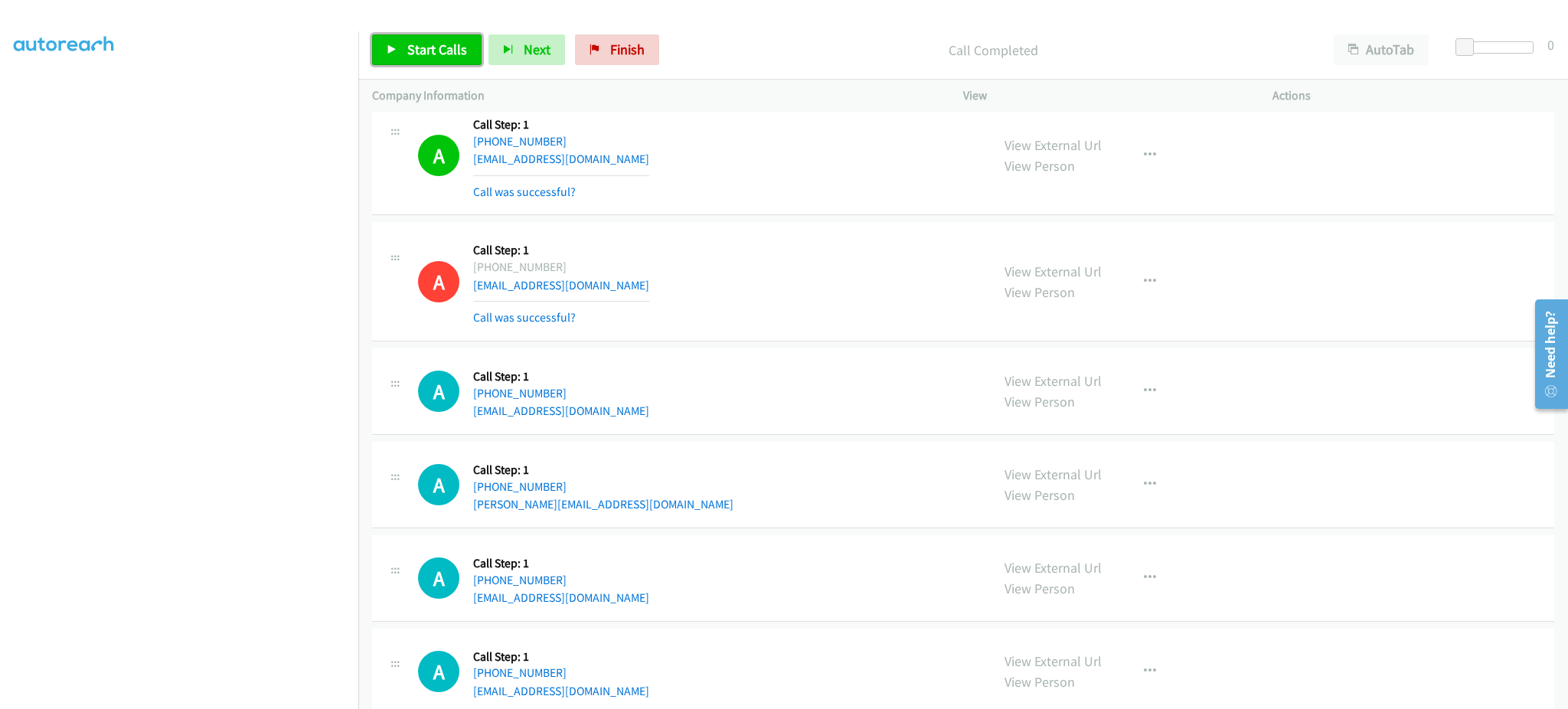
click at [423, 51] on span "Start Calls" at bounding box center [437, 49] width 60 height 17
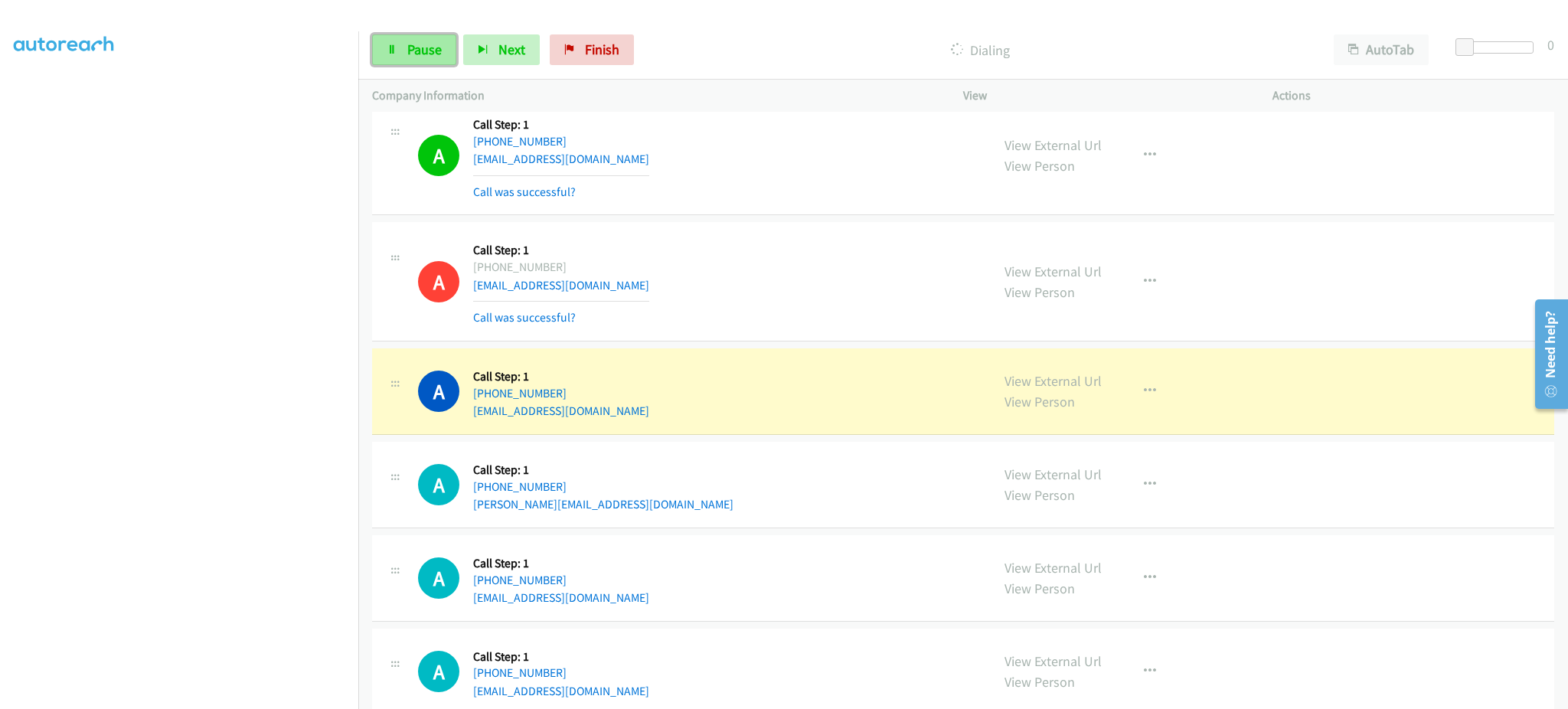
click at [410, 57] on span "Pause" at bounding box center [425, 49] width 34 height 17
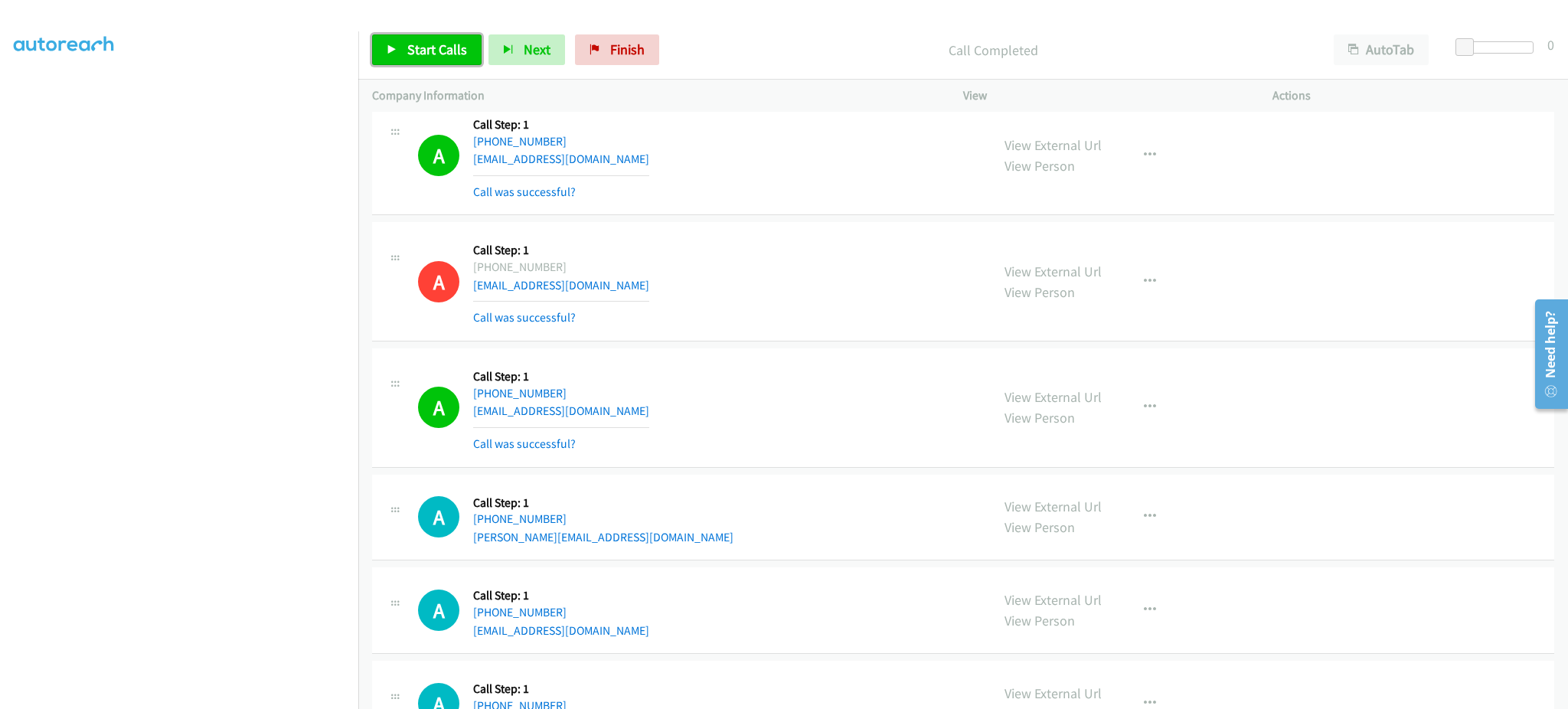
click at [467, 57] on link "Start Calls" at bounding box center [426, 50] width 110 height 31
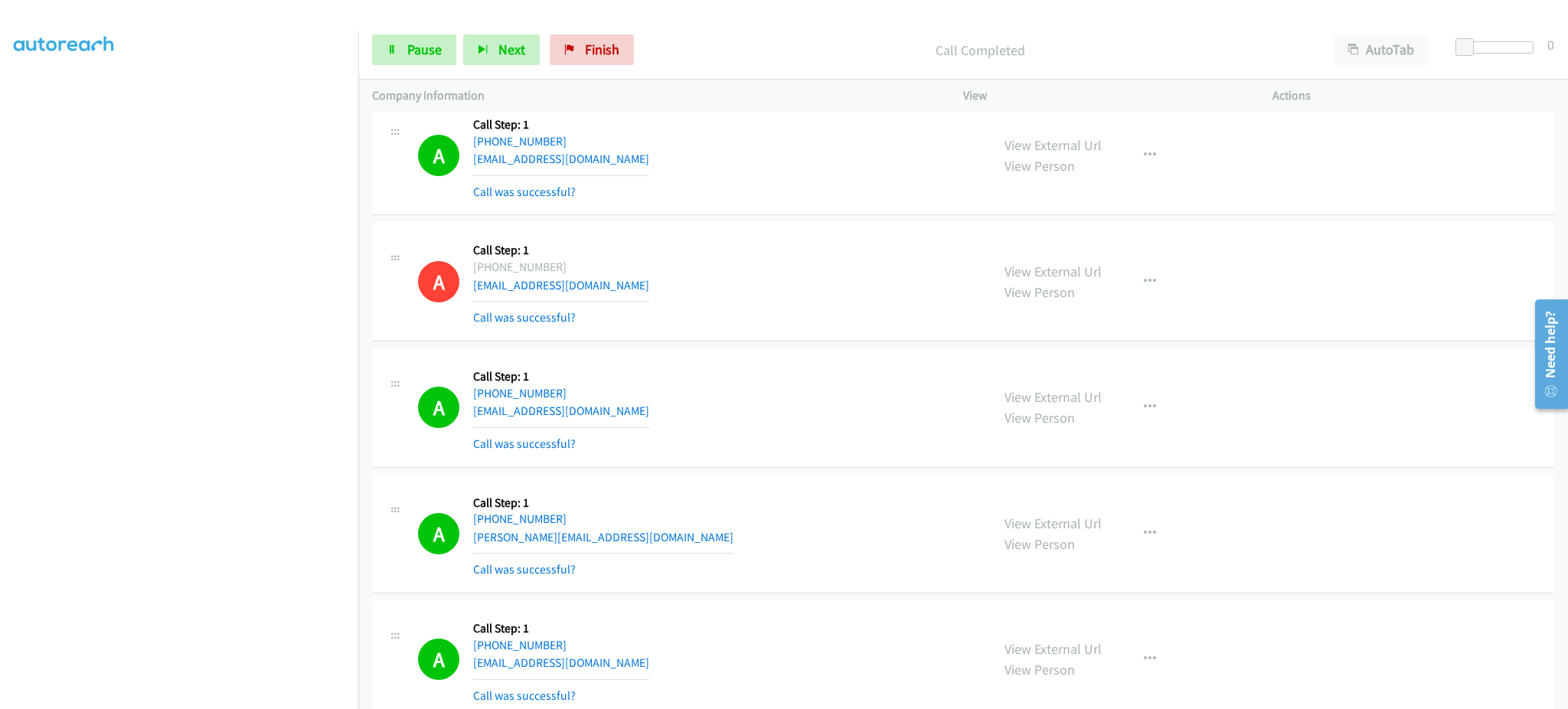
click at [761, 400] on div "A Callback Scheduled Call Step: 1 America/New_York [PHONE_NUMBER] [EMAIL_ADDRES…" at bounding box center [697, 407] width 559 height 91
click at [410, 37] on link "Pause" at bounding box center [414, 50] width 84 height 31
click at [407, 64] on link "Start Calls" at bounding box center [426, 50] width 110 height 31
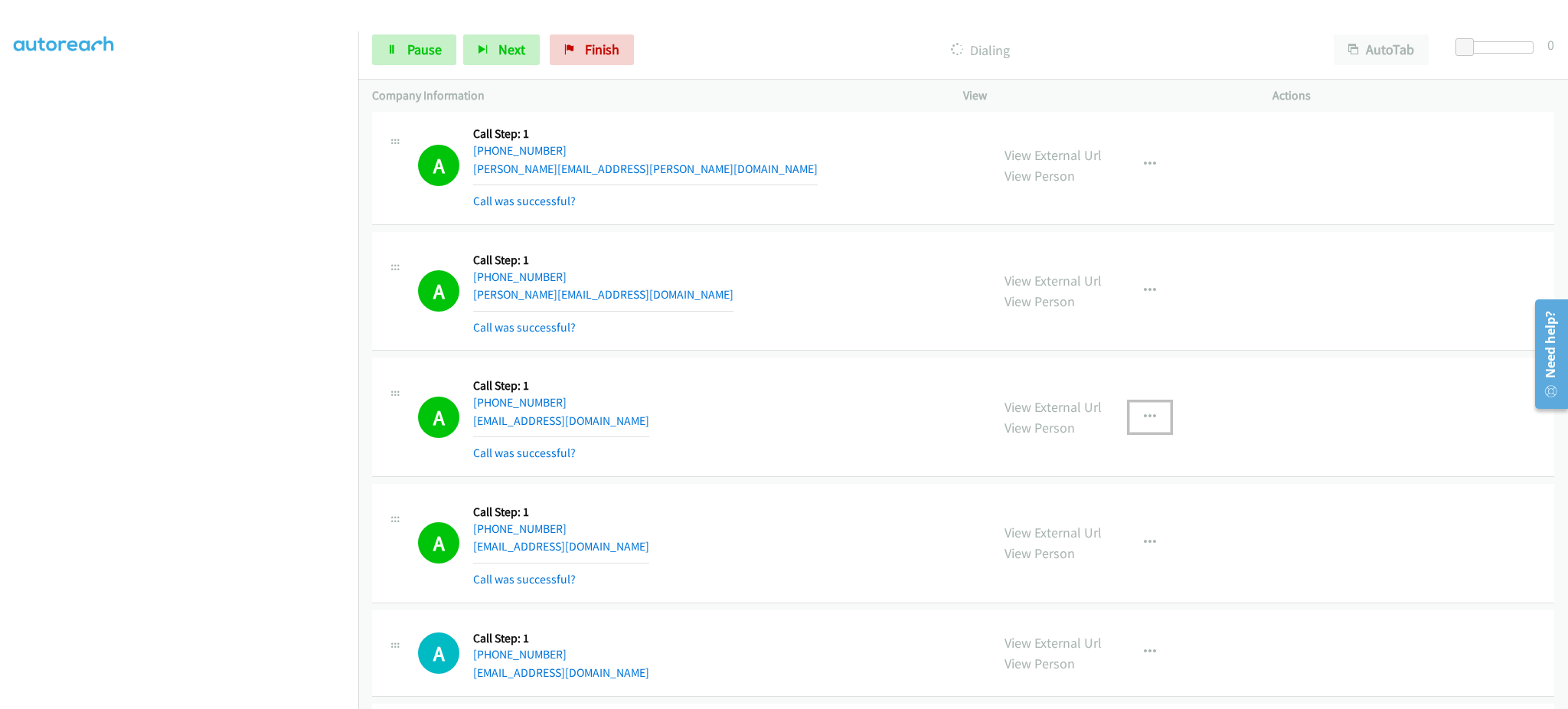
click at [1131, 417] on button "button" at bounding box center [1150, 417] width 42 height 31
click at [1069, 549] on link "Add to do not call list" at bounding box center [1067, 549] width 204 height 31
click at [389, 62] on link "Pause" at bounding box center [414, 50] width 84 height 31
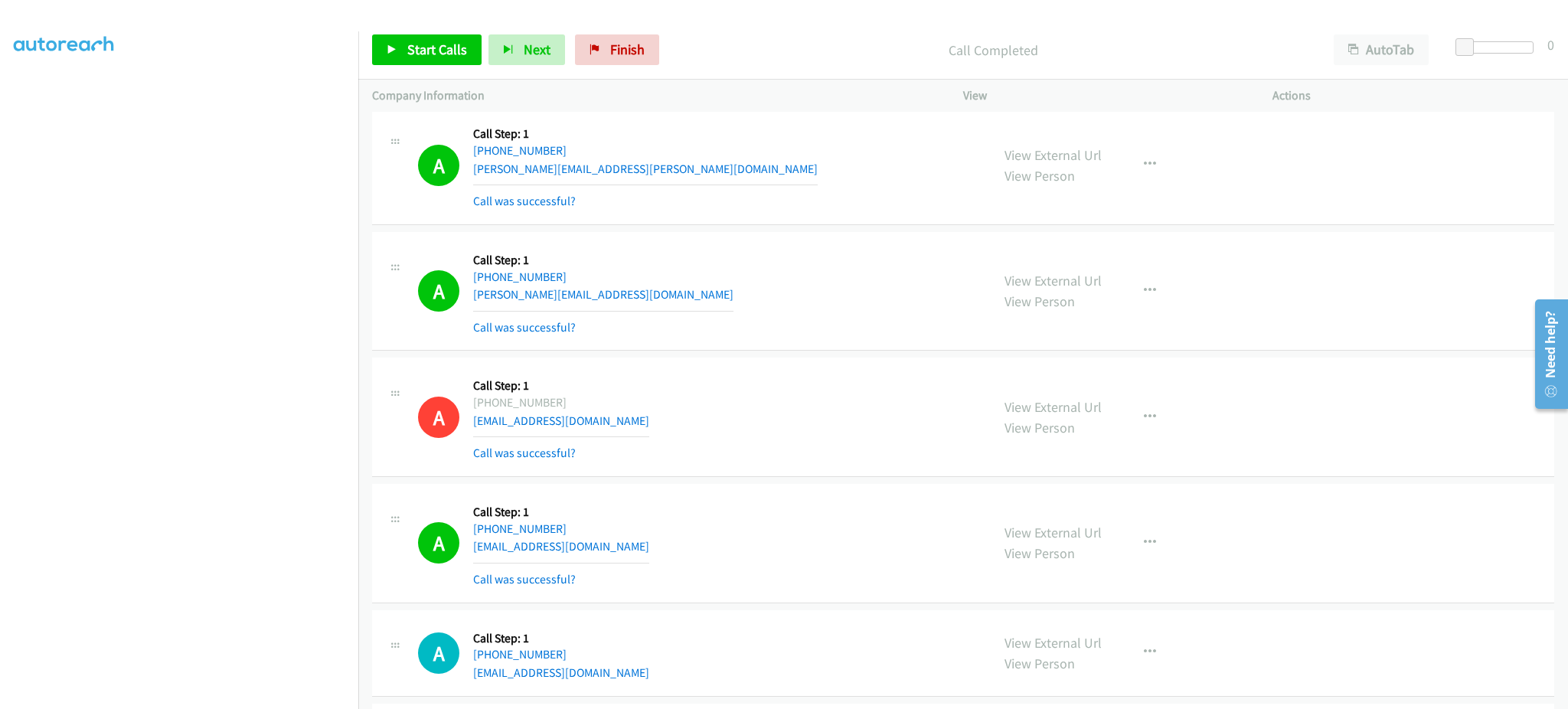
scroll to position [5776, 0]
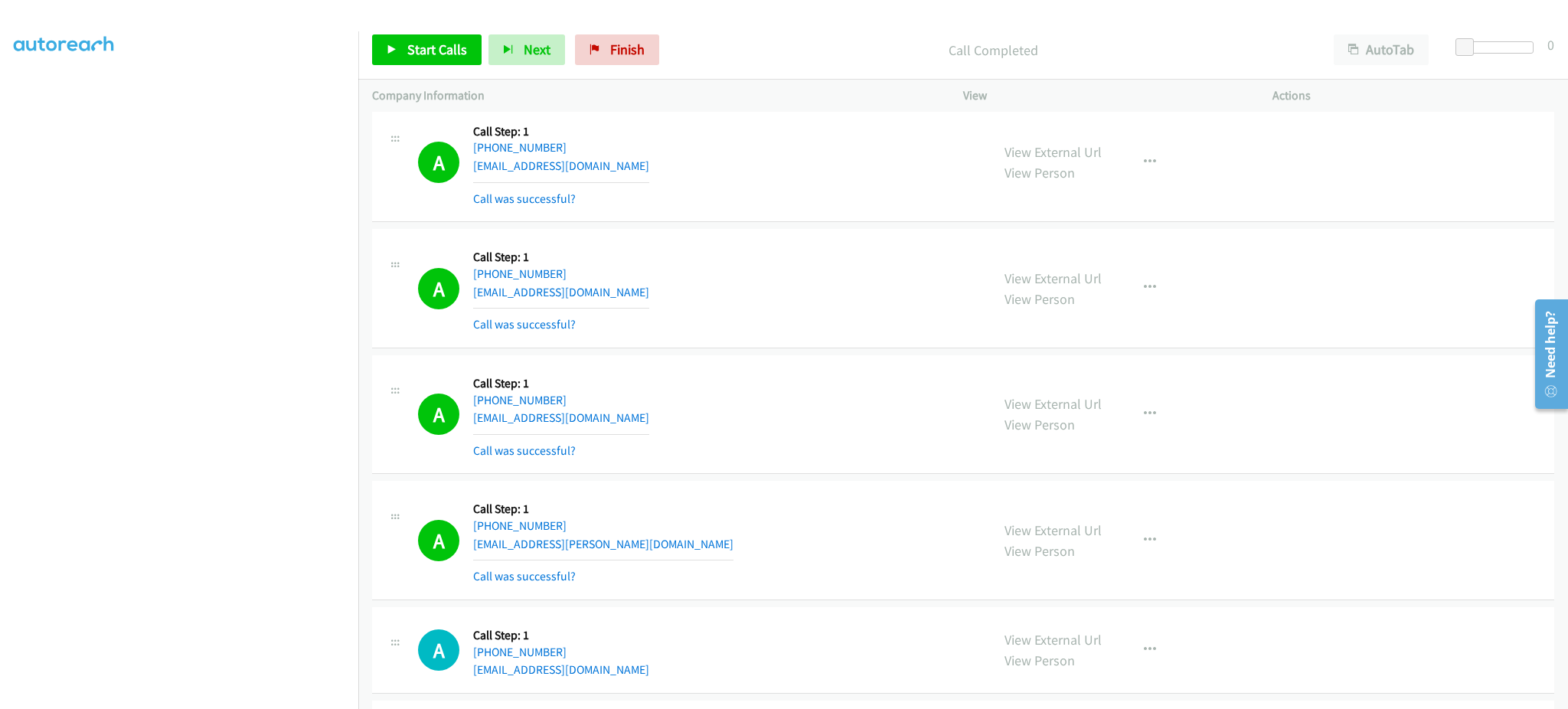
click at [1135, 435] on div "View External Url View Person View External Url Email Schedule/Manage Callback …" at bounding box center [1152, 415] width 323 height 91
click at [1132, 422] on button "button" at bounding box center [1150, 415] width 42 height 31
click at [1066, 555] on link "Add to do not call list" at bounding box center [1067, 545] width 204 height 31
click at [397, 68] on div "Start Calls Pause Next Finish Call Completed AutoTab AutoTab 0" at bounding box center [963, 50] width 1209 height 59
click at [402, 53] on link "Start Calls" at bounding box center [426, 50] width 110 height 31
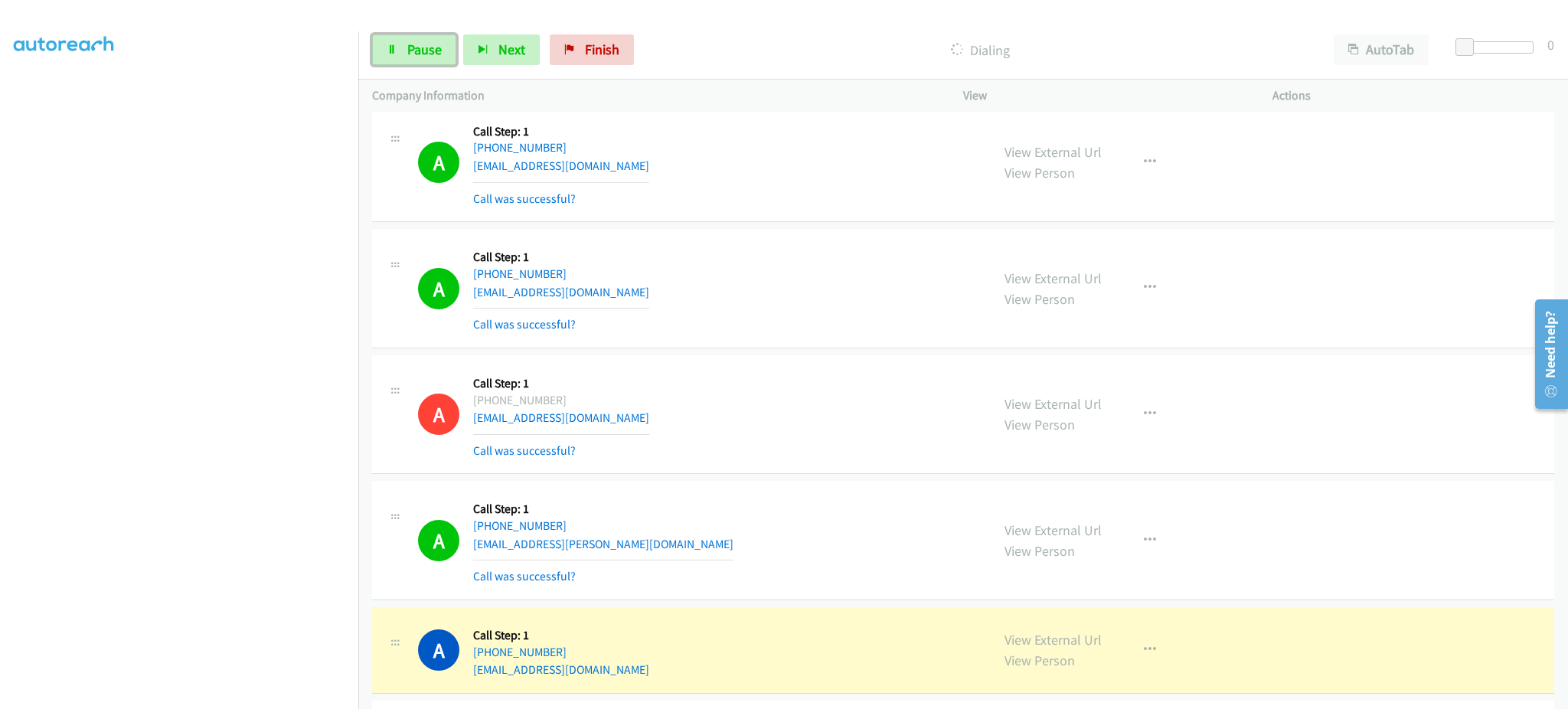
drag, startPoint x: 435, startPoint y: 54, endPoint x: 499, endPoint y: 8, distance: 78.8
click at [435, 54] on span "Pause" at bounding box center [425, 49] width 34 height 17
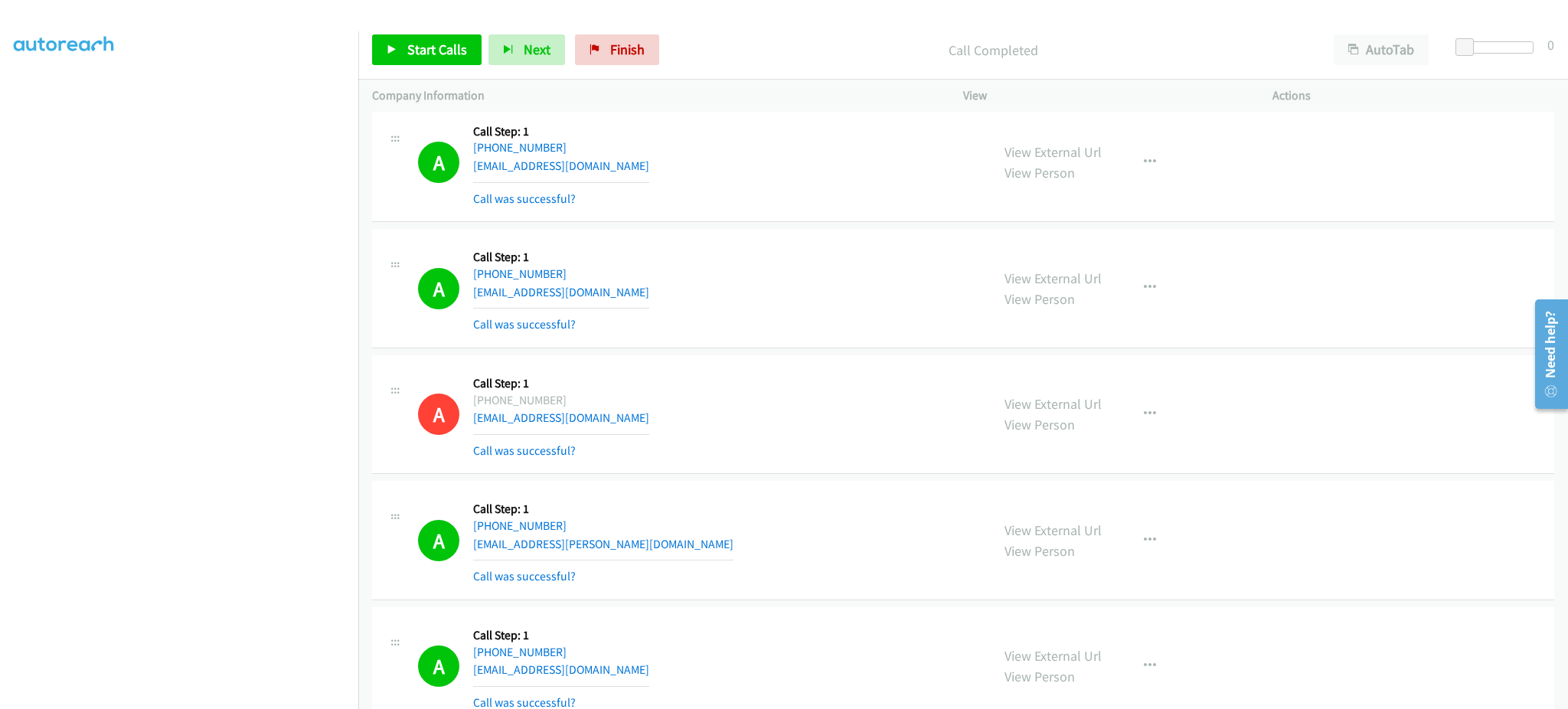
click at [437, 28] on div "Start Calls Pause Next Finish Call Completed AutoTab AutoTab 0" at bounding box center [963, 50] width 1209 height 59
click at [439, 41] on span "Start Calls" at bounding box center [437, 49] width 60 height 17
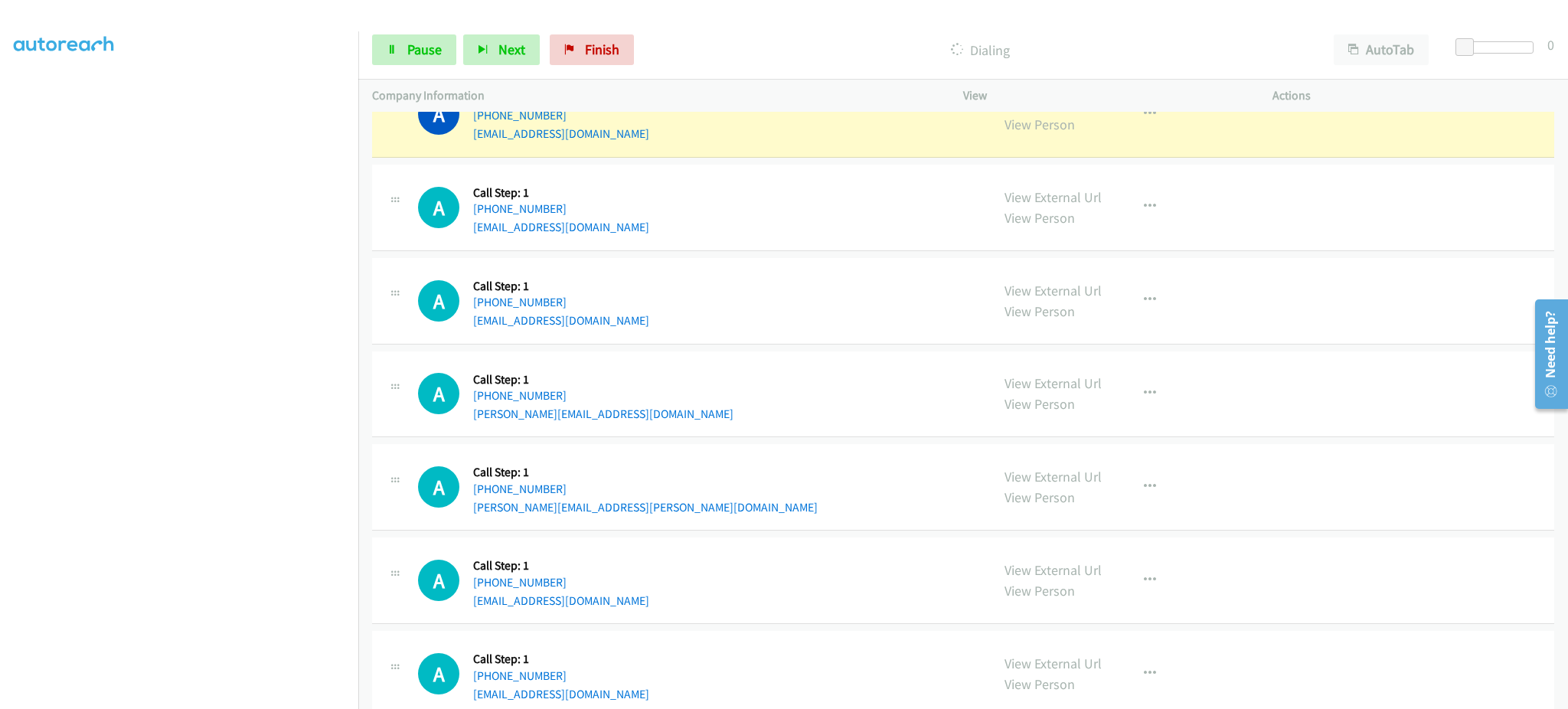
scroll to position [6695, 0]
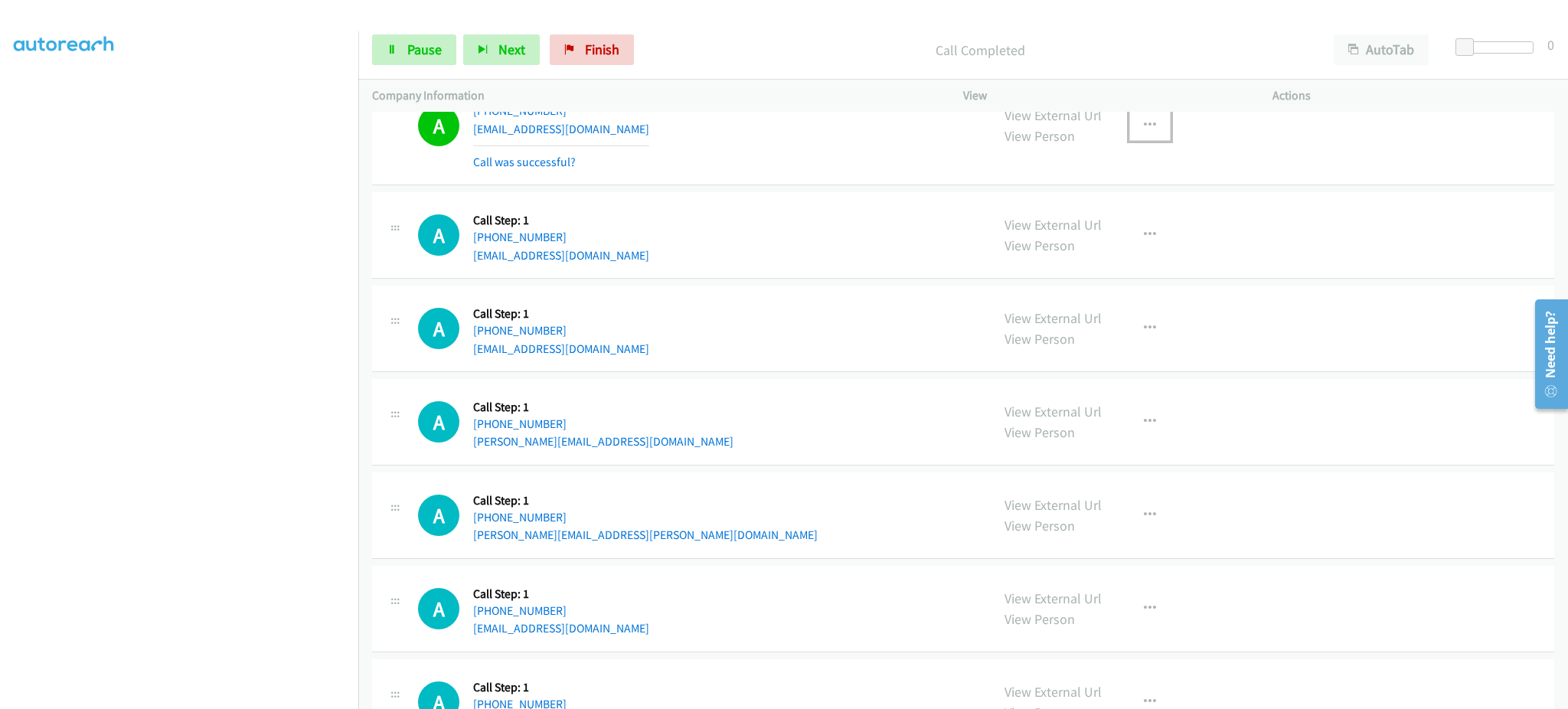
click at [1152, 132] on button "button" at bounding box center [1150, 126] width 42 height 31
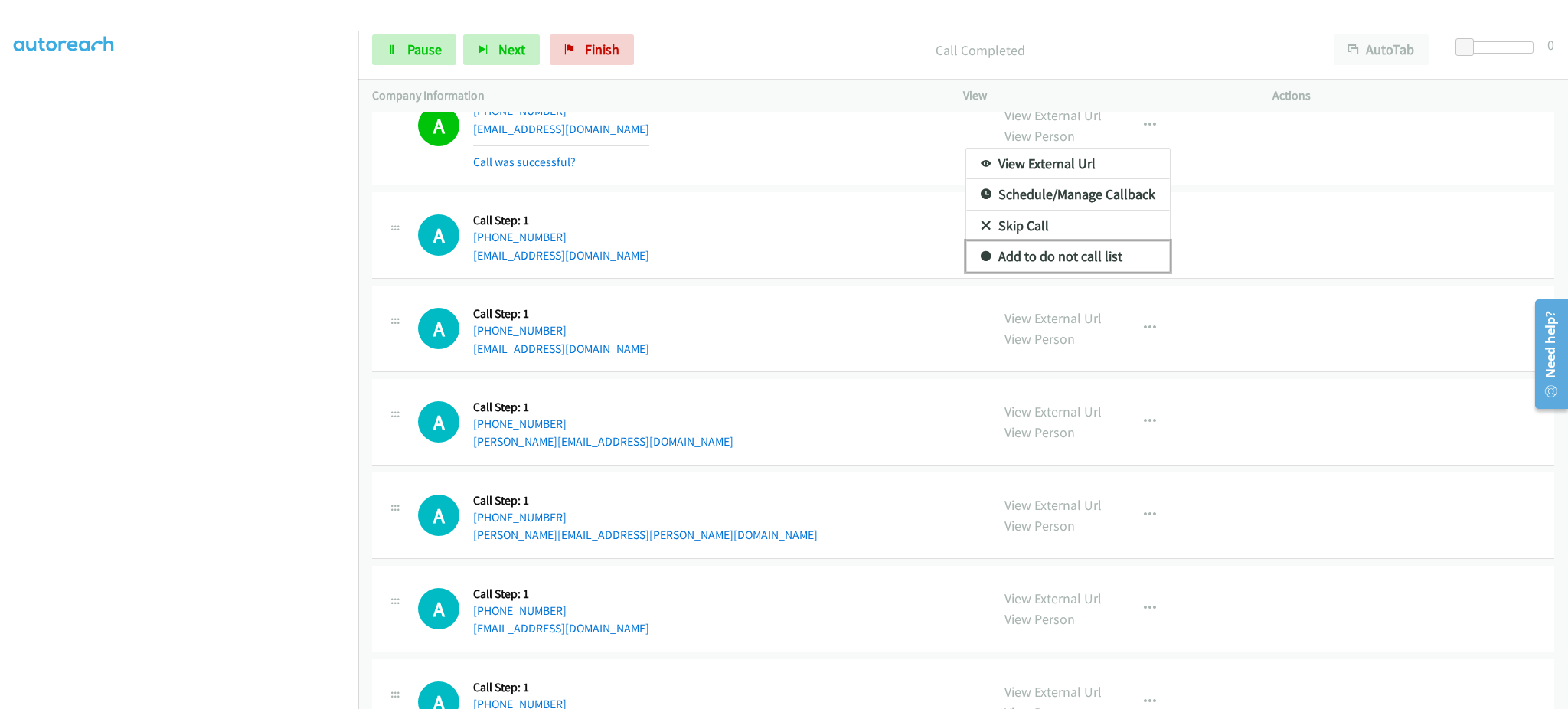
click at [1117, 254] on link "Add to do not call list" at bounding box center [1067, 256] width 204 height 31
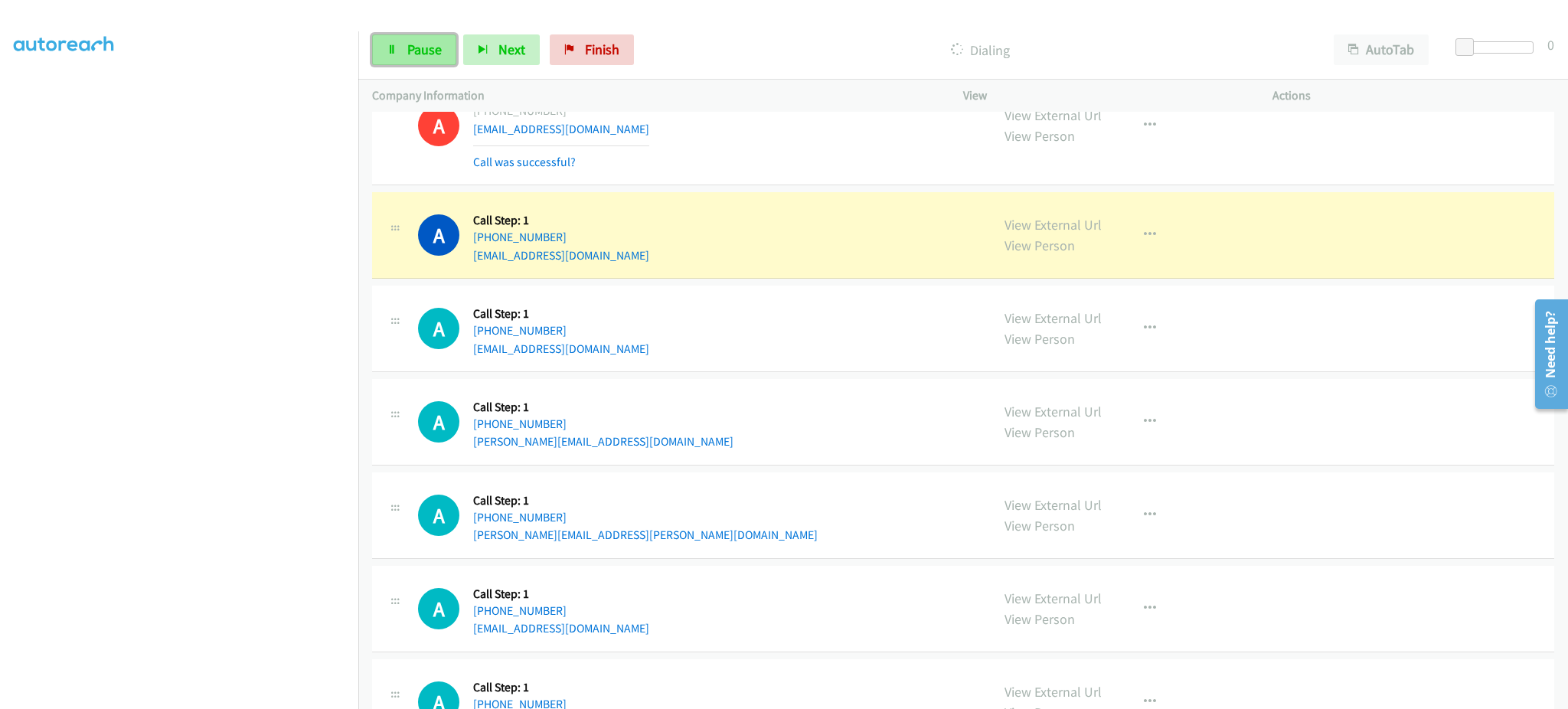
click at [415, 43] on span "Pause" at bounding box center [425, 49] width 34 height 17
click at [1129, 242] on button "button" at bounding box center [1150, 235] width 42 height 31
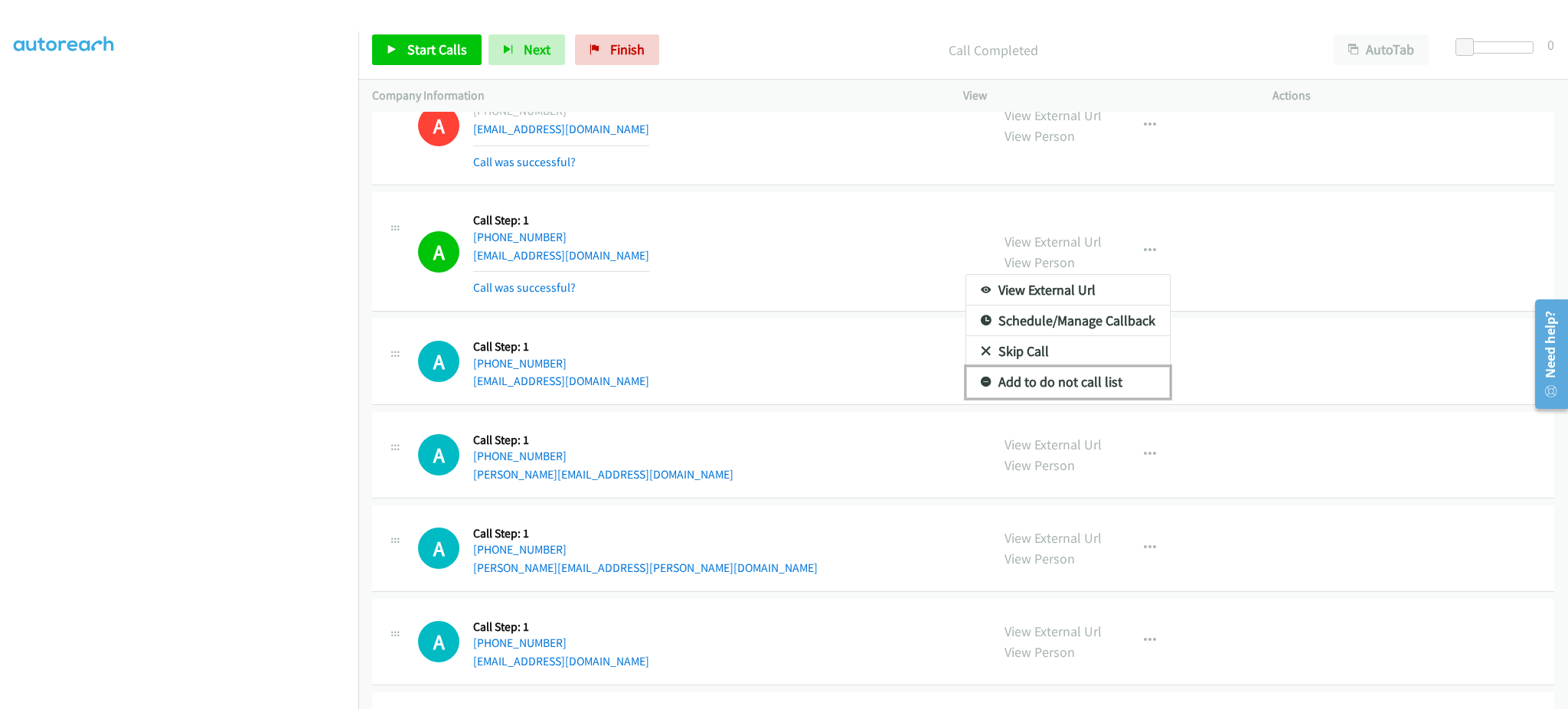
click at [1103, 389] on link "Add to do not call list" at bounding box center [1067, 382] width 204 height 31
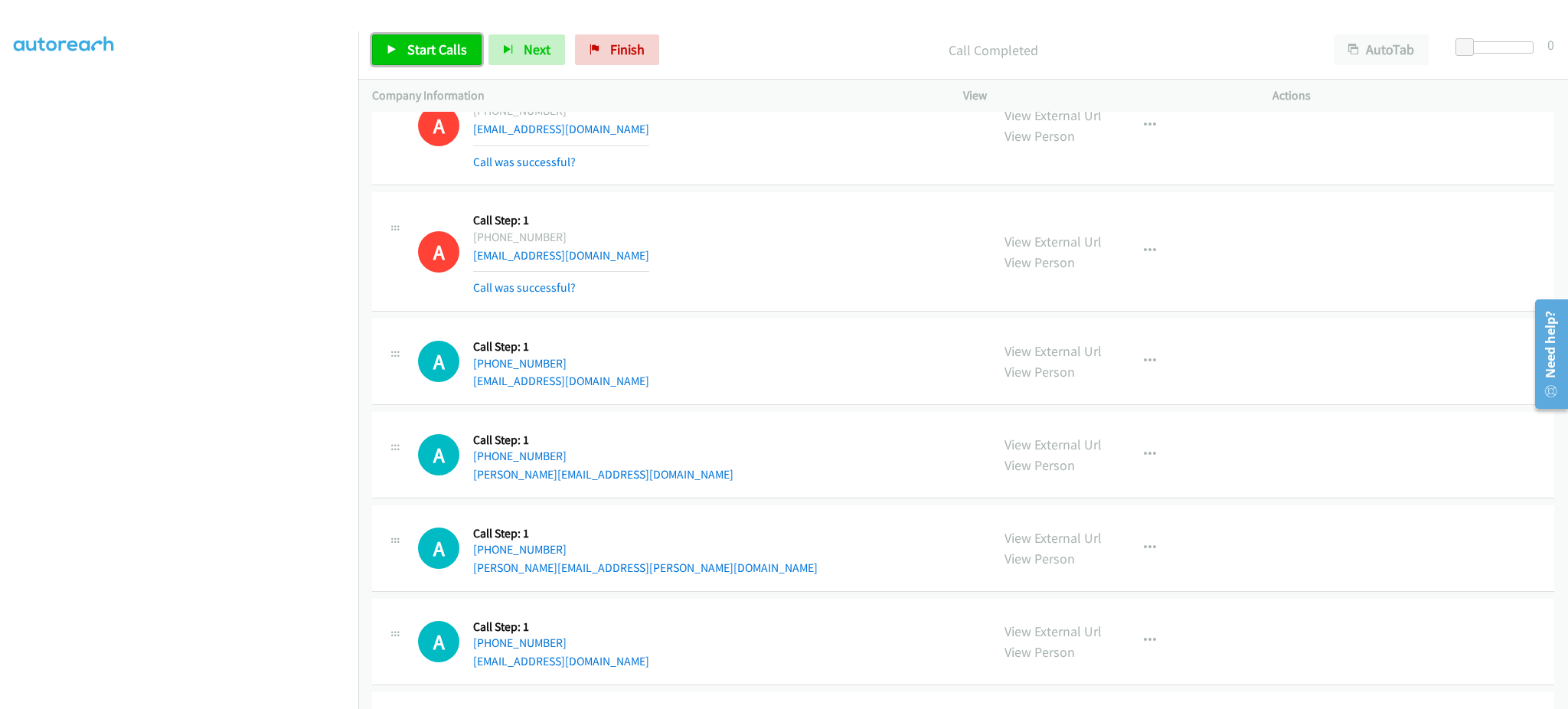
click at [401, 37] on link "Start Calls" at bounding box center [426, 50] width 110 height 31
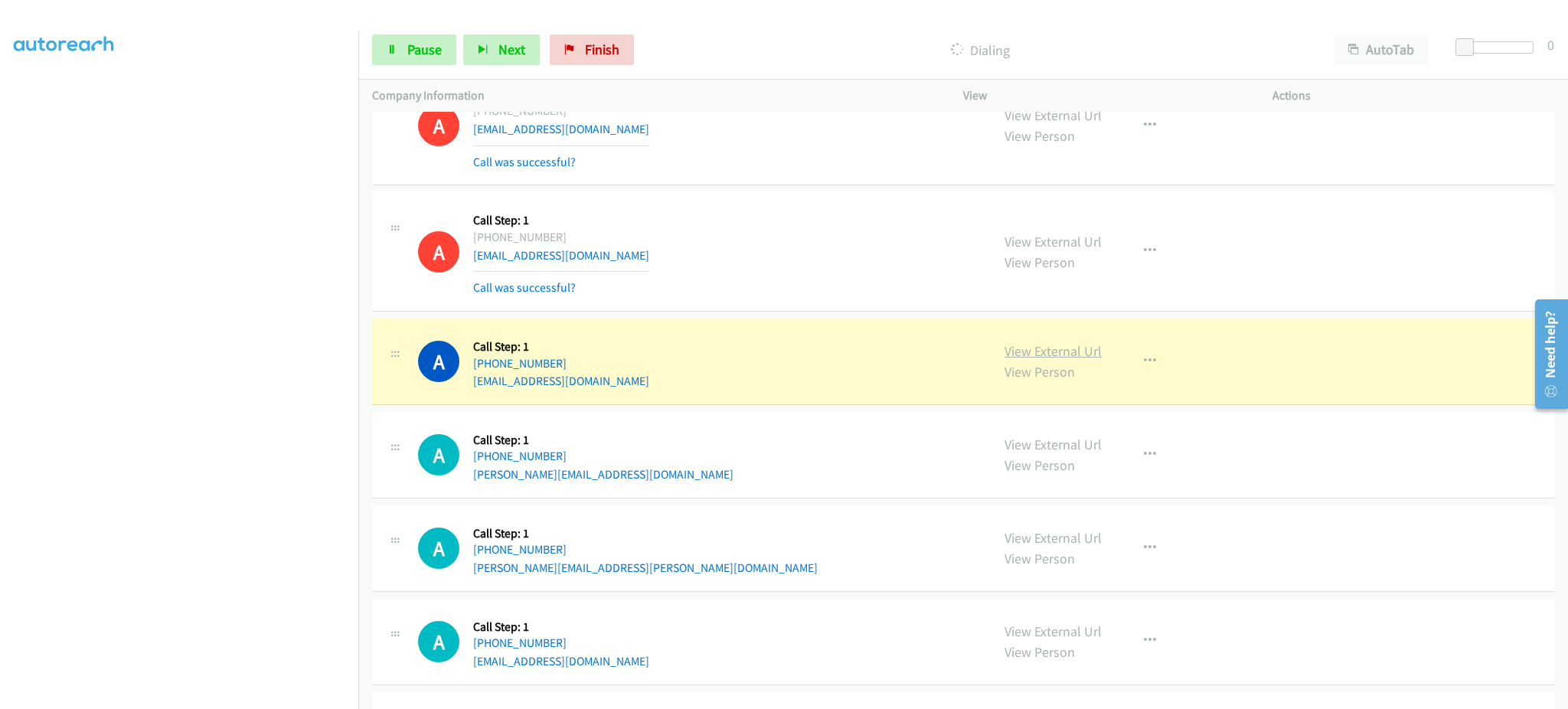
click at [1037, 351] on link "View External Url" at bounding box center [1053, 350] width 97 height 17
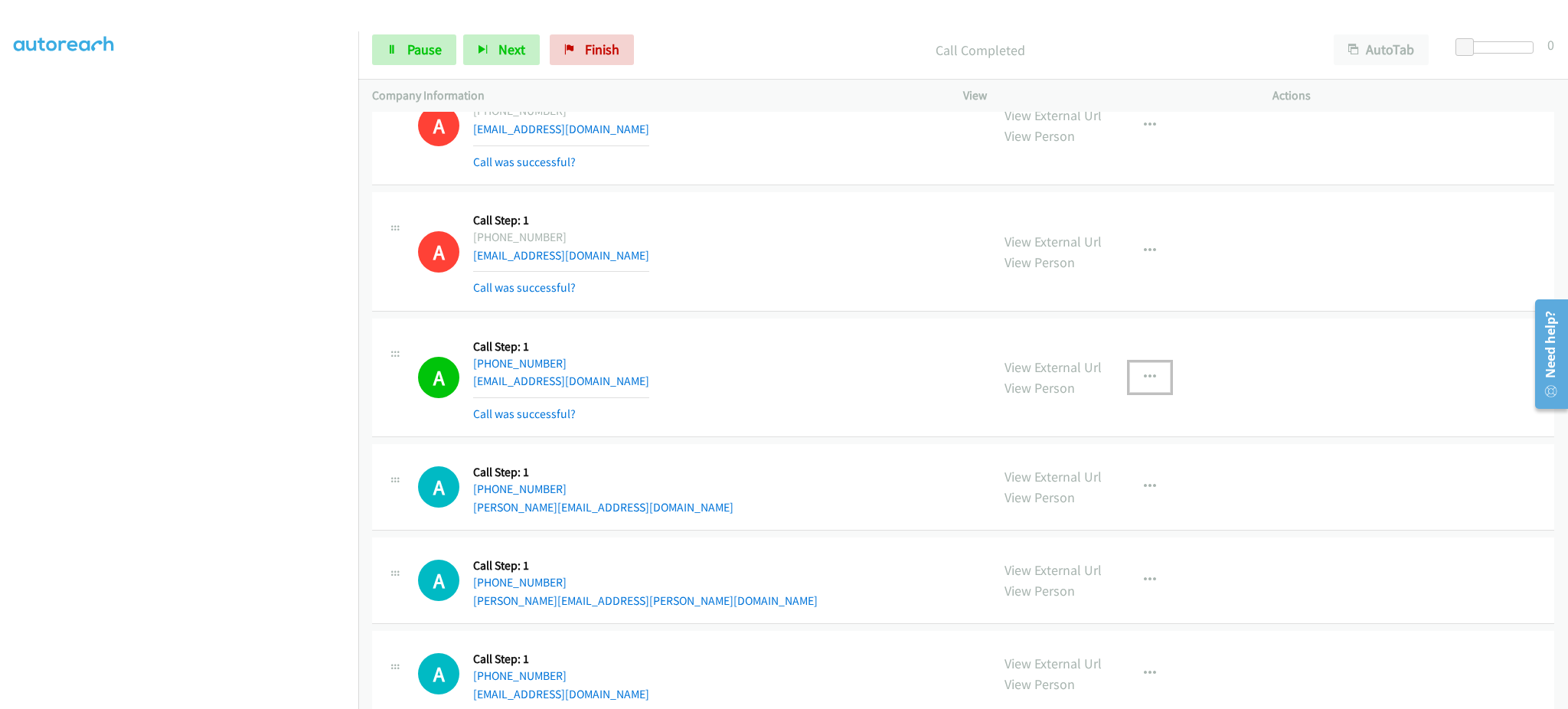
drag, startPoint x: 1152, startPoint y: 388, endPoint x: 1166, endPoint y: 392, distance: 14.6
click at [1155, 386] on button "button" at bounding box center [1150, 378] width 42 height 31
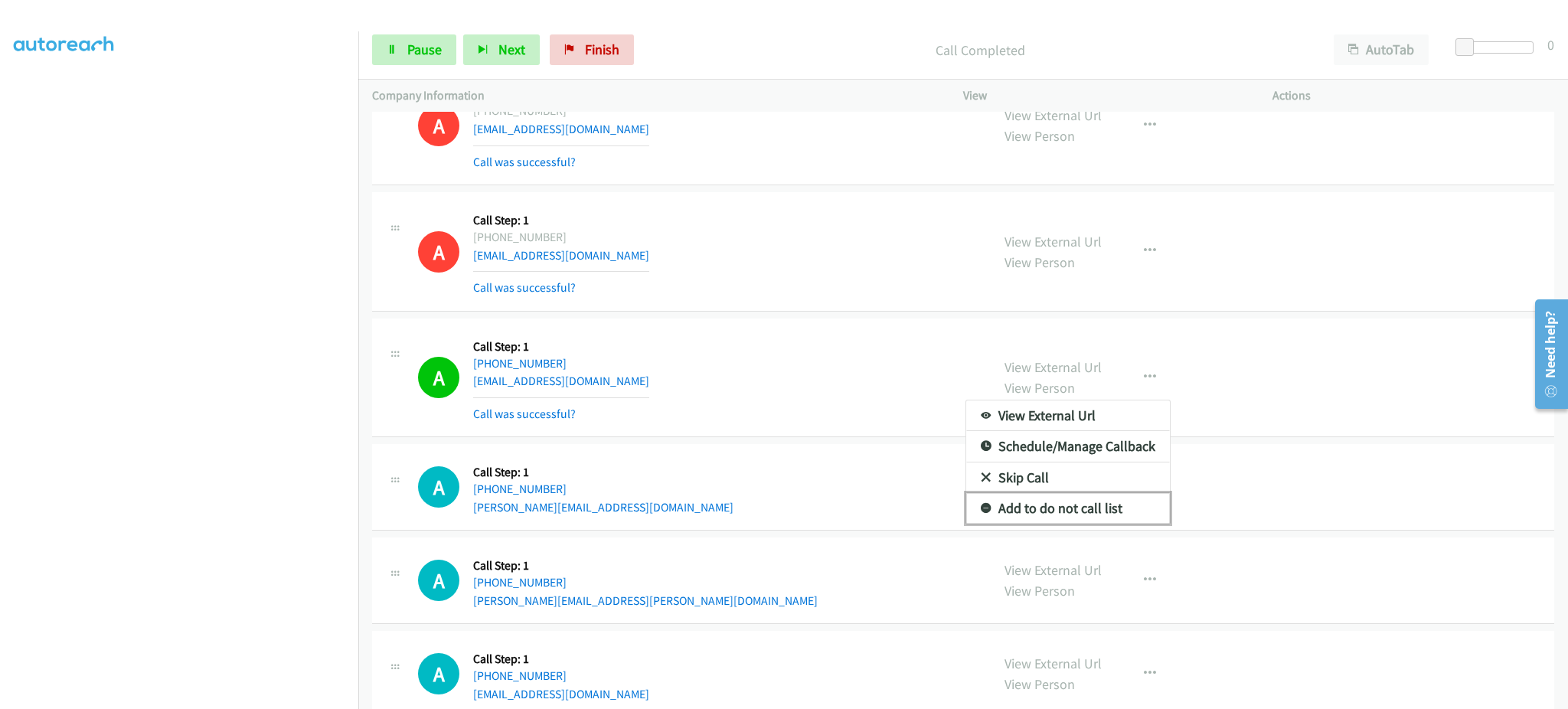
click at [1079, 514] on link "Add to do not call list" at bounding box center [1067, 509] width 204 height 31
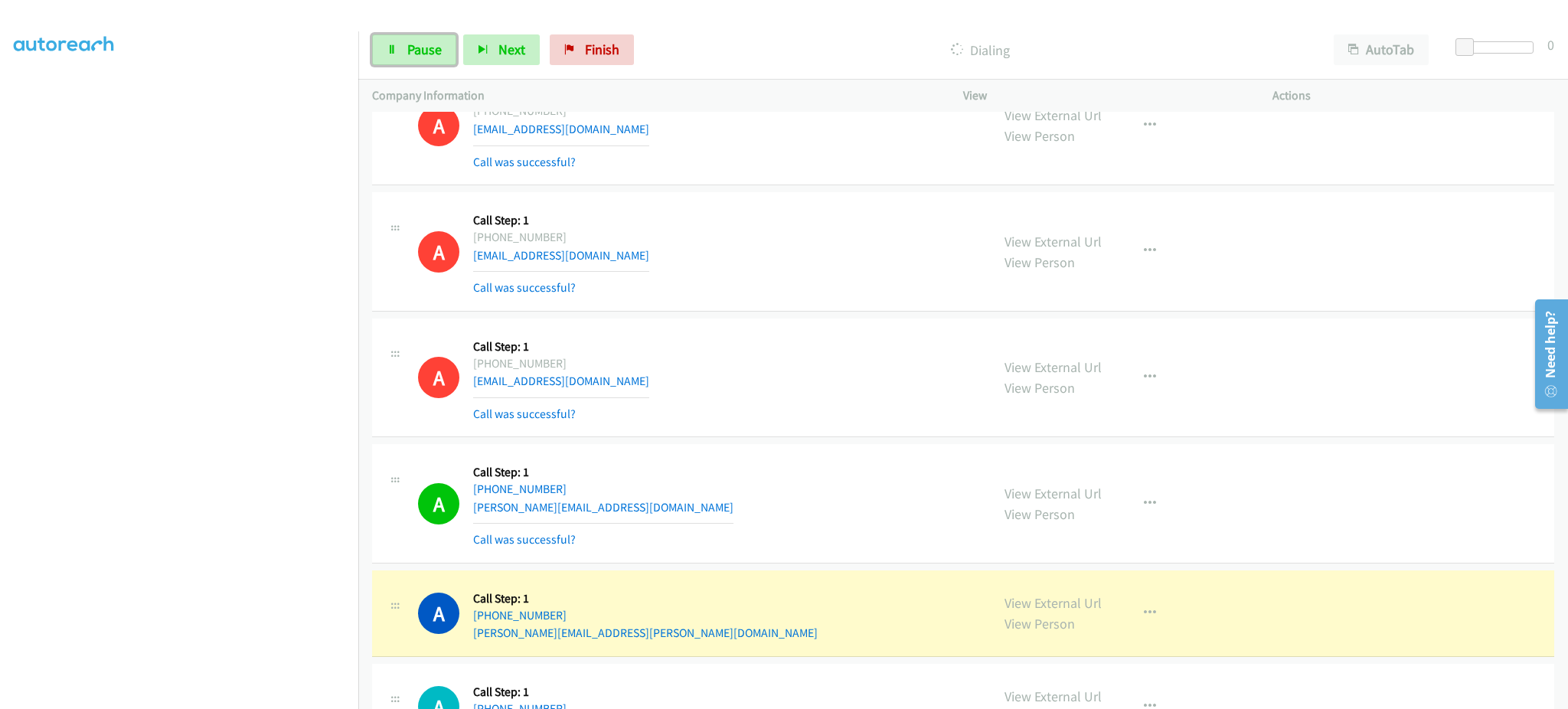
drag, startPoint x: 419, startPoint y: 38, endPoint x: 419, endPoint y: 82, distance: 44.0
click at [419, 38] on link "Pause" at bounding box center [414, 50] width 84 height 31
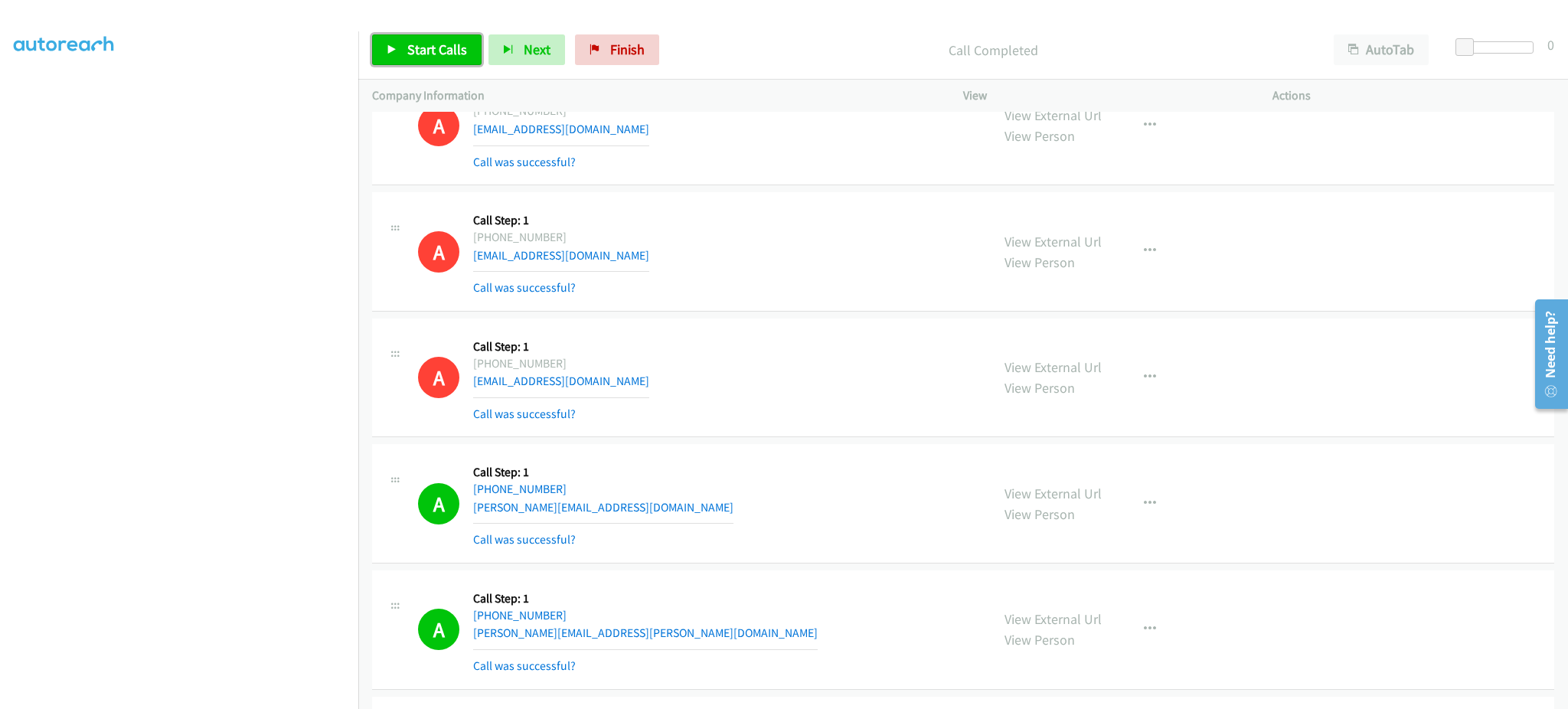
click at [415, 51] on span "Start Calls" at bounding box center [437, 49] width 60 height 17
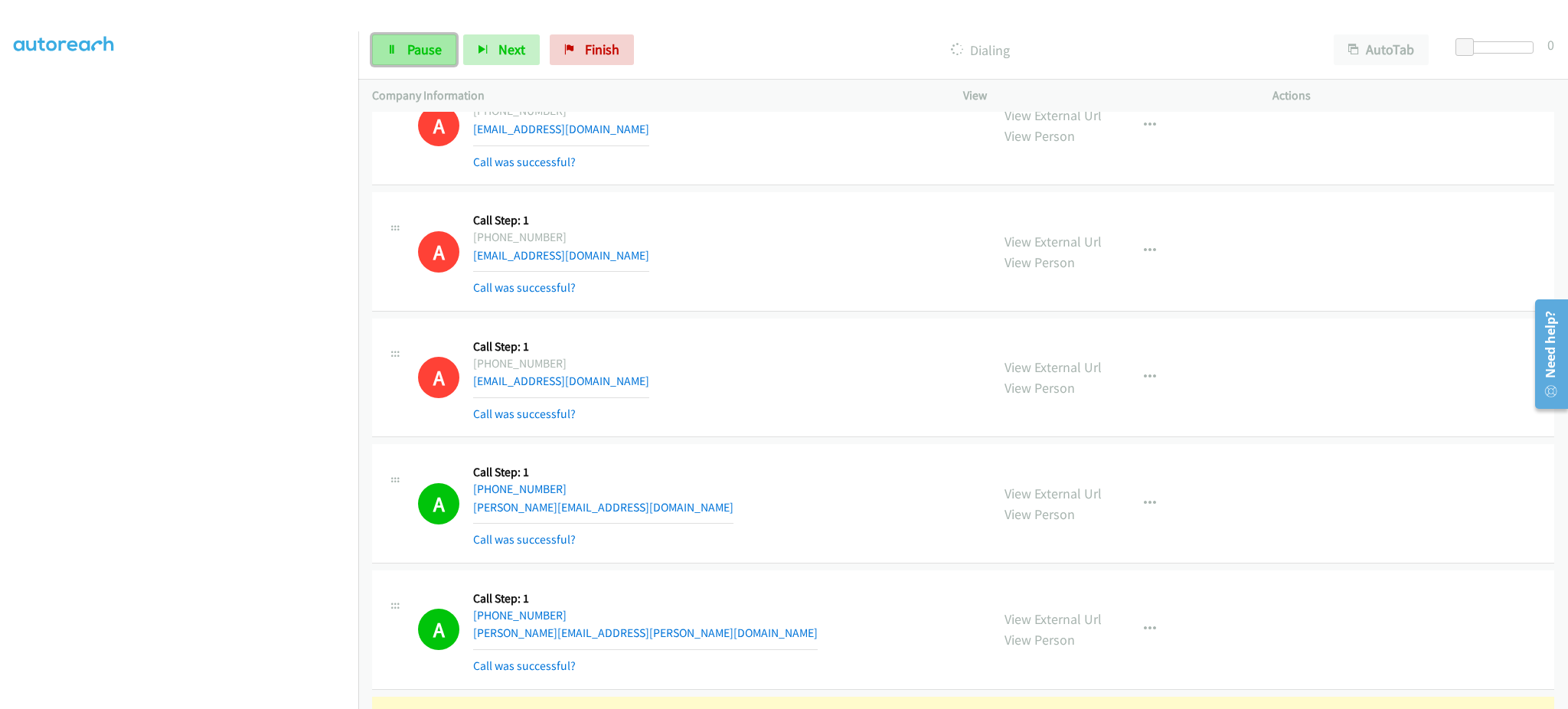
click at [400, 44] on link "Pause" at bounding box center [414, 50] width 84 height 31
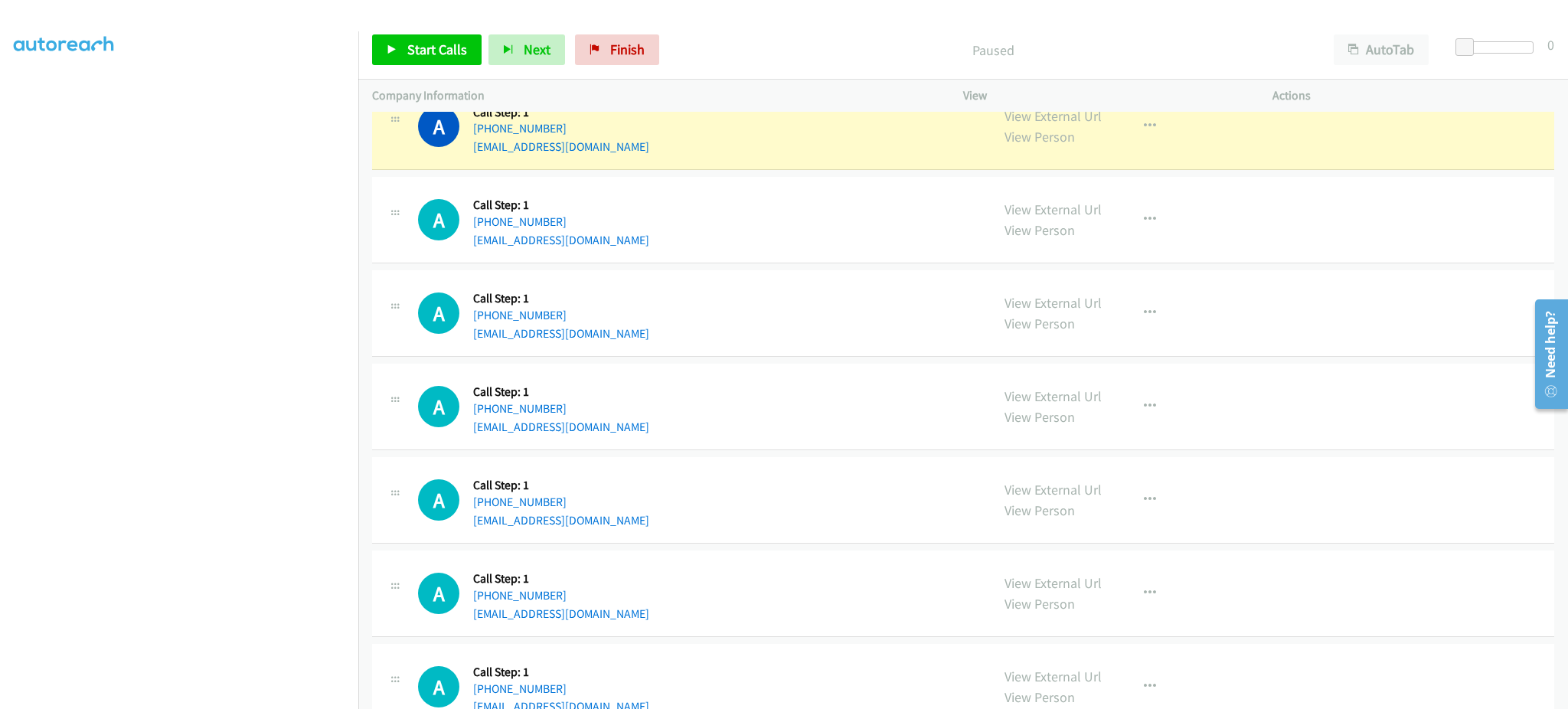
scroll to position [7001, 0]
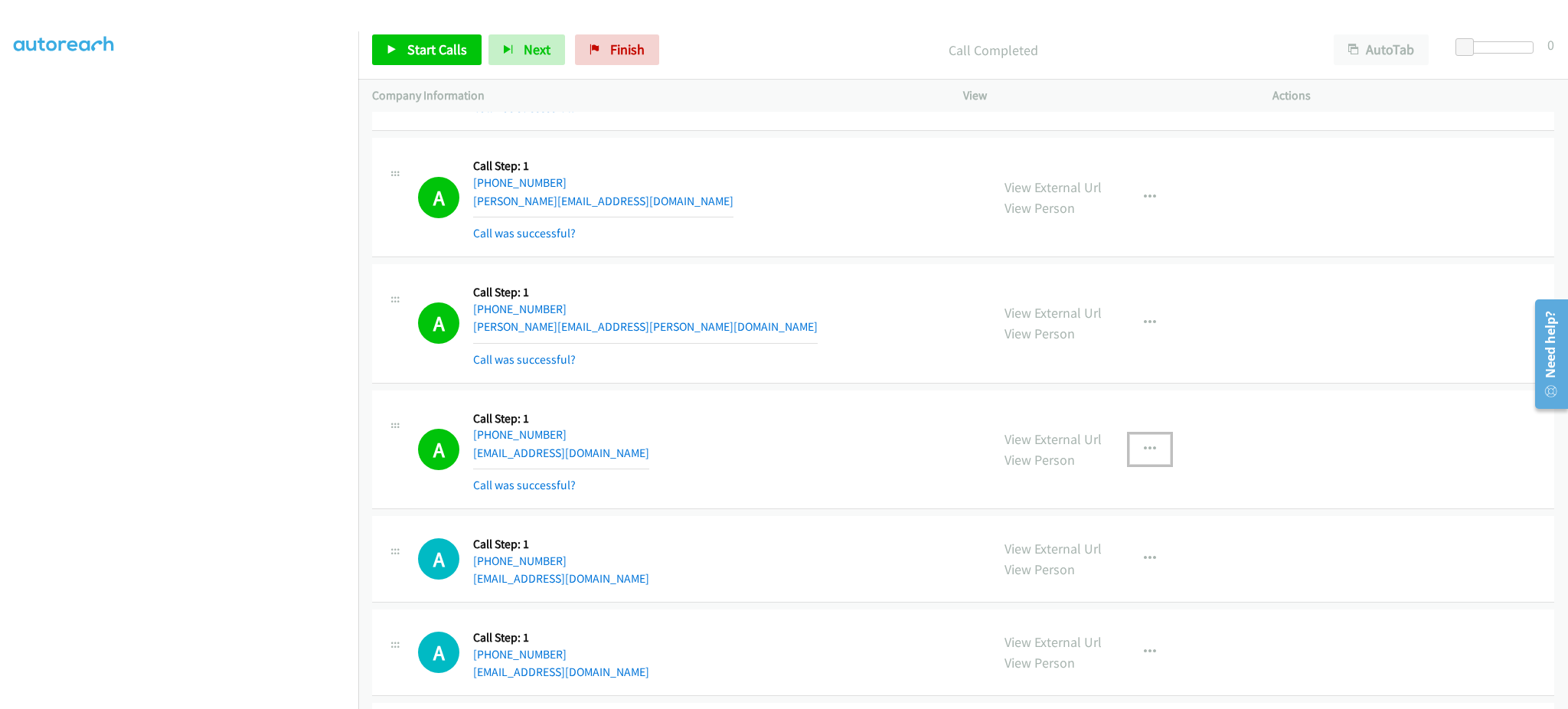
click at [1132, 448] on button "button" at bounding box center [1150, 450] width 42 height 31
click at [1079, 596] on link "Add to do not call list" at bounding box center [1067, 580] width 204 height 31
click at [394, 37] on link "Start Calls" at bounding box center [426, 50] width 110 height 31
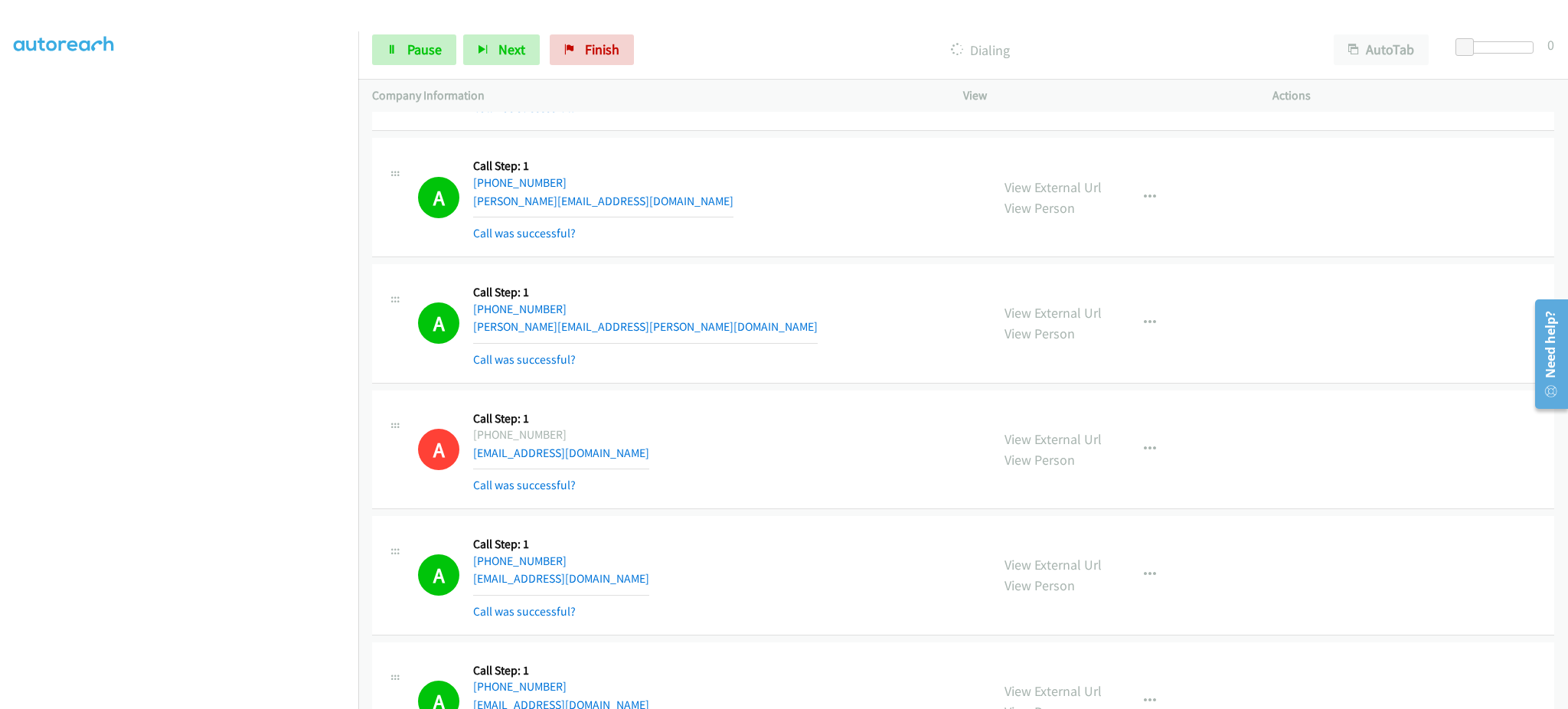
scroll to position [6281, 0]
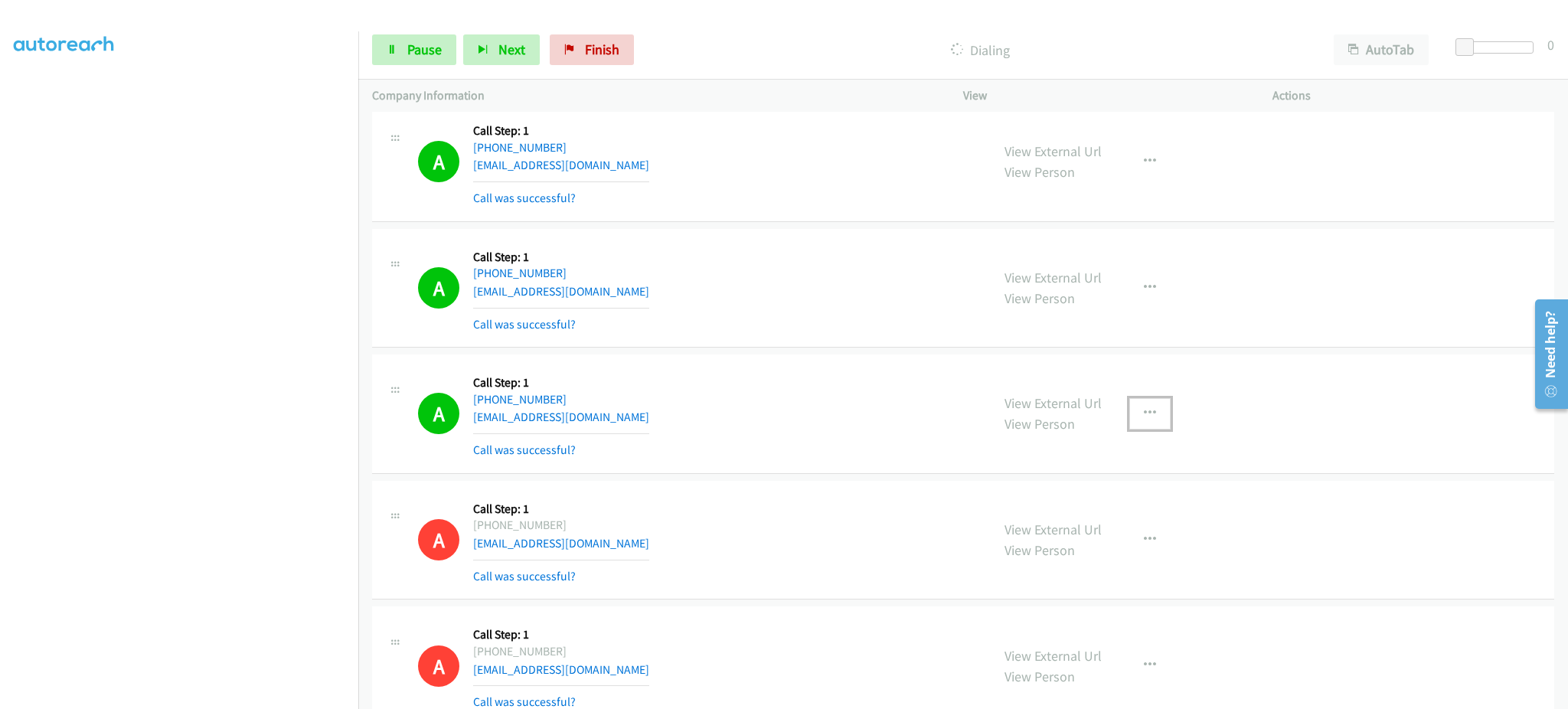
click at [1148, 428] on button "button" at bounding box center [1150, 414] width 42 height 31
click at [1086, 539] on link "Add to do not call list" at bounding box center [1067, 544] width 204 height 31
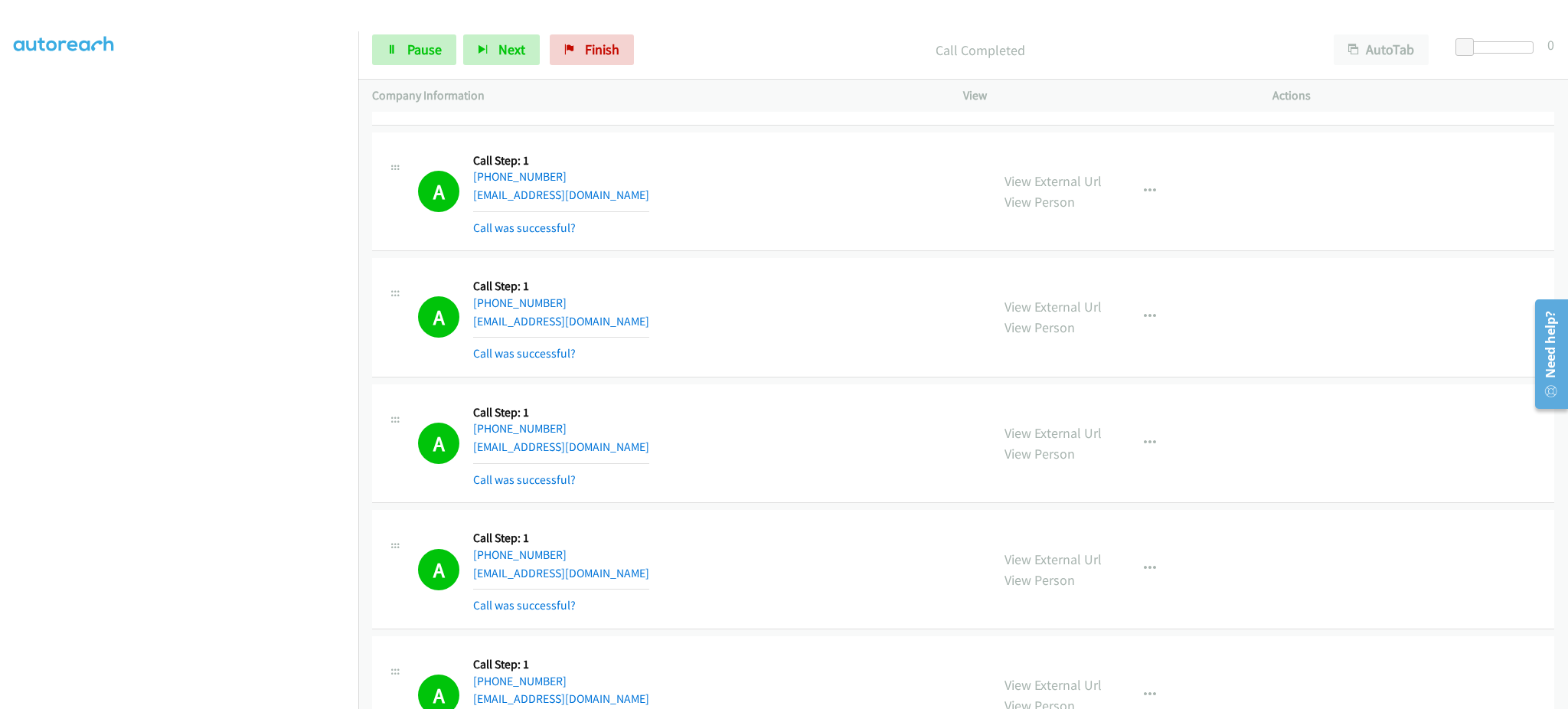
scroll to position [7813, 0]
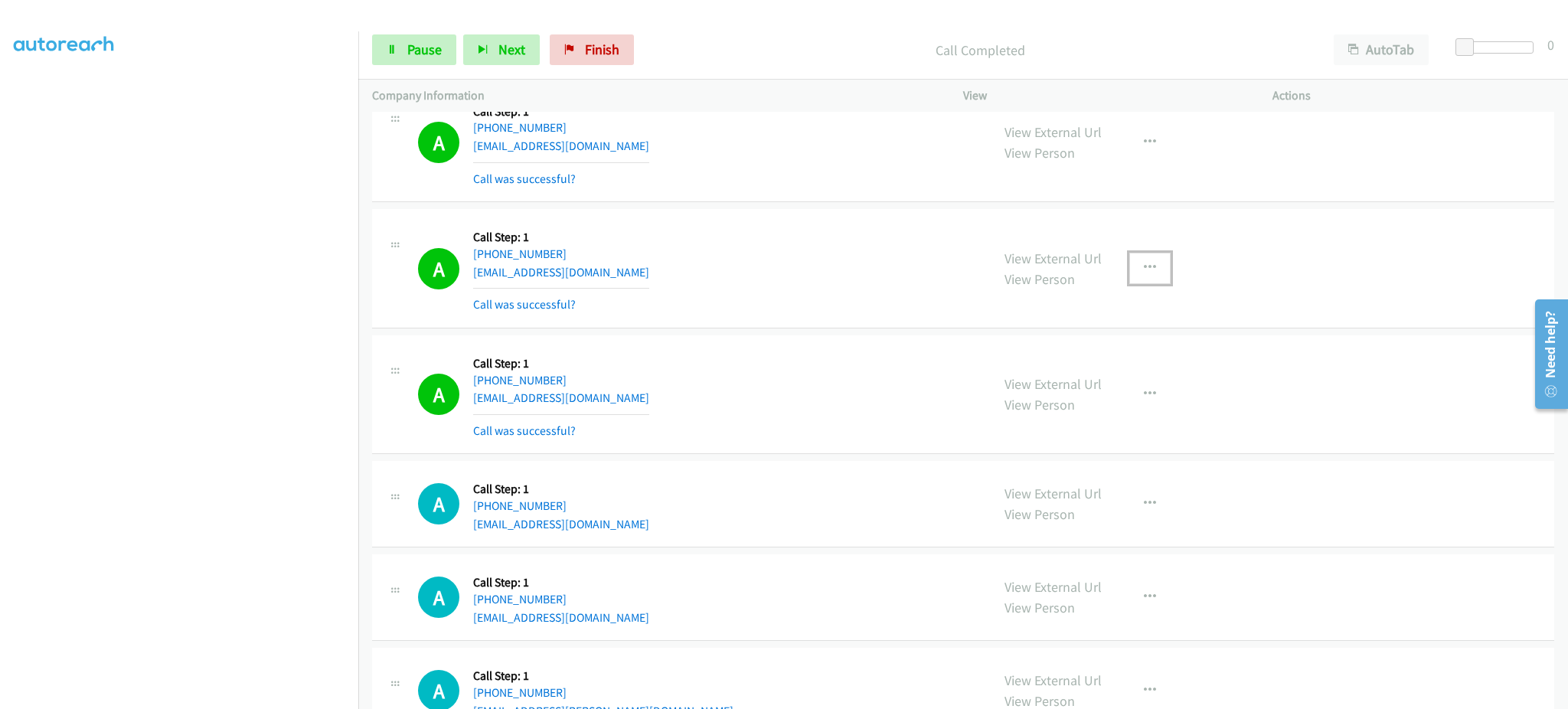
click at [1129, 273] on button "button" at bounding box center [1150, 268] width 42 height 31
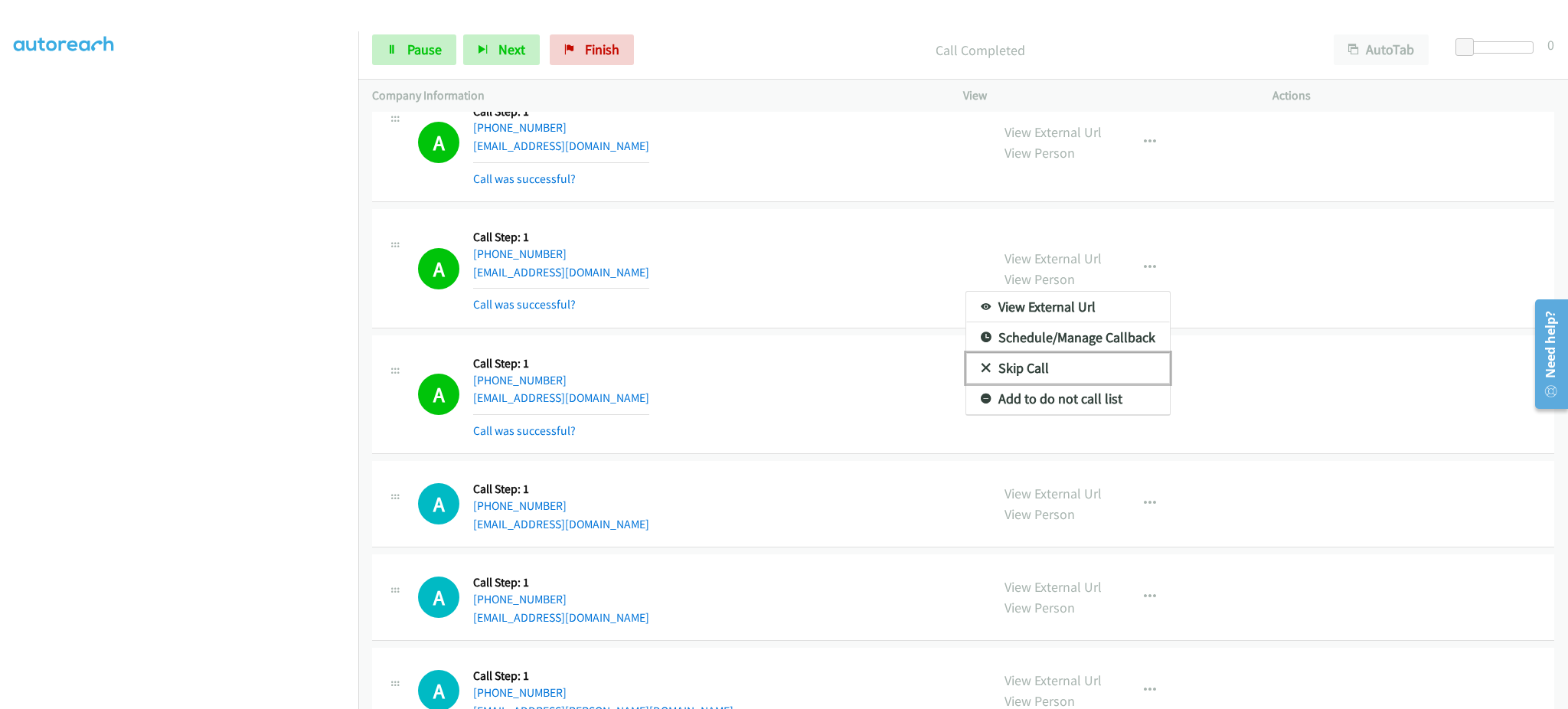
click at [1105, 384] on link "Skip Call" at bounding box center [1067, 369] width 204 height 31
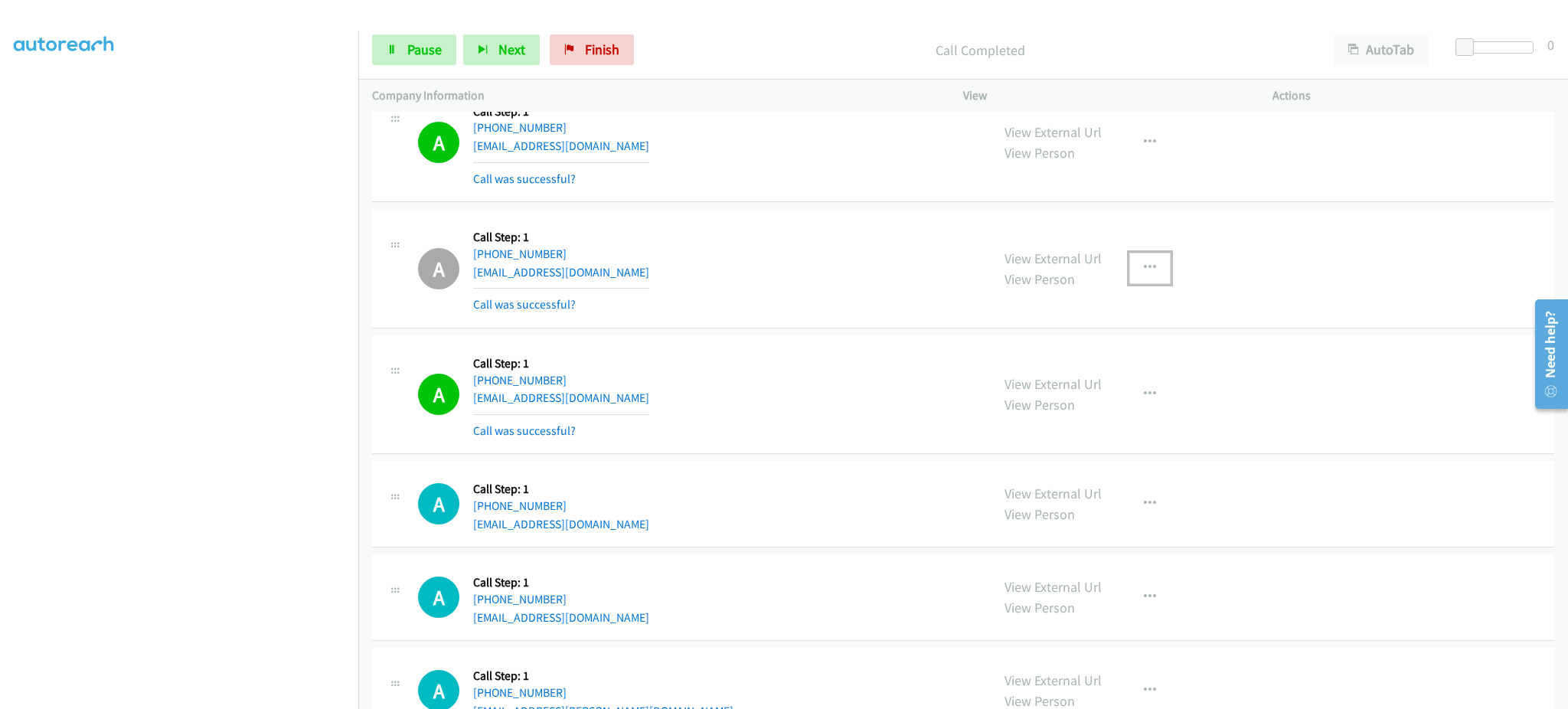
click at [1143, 256] on button "button" at bounding box center [1150, 268] width 42 height 31
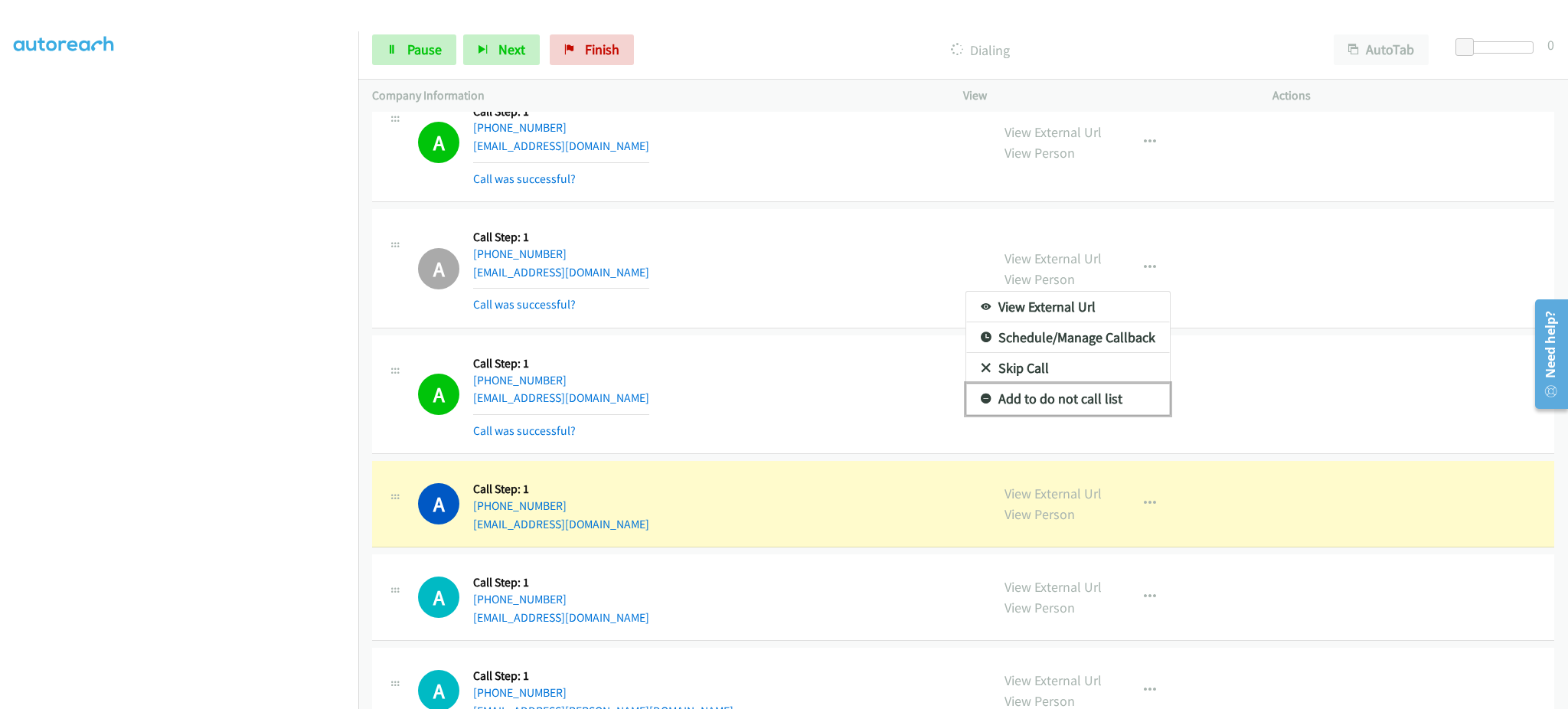
click at [1124, 388] on link "Add to do not call list" at bounding box center [1067, 399] width 204 height 31
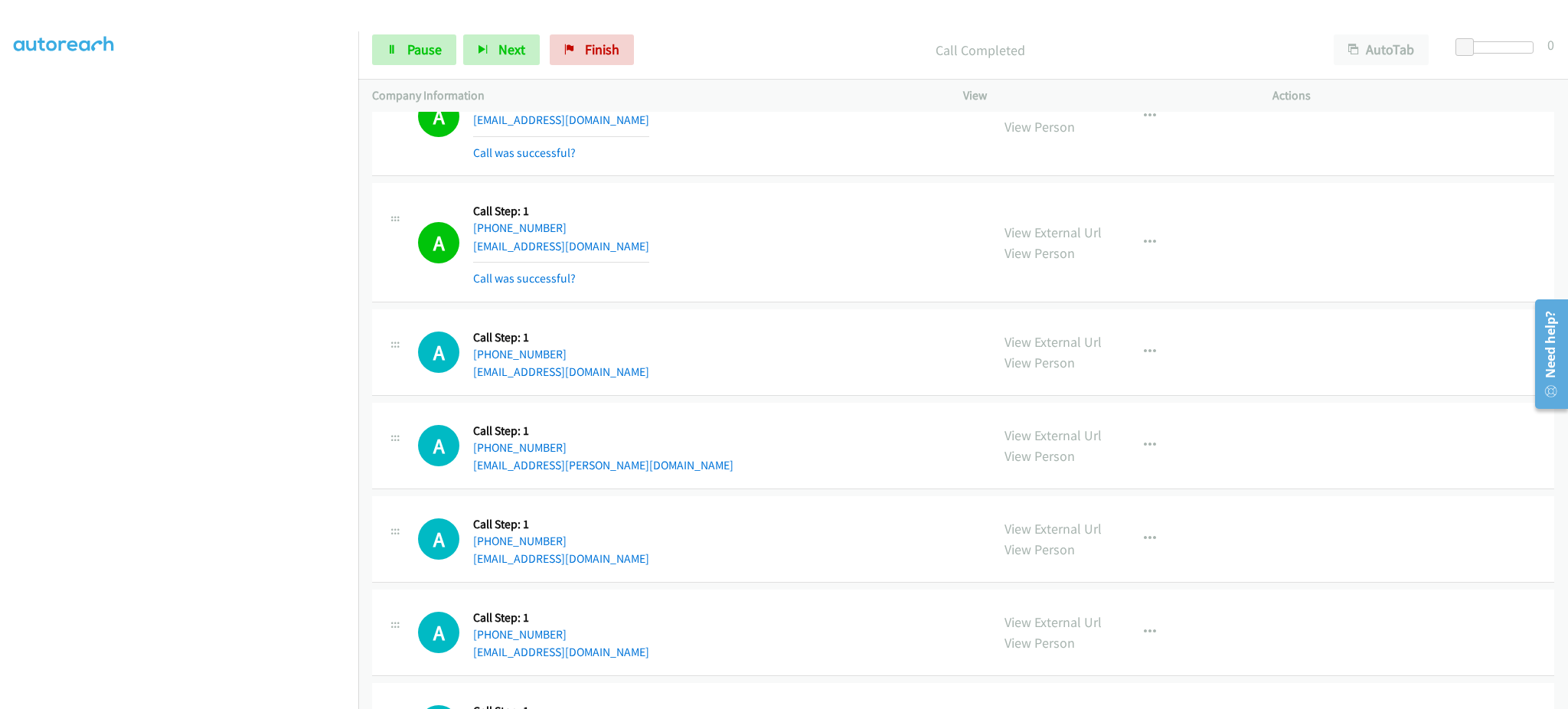
scroll to position [8119, 0]
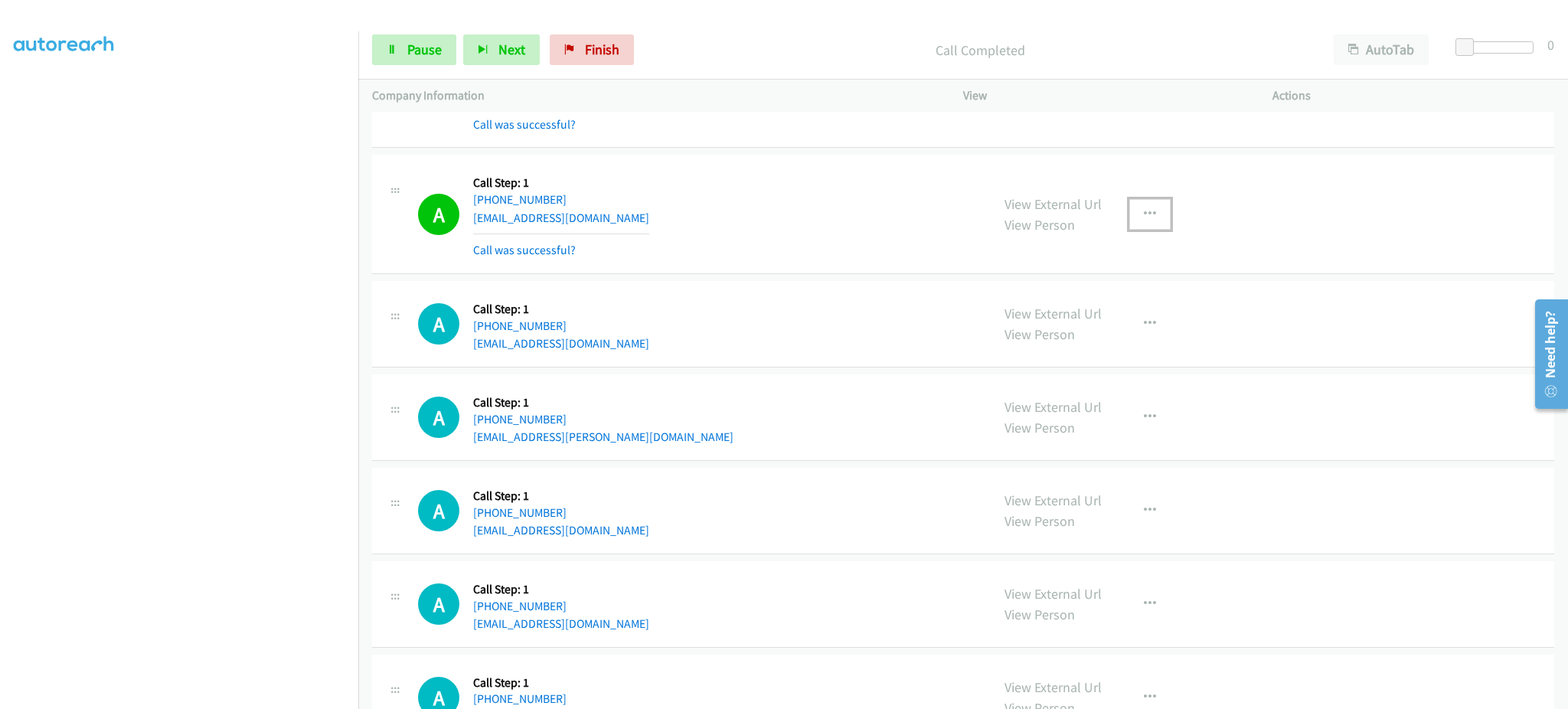
click at [1148, 213] on button "button" at bounding box center [1150, 215] width 42 height 31
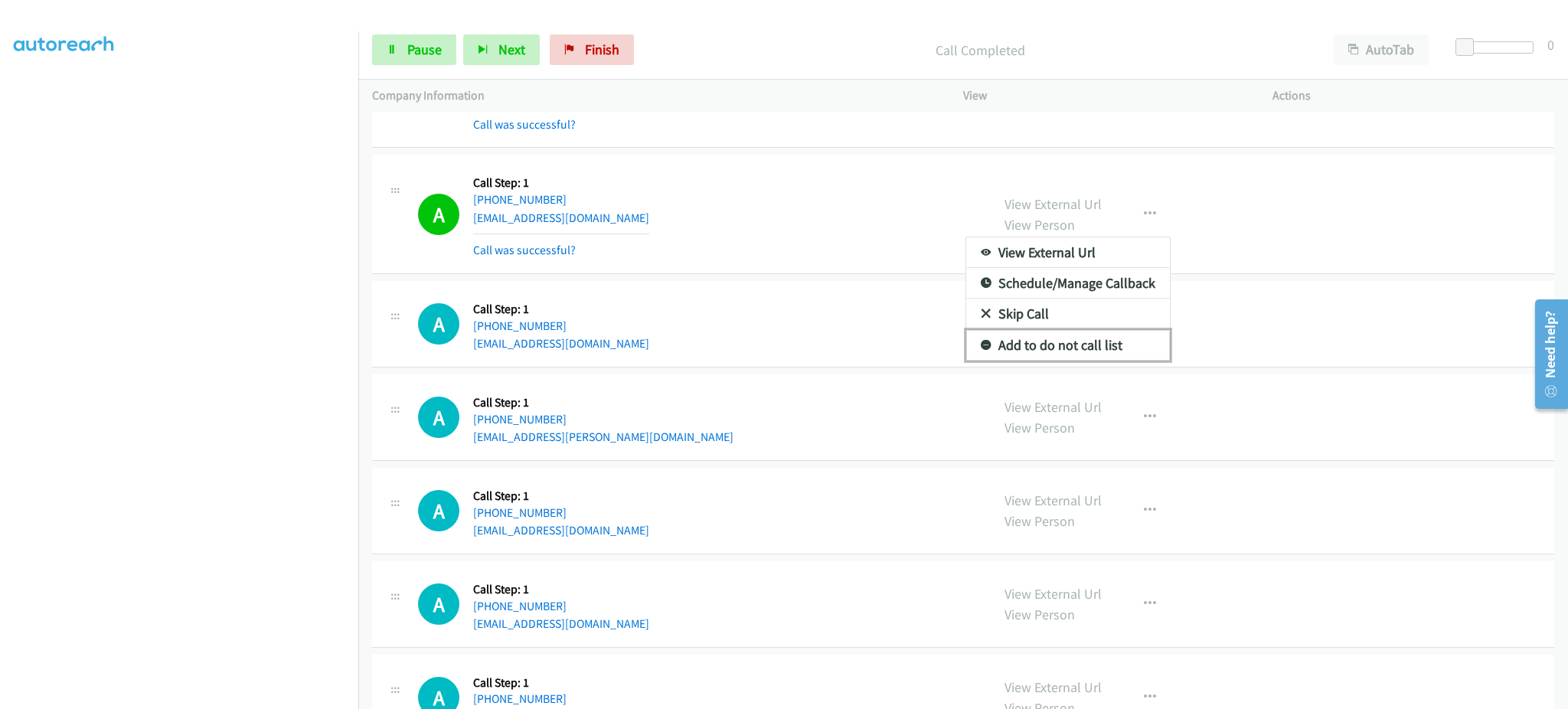
click at [1082, 352] on link "Add to do not call list" at bounding box center [1067, 346] width 204 height 31
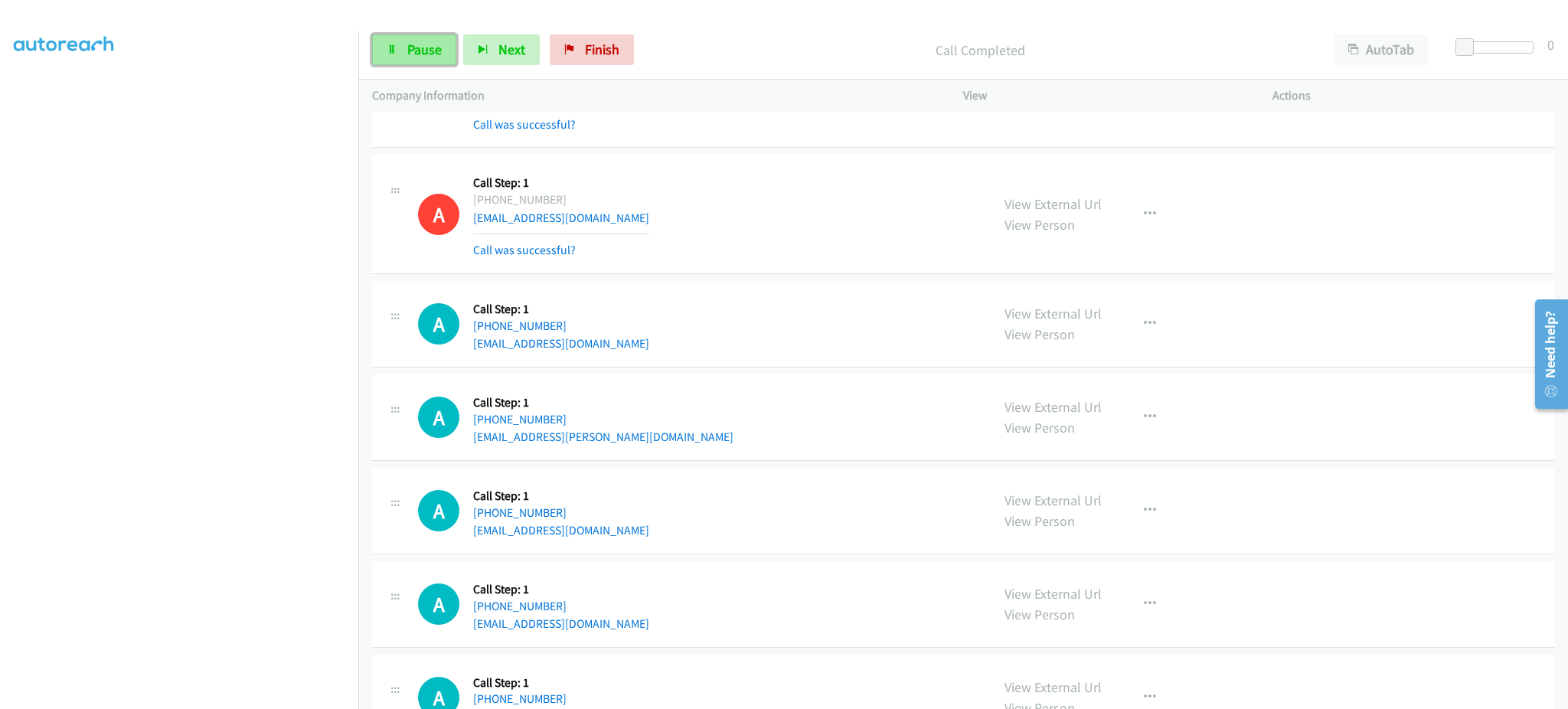
click at [425, 58] on link "Pause" at bounding box center [414, 50] width 84 height 31
click at [425, 58] on link "Start Calls" at bounding box center [426, 50] width 110 height 31
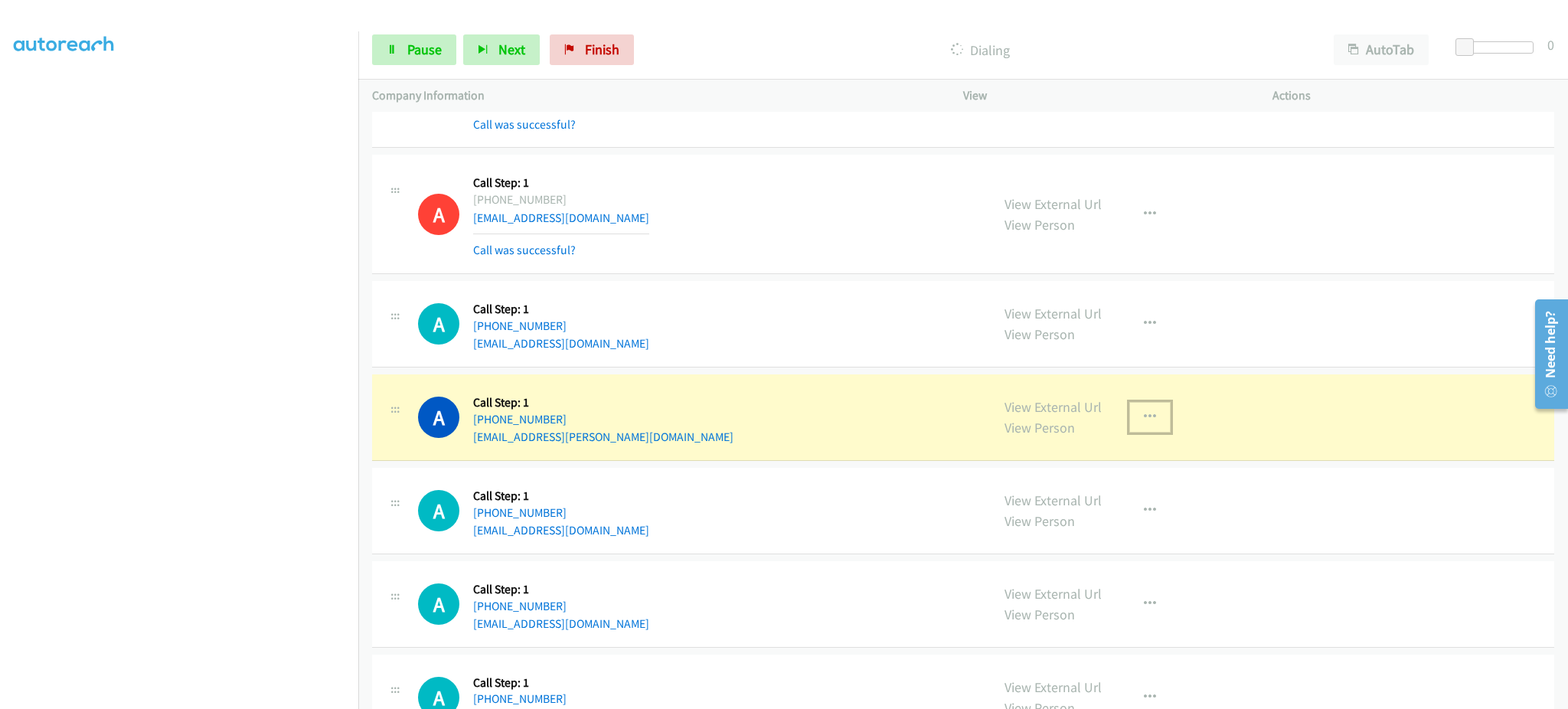
click at [1152, 426] on button "button" at bounding box center [1150, 417] width 42 height 31
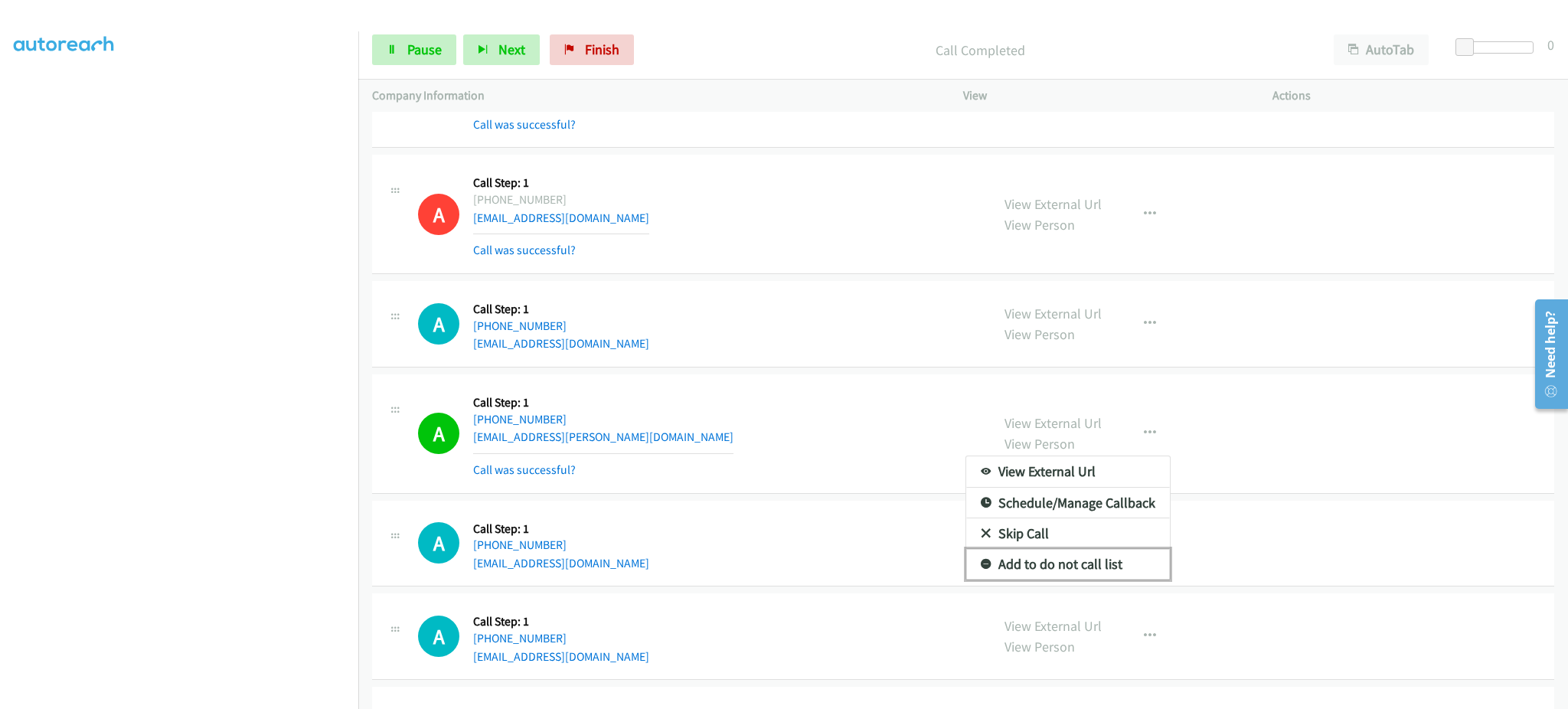
click at [1079, 567] on link "Add to do not call list" at bounding box center [1067, 564] width 204 height 31
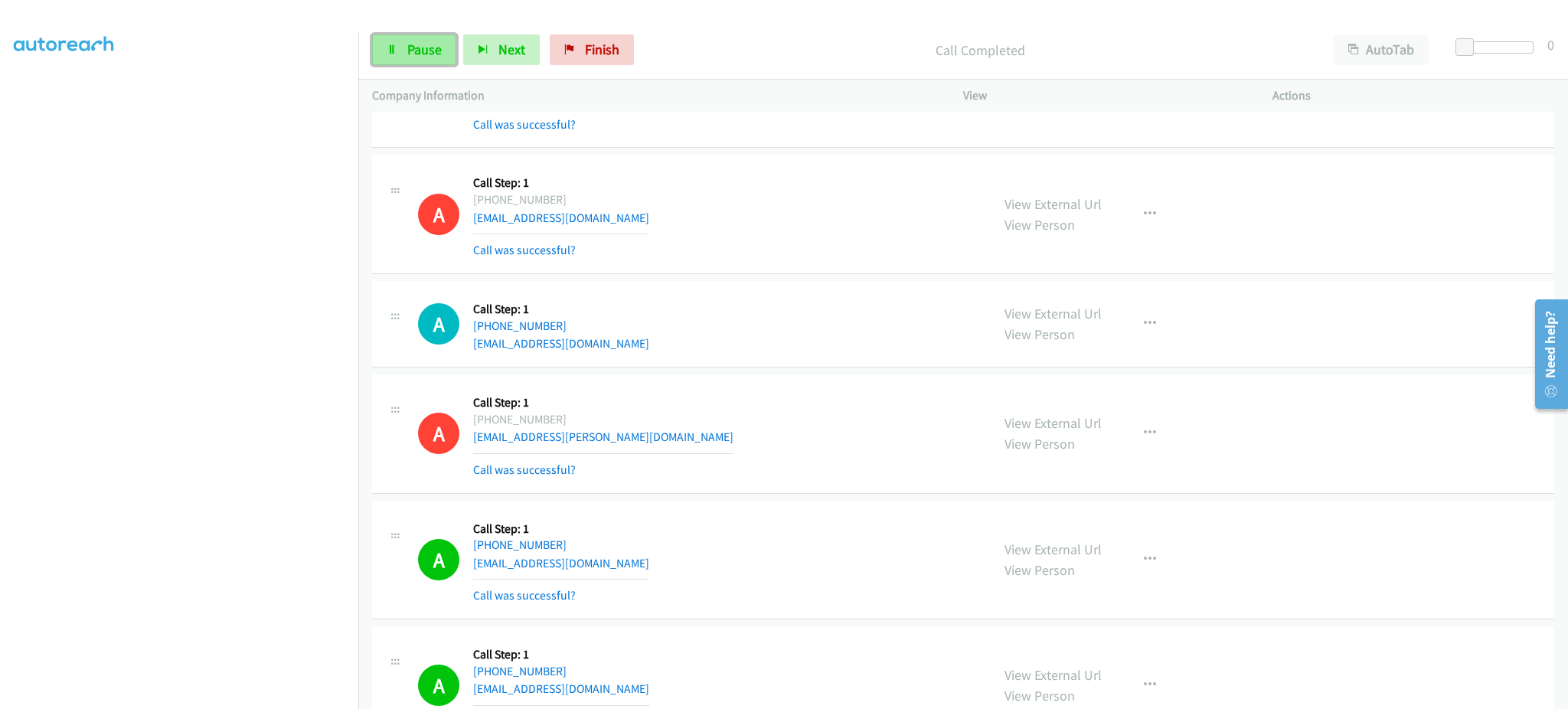
click at [450, 62] on link "Pause" at bounding box center [414, 50] width 84 height 31
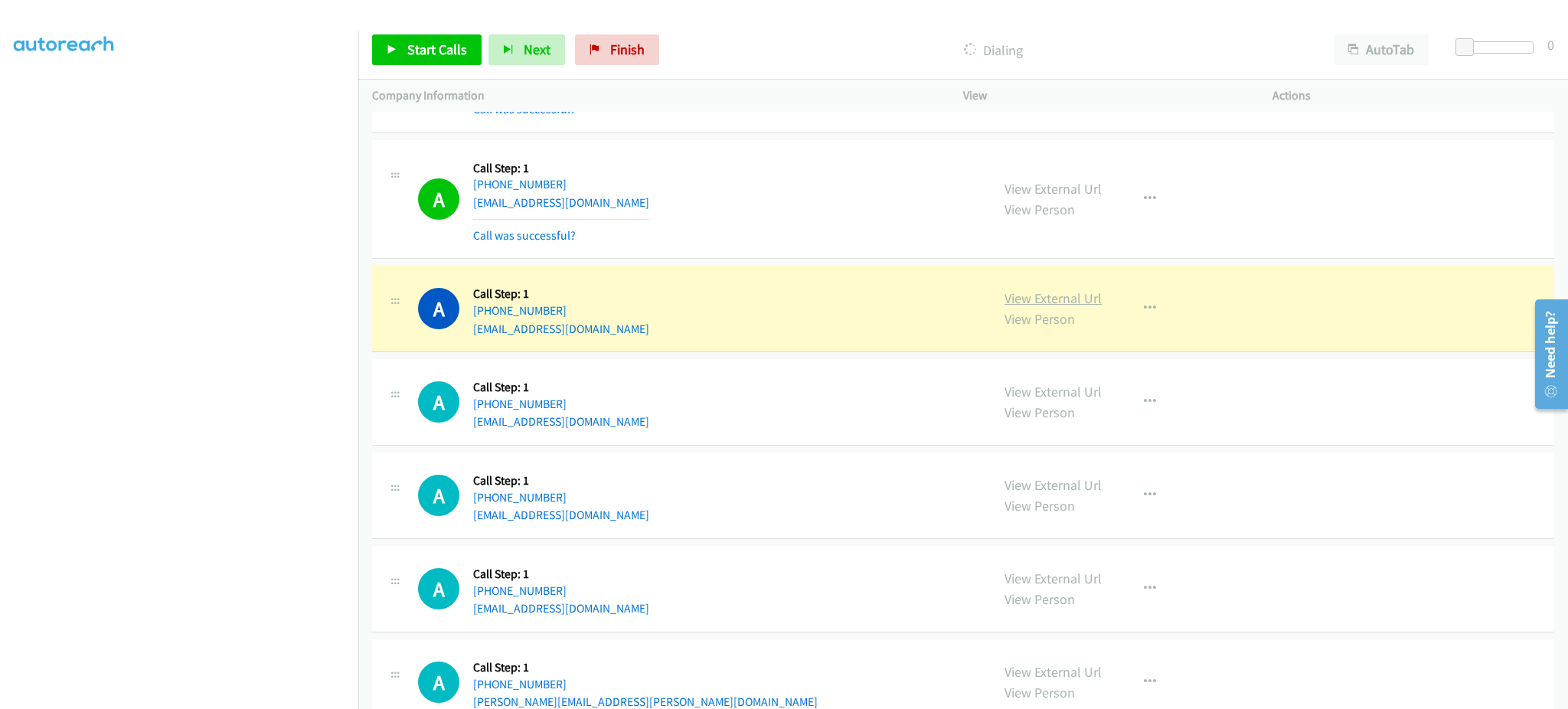
click at [1072, 294] on link "View External Url" at bounding box center [1053, 298] width 97 height 17
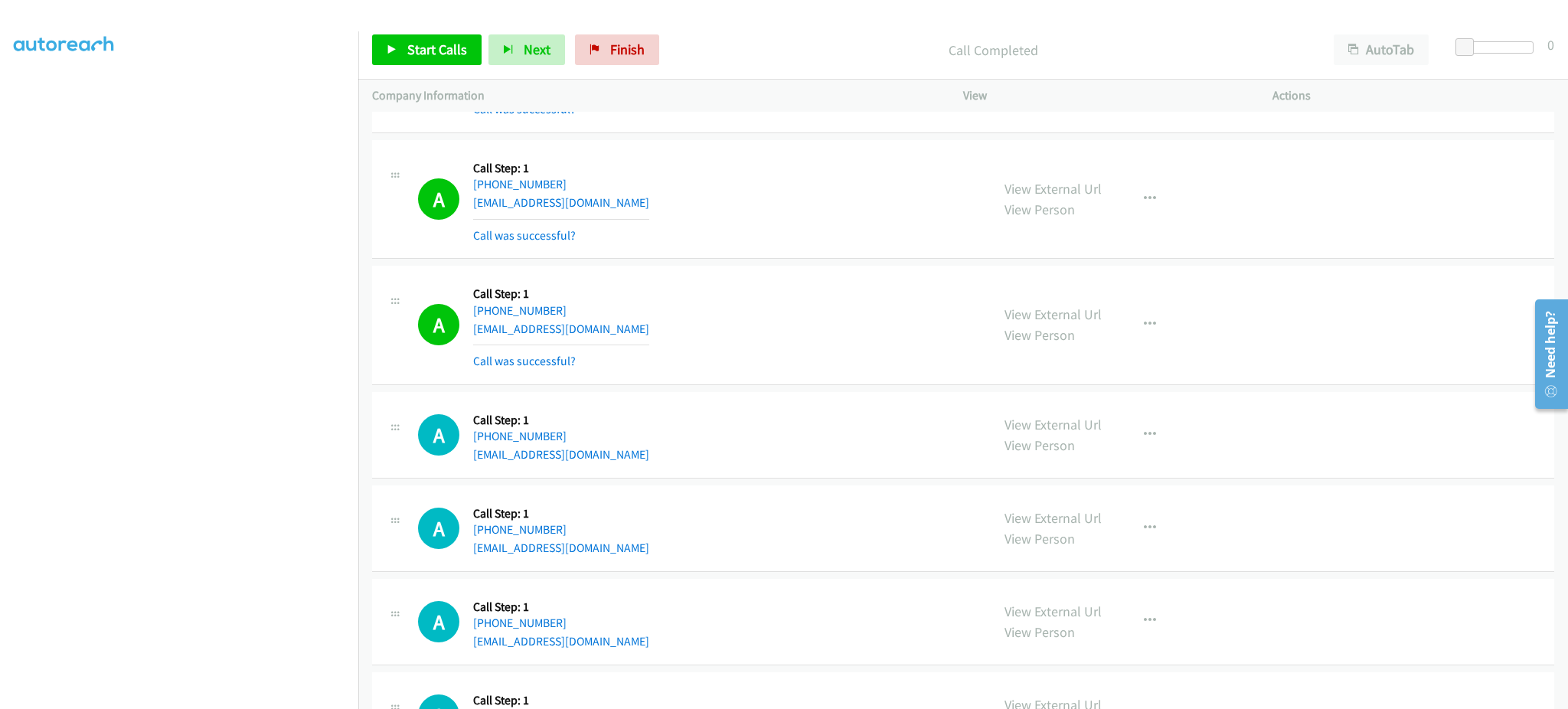
click at [1170, 331] on div "View External Url View Person View External Url Email Schedule/Manage Callback …" at bounding box center [1152, 325] width 323 height 91
click at [1156, 328] on button "button" at bounding box center [1150, 325] width 42 height 31
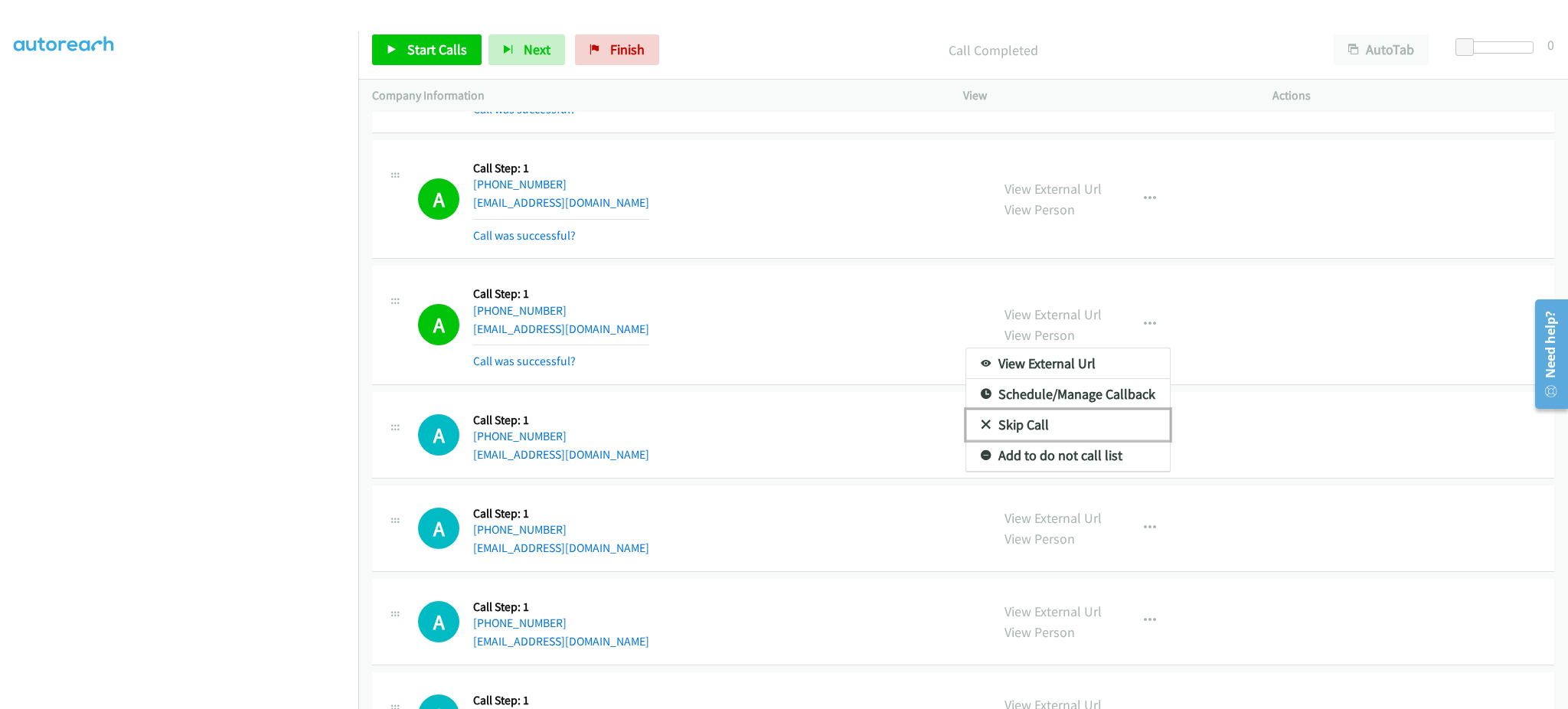
drag, startPoint x: 1117, startPoint y: 436, endPoint x: 1107, endPoint y: 469, distance: 34.5
click at [1115, 437] on link "Skip Call" at bounding box center [1067, 425] width 204 height 31
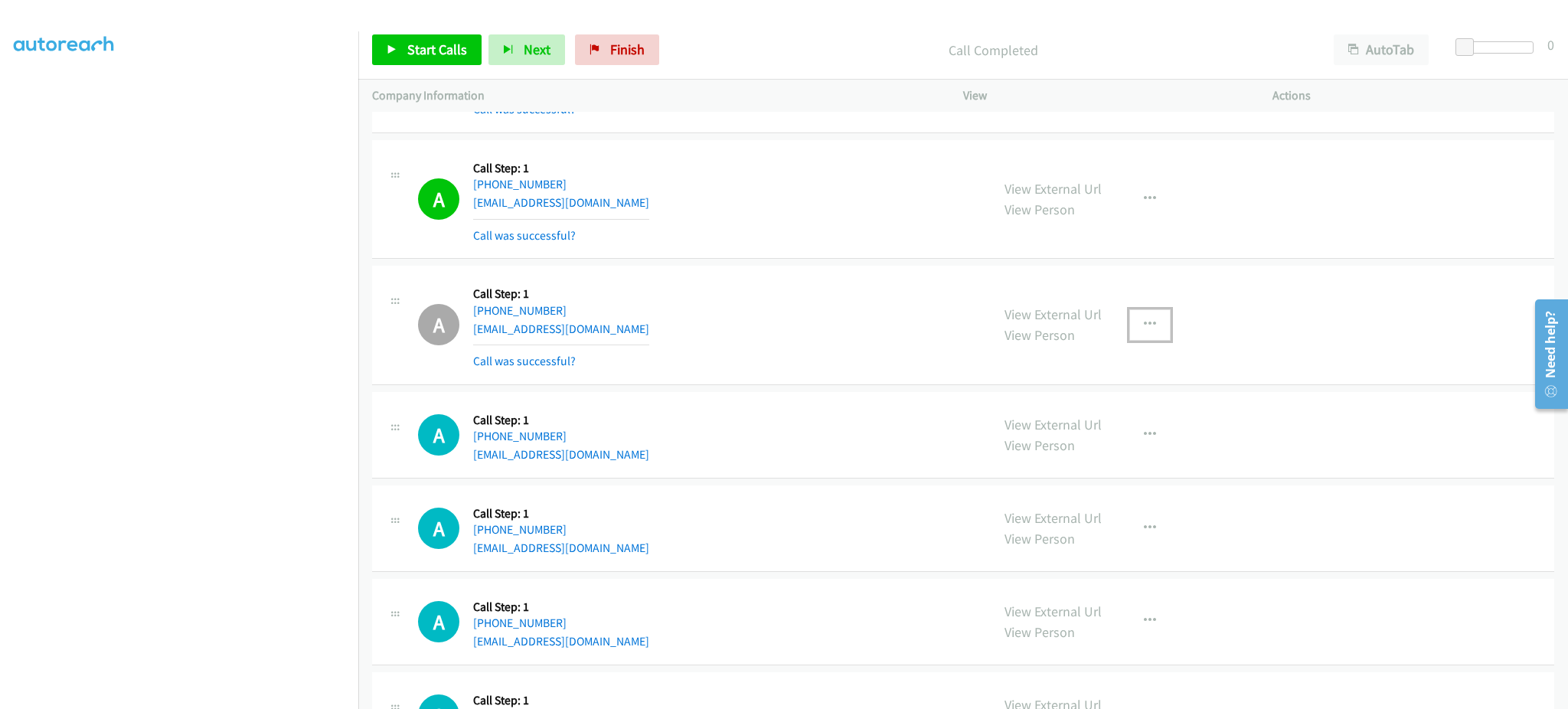
click at [1129, 336] on button "button" at bounding box center [1150, 325] width 42 height 31
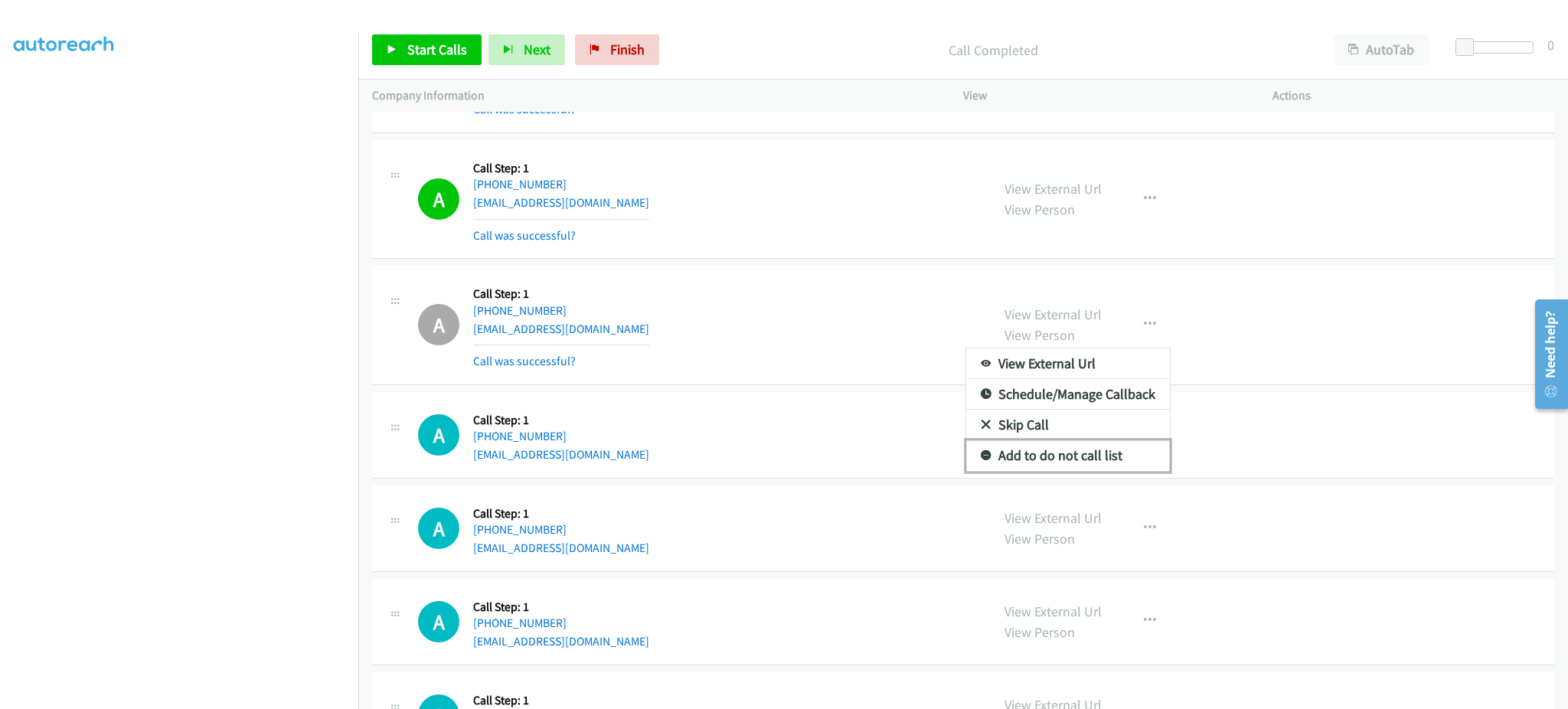
click at [1095, 466] on link "Add to do not call list" at bounding box center [1067, 455] width 204 height 31
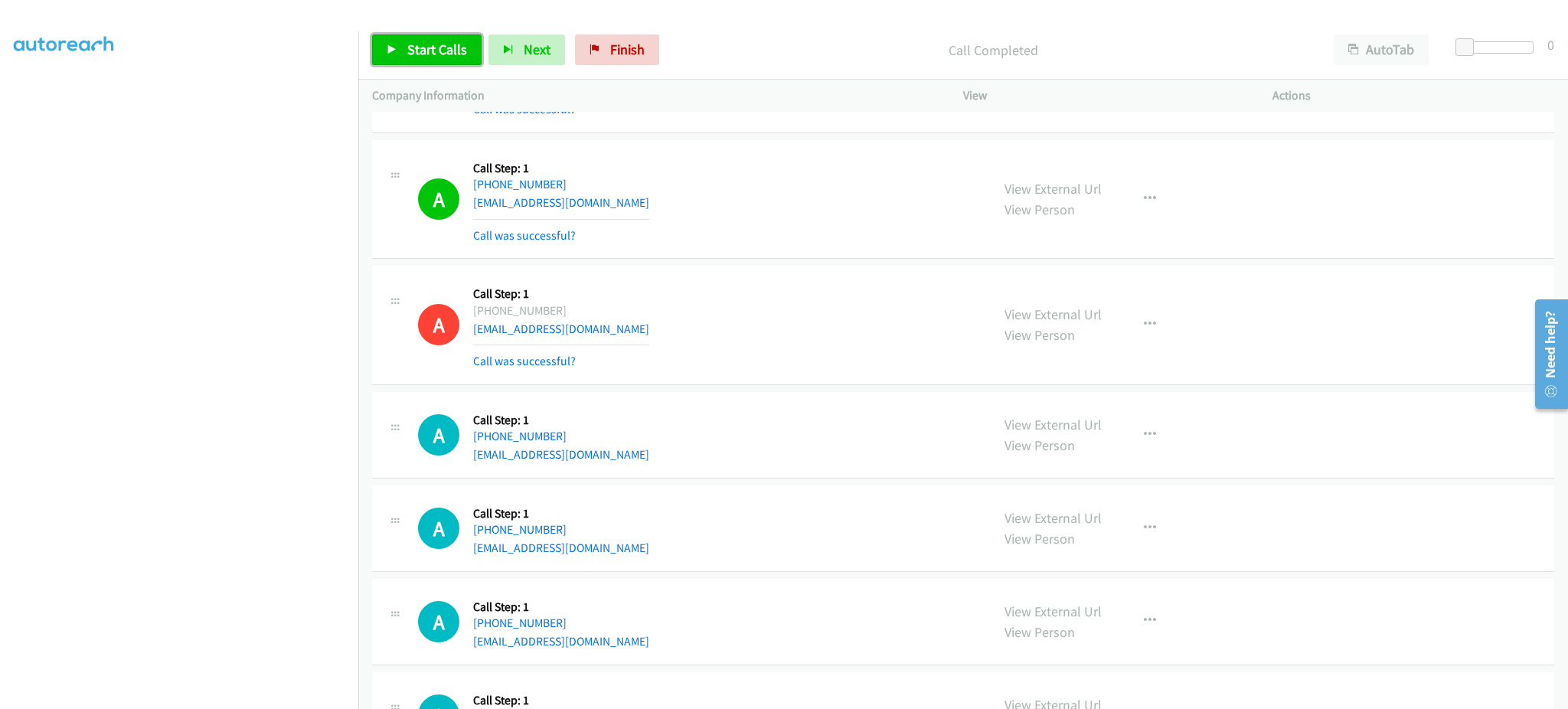
click at [445, 38] on link "Start Calls" at bounding box center [426, 50] width 110 height 31
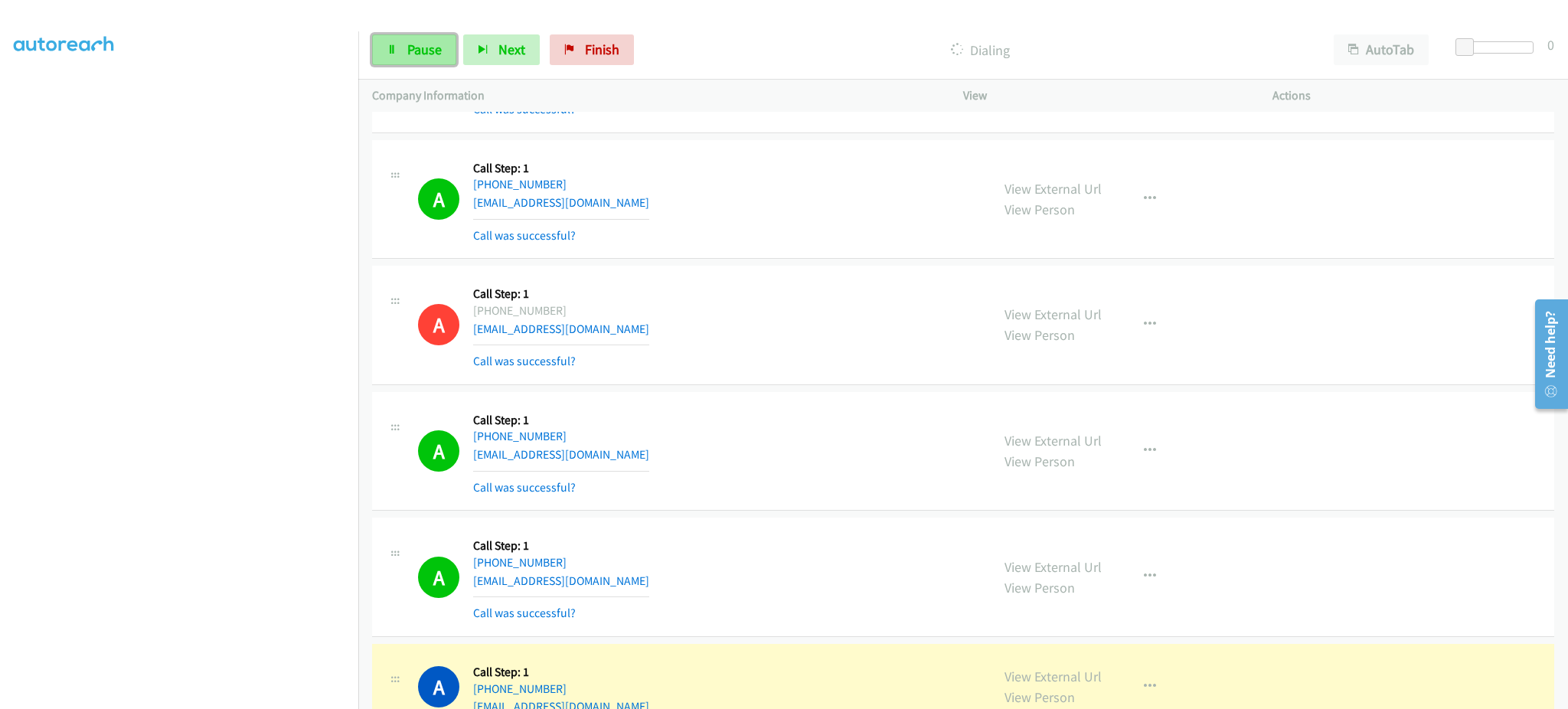
click at [390, 50] on icon at bounding box center [392, 51] width 11 height 11
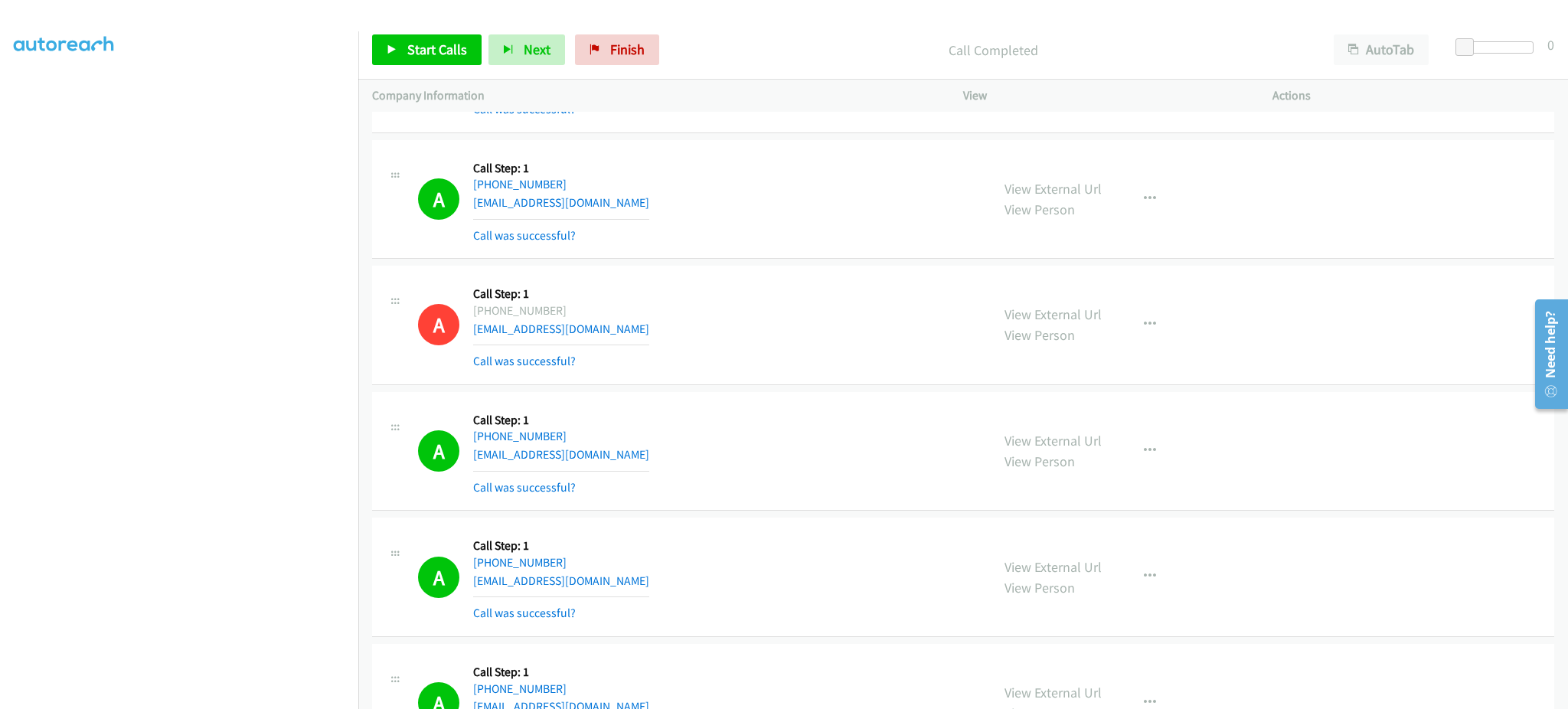
scroll to position [4137, 0]
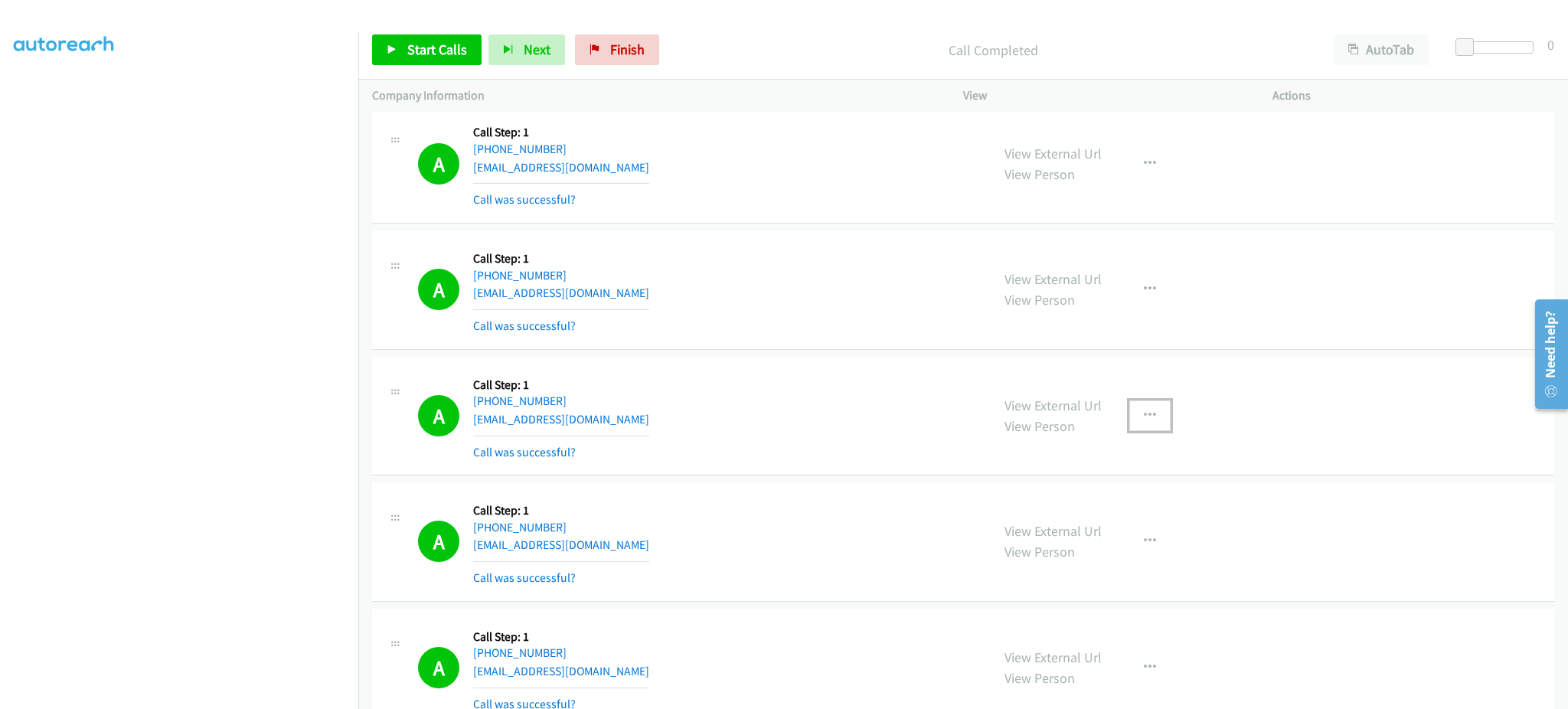
click at [1143, 421] on icon "button" at bounding box center [1150, 416] width 13 height 13
click at [1122, 552] on link "Add to do not call list" at bounding box center [1067, 547] width 204 height 31
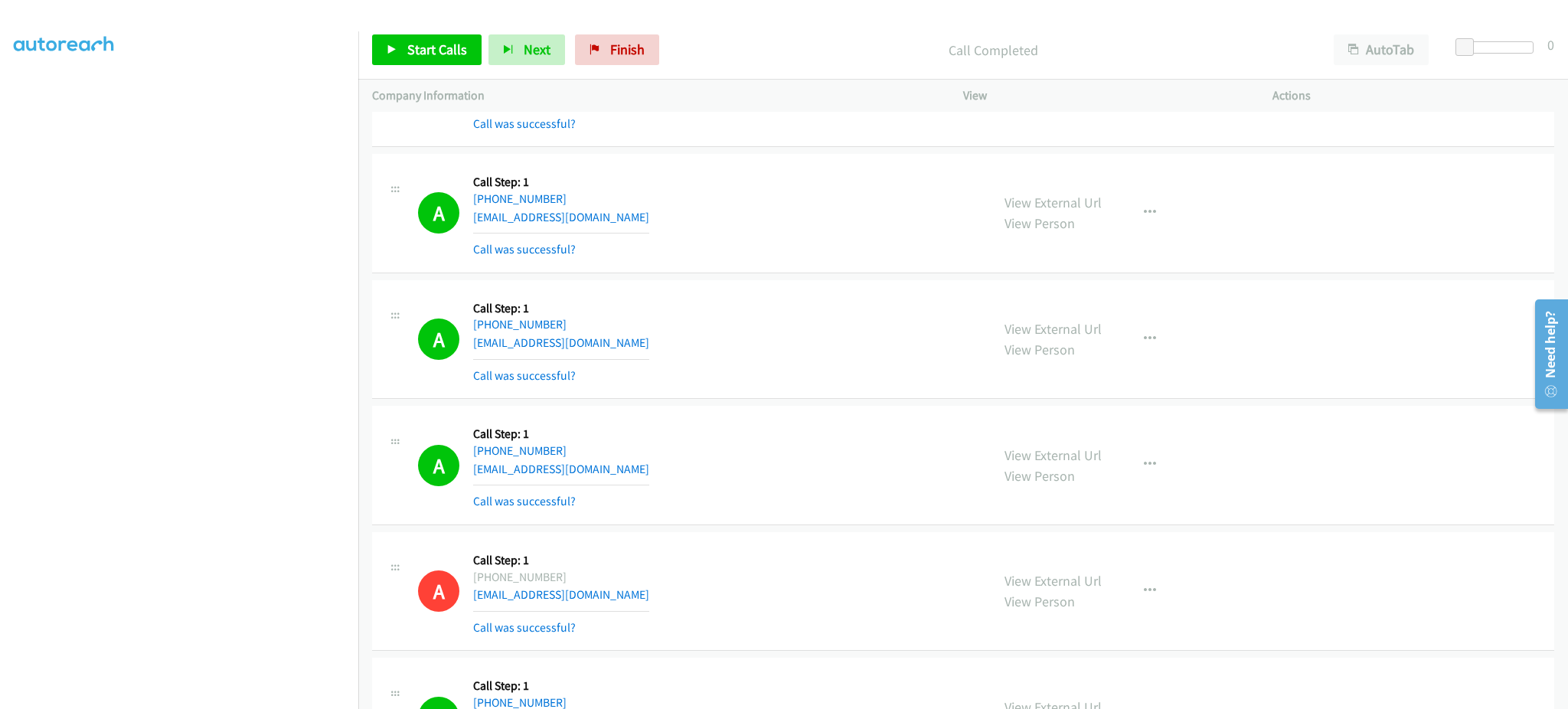
scroll to position [5668, 0]
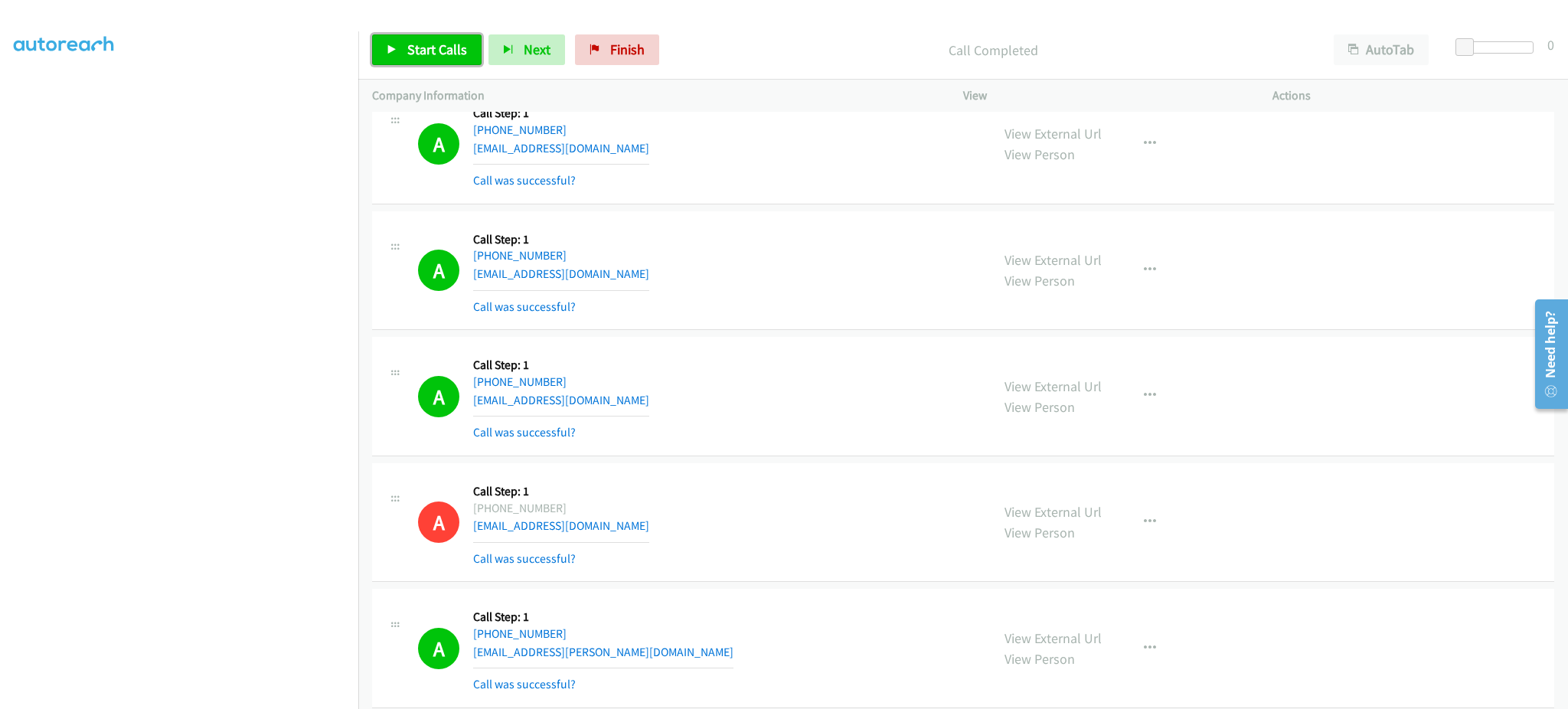
drag, startPoint x: 449, startPoint y: 62, endPoint x: 448, endPoint y: 72, distance: 10.0
click at [448, 62] on link "Start Calls" at bounding box center [426, 50] width 110 height 31
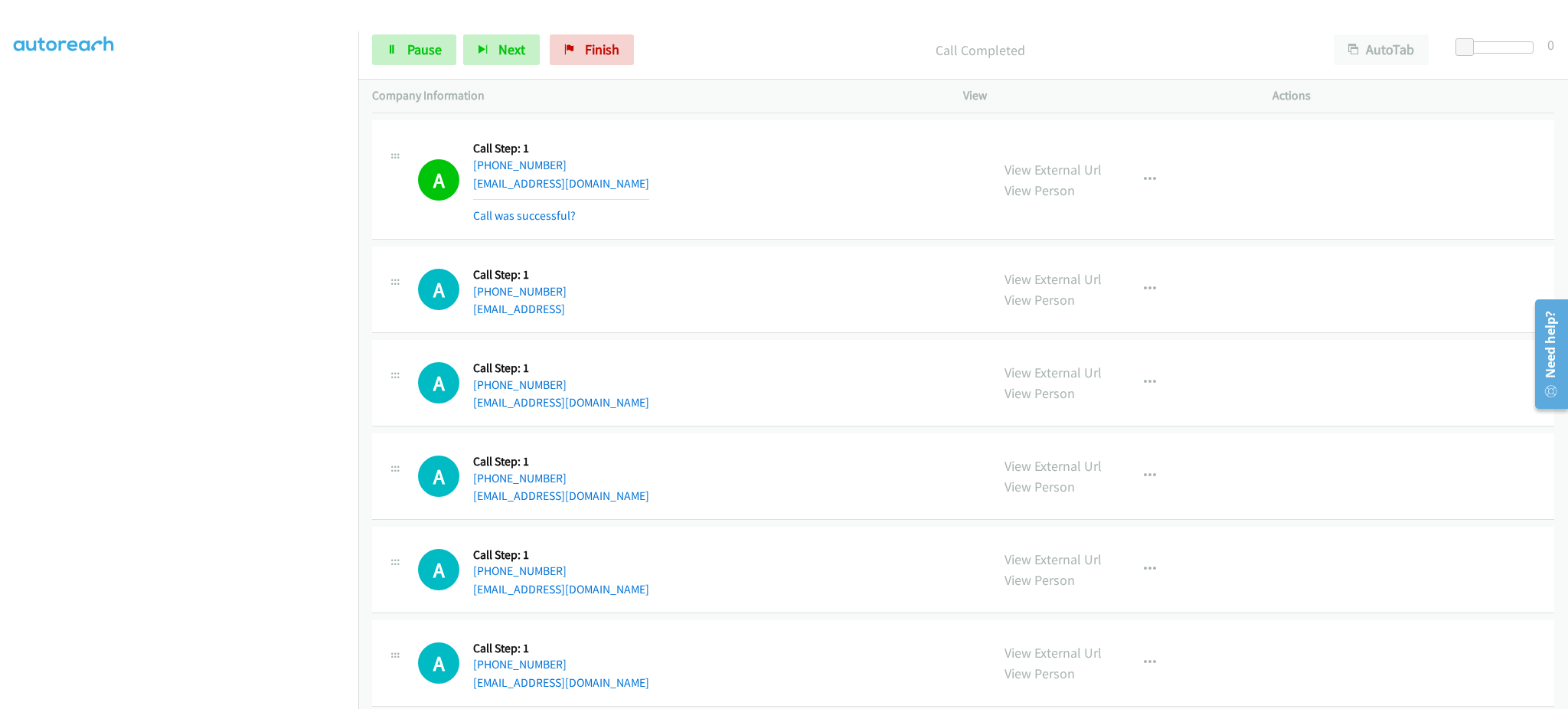
scroll to position [9957, 0]
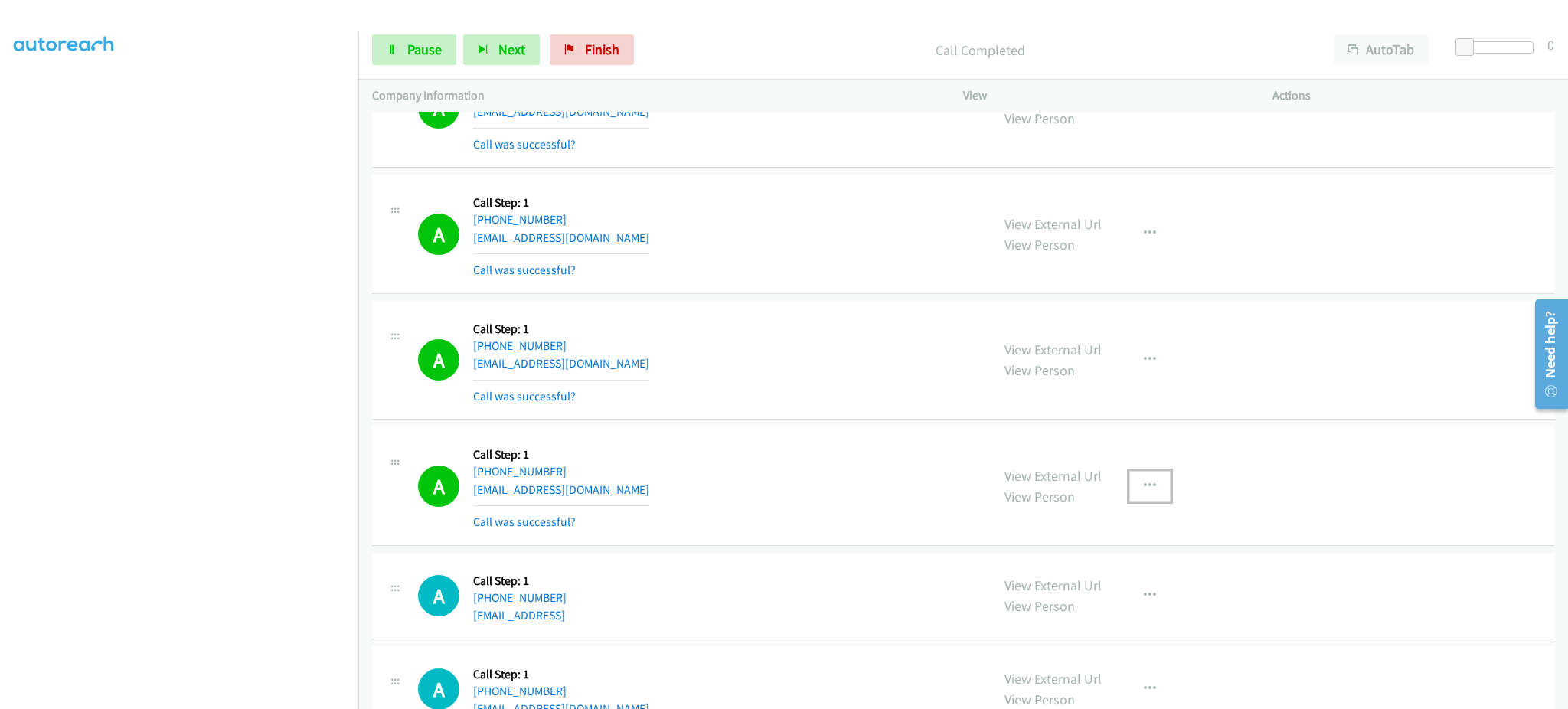
click at [1143, 493] on icon "button" at bounding box center [1150, 486] width 13 height 13
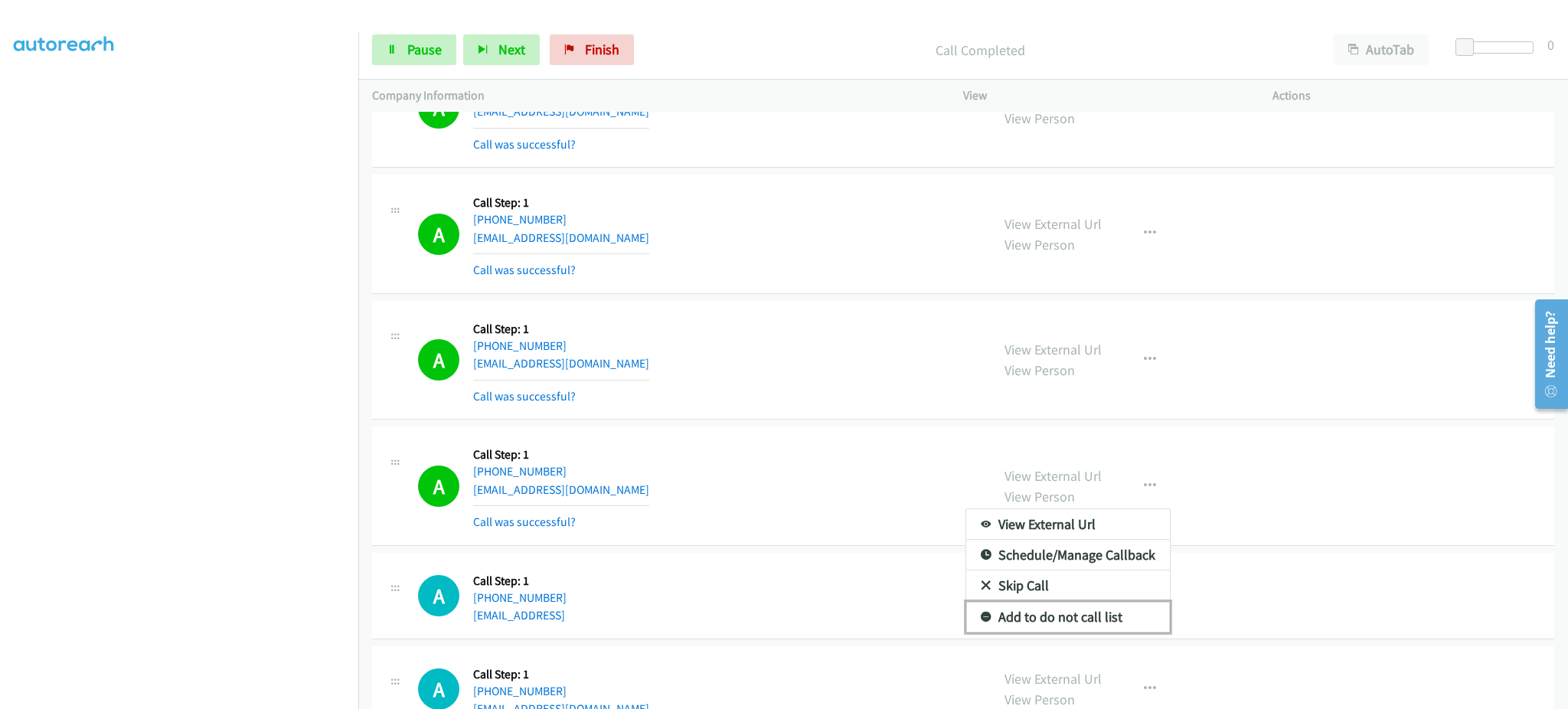
click at [1115, 628] on link "Add to do not call list" at bounding box center [1067, 618] width 204 height 31
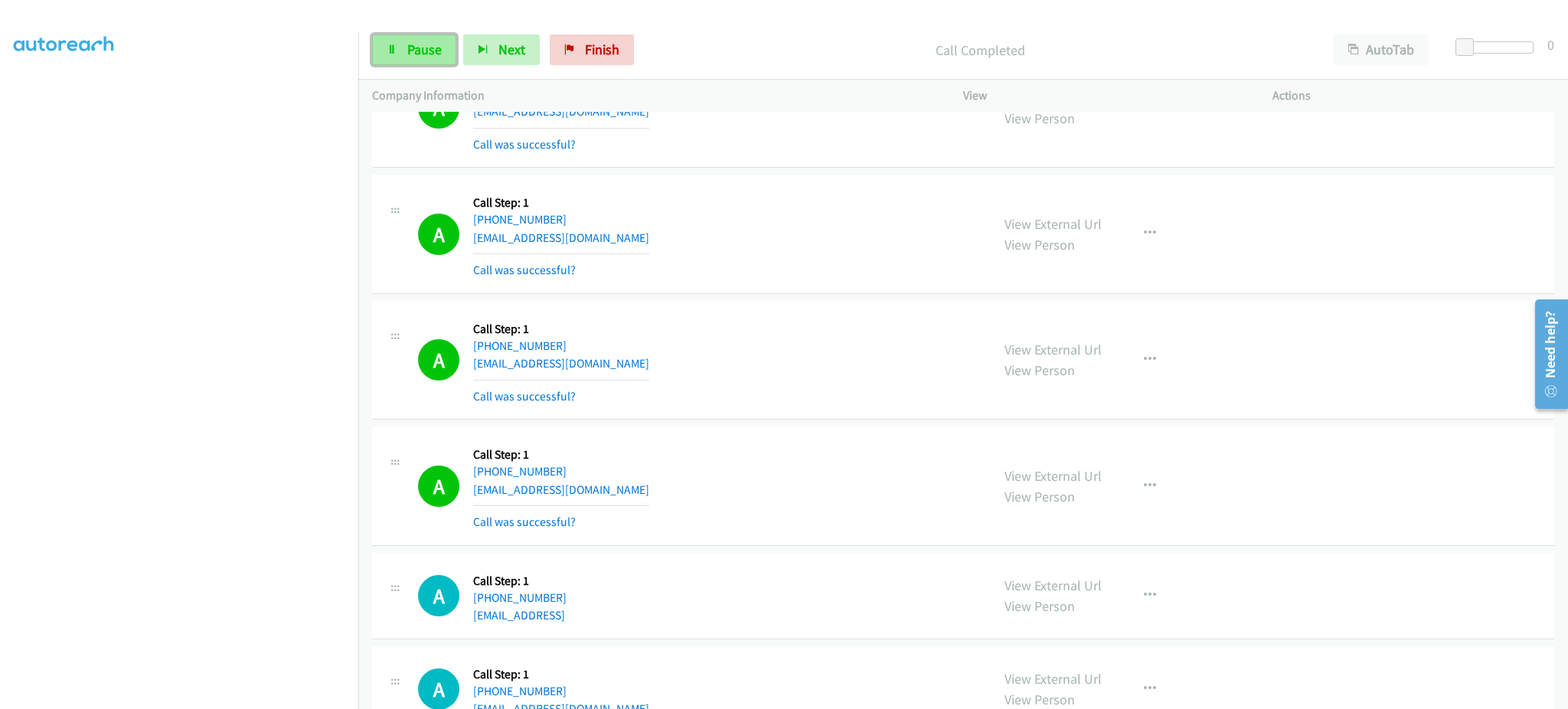
click at [412, 61] on link "Pause" at bounding box center [414, 50] width 84 height 31
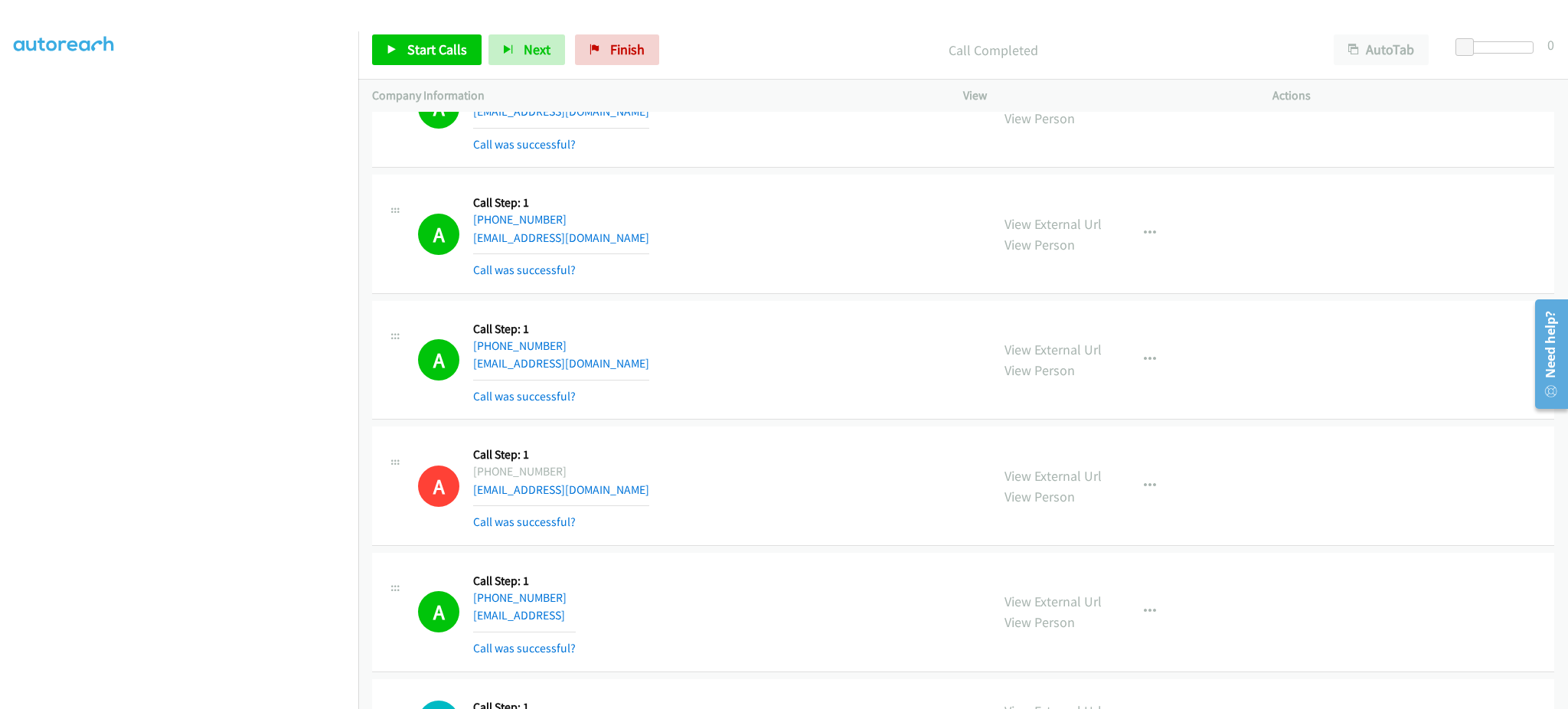
scroll to position [9528, 0]
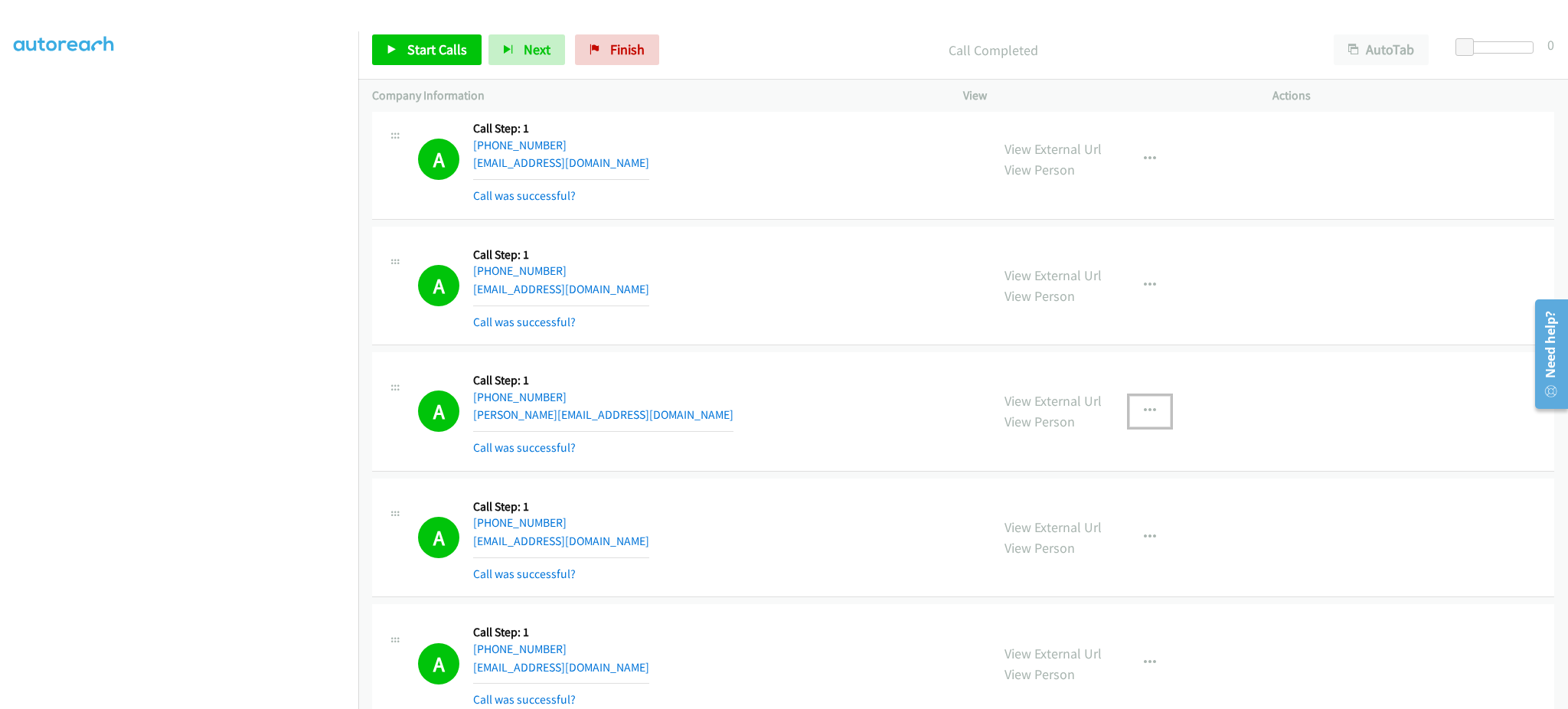
click at [1152, 405] on button "button" at bounding box center [1150, 411] width 42 height 31
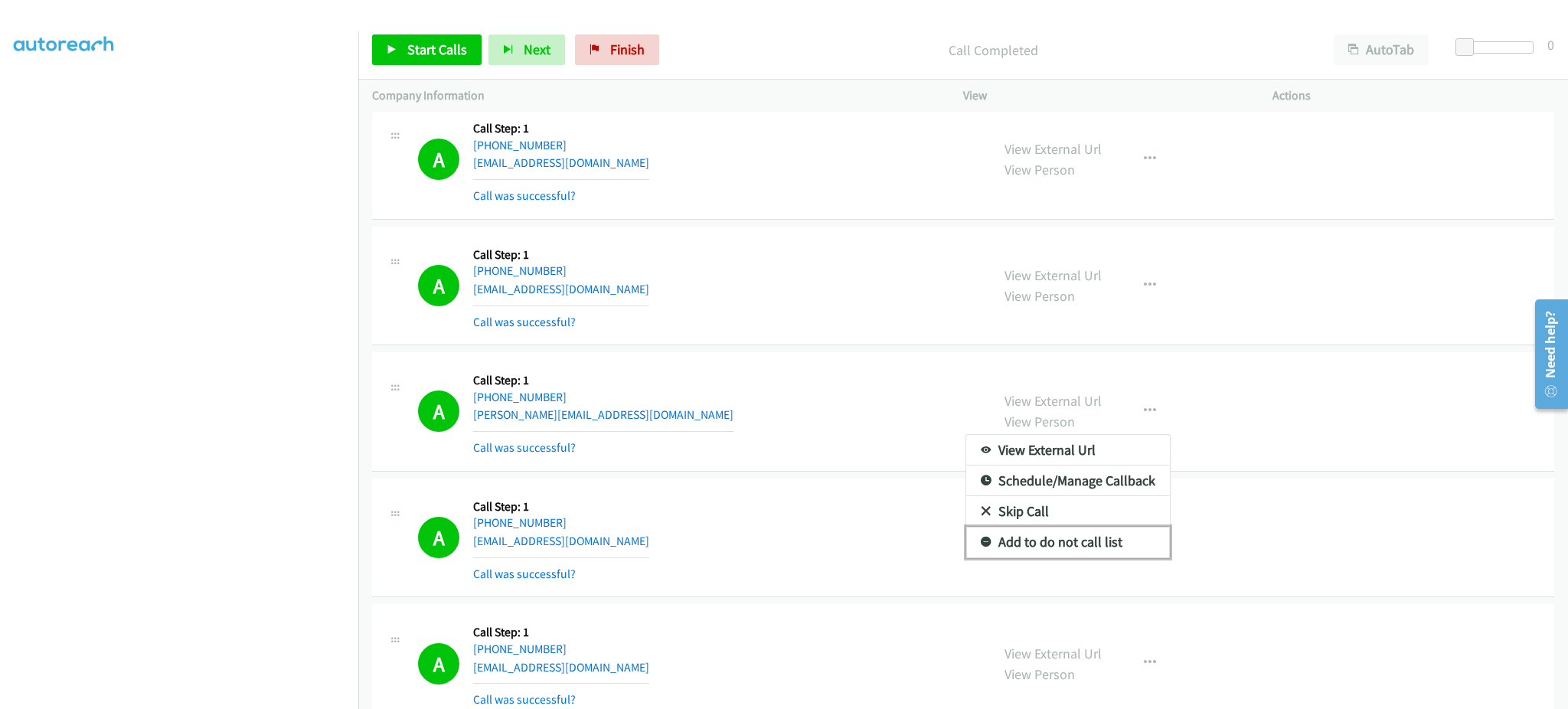
click at [1094, 548] on link "Add to do not call list" at bounding box center [1067, 542] width 204 height 31
